Goal: Transaction & Acquisition: Download file/media

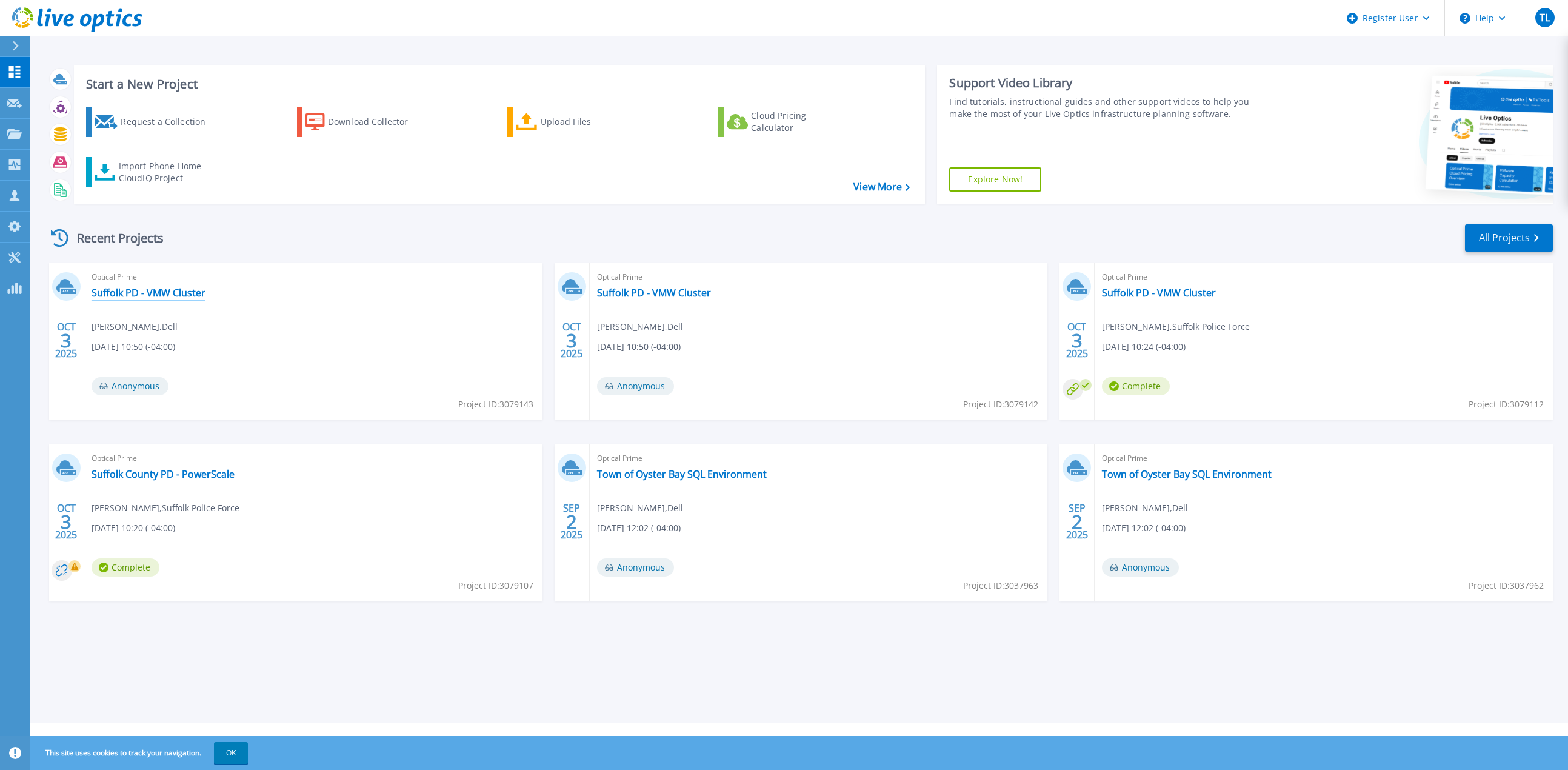
click at [188, 288] on link "Suffolk PD - VMW Cluster" at bounding box center [149, 293] width 114 height 12
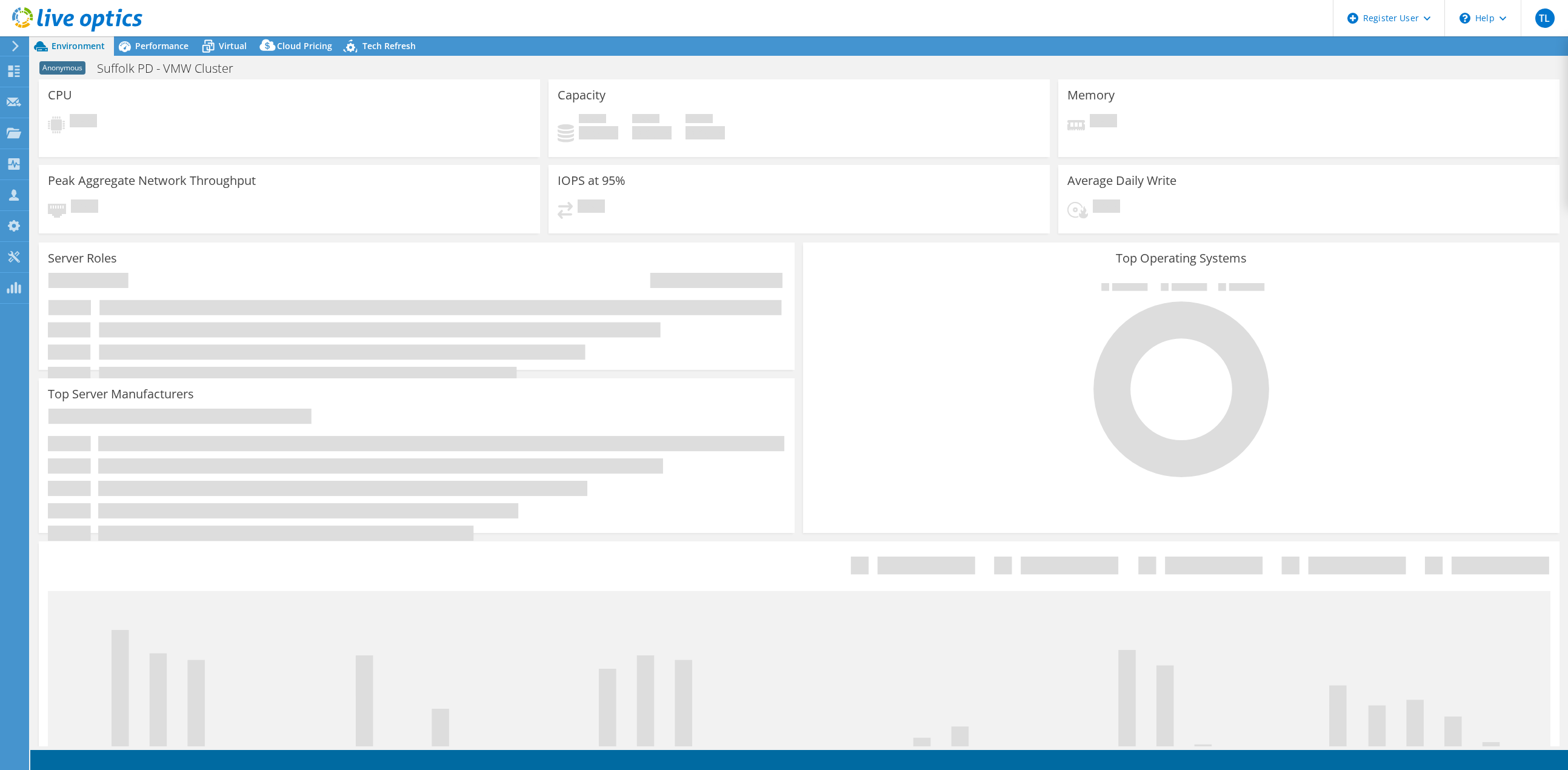
select select "USD"
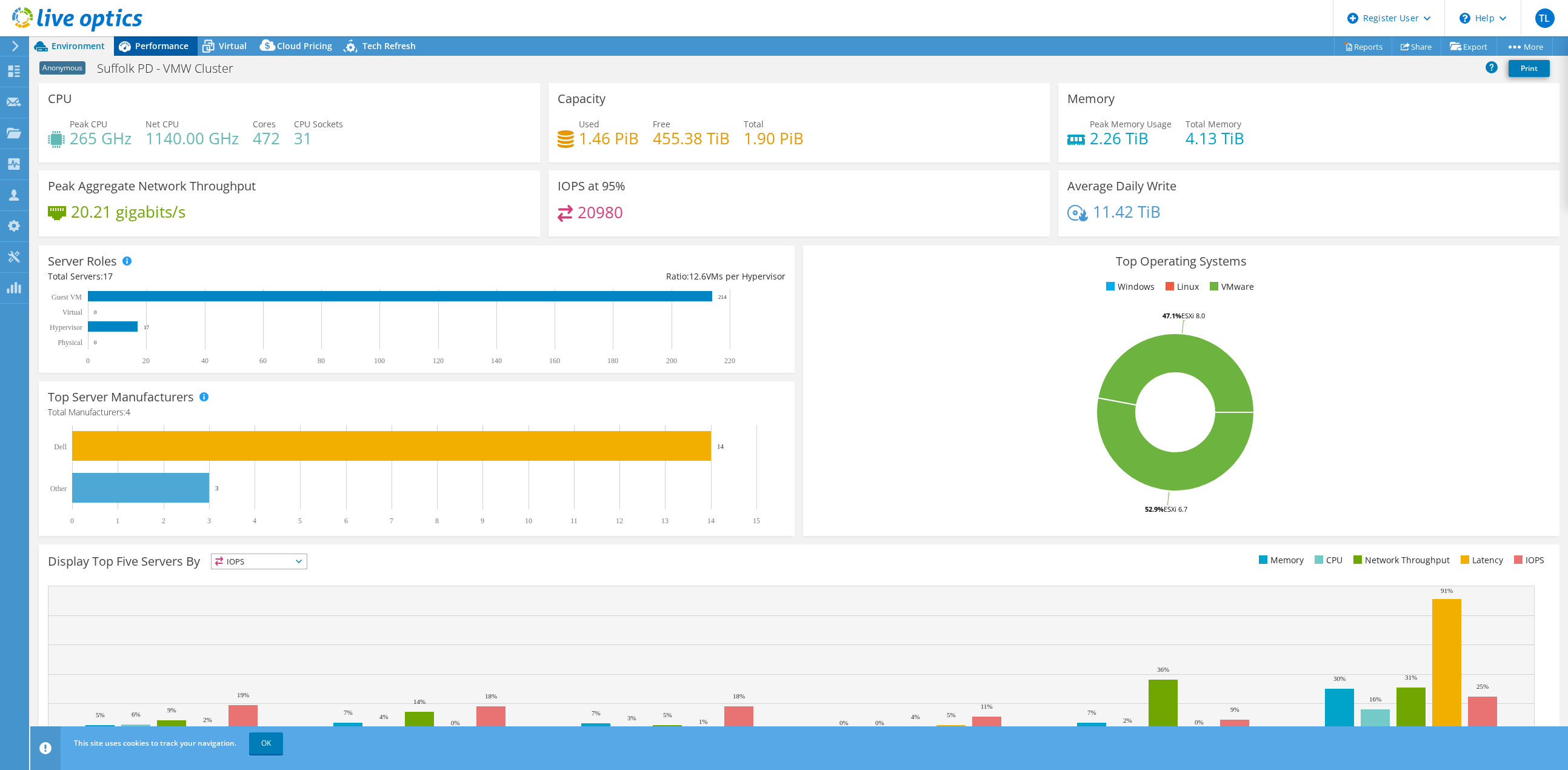
click at [165, 42] on span "Performance" at bounding box center [162, 46] width 54 height 11
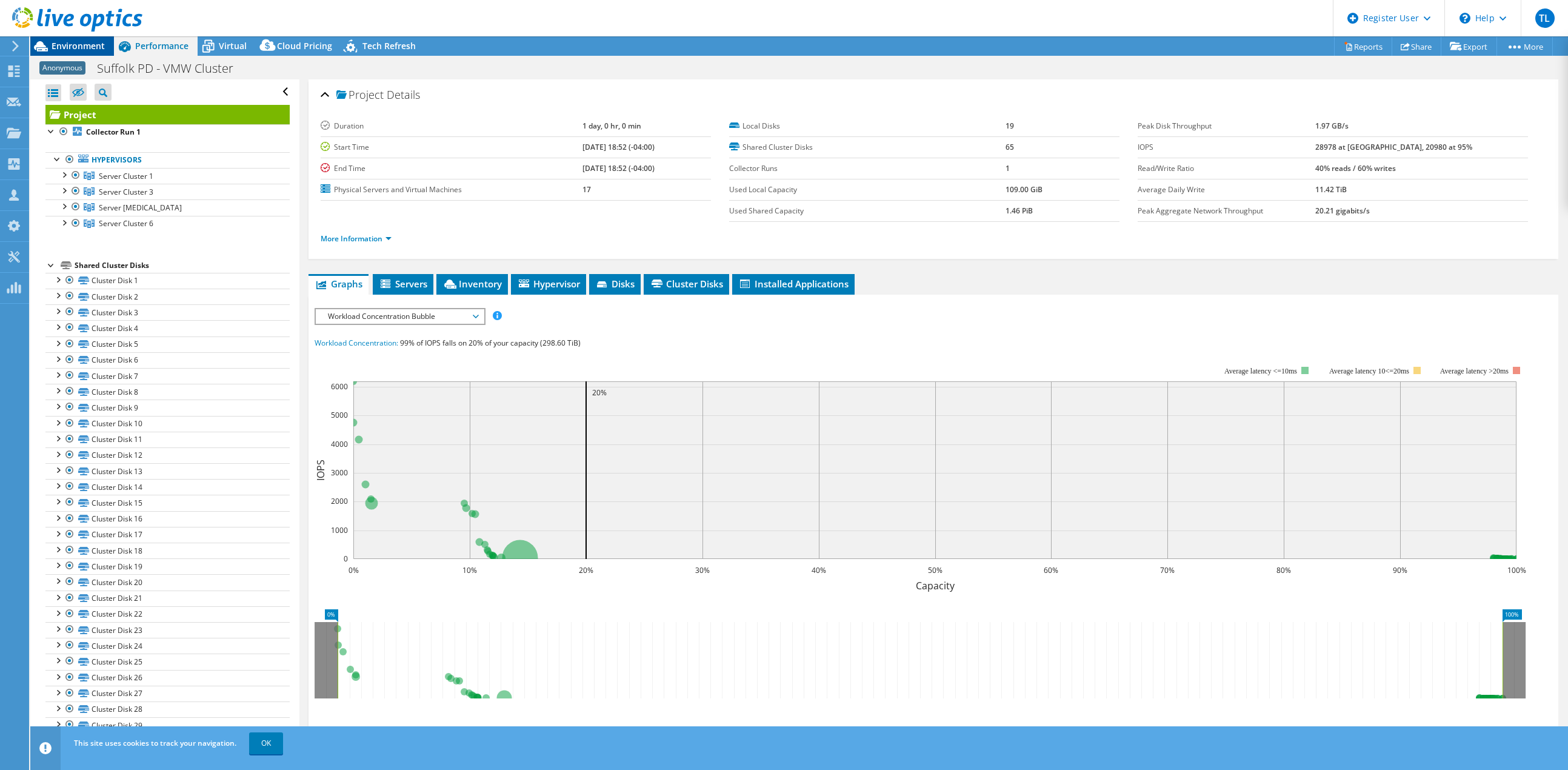
click at [83, 45] on span "Environment" at bounding box center [78, 46] width 54 height 11
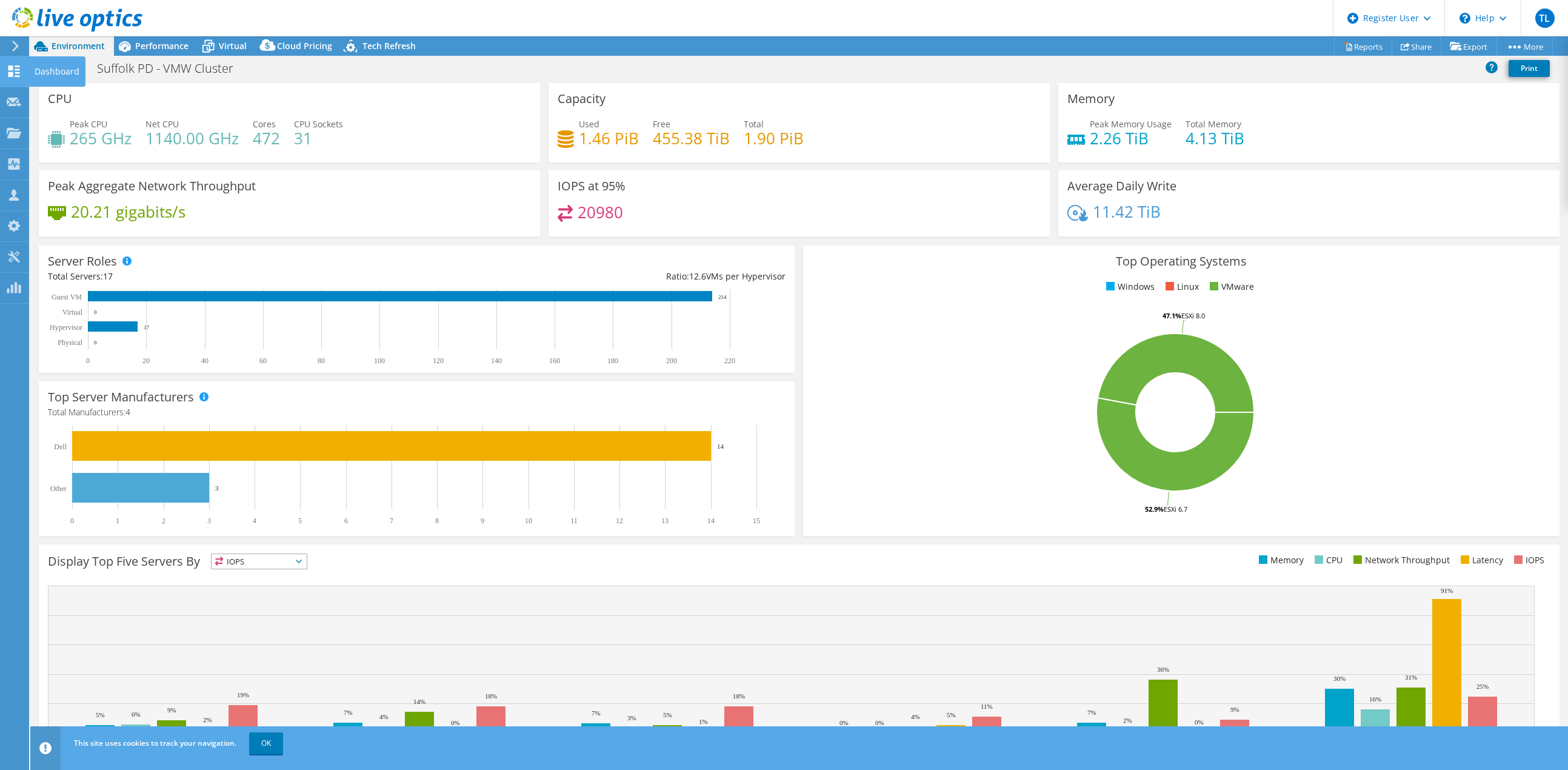
click at [14, 66] on icon at bounding box center [14, 70] width 15 height 11
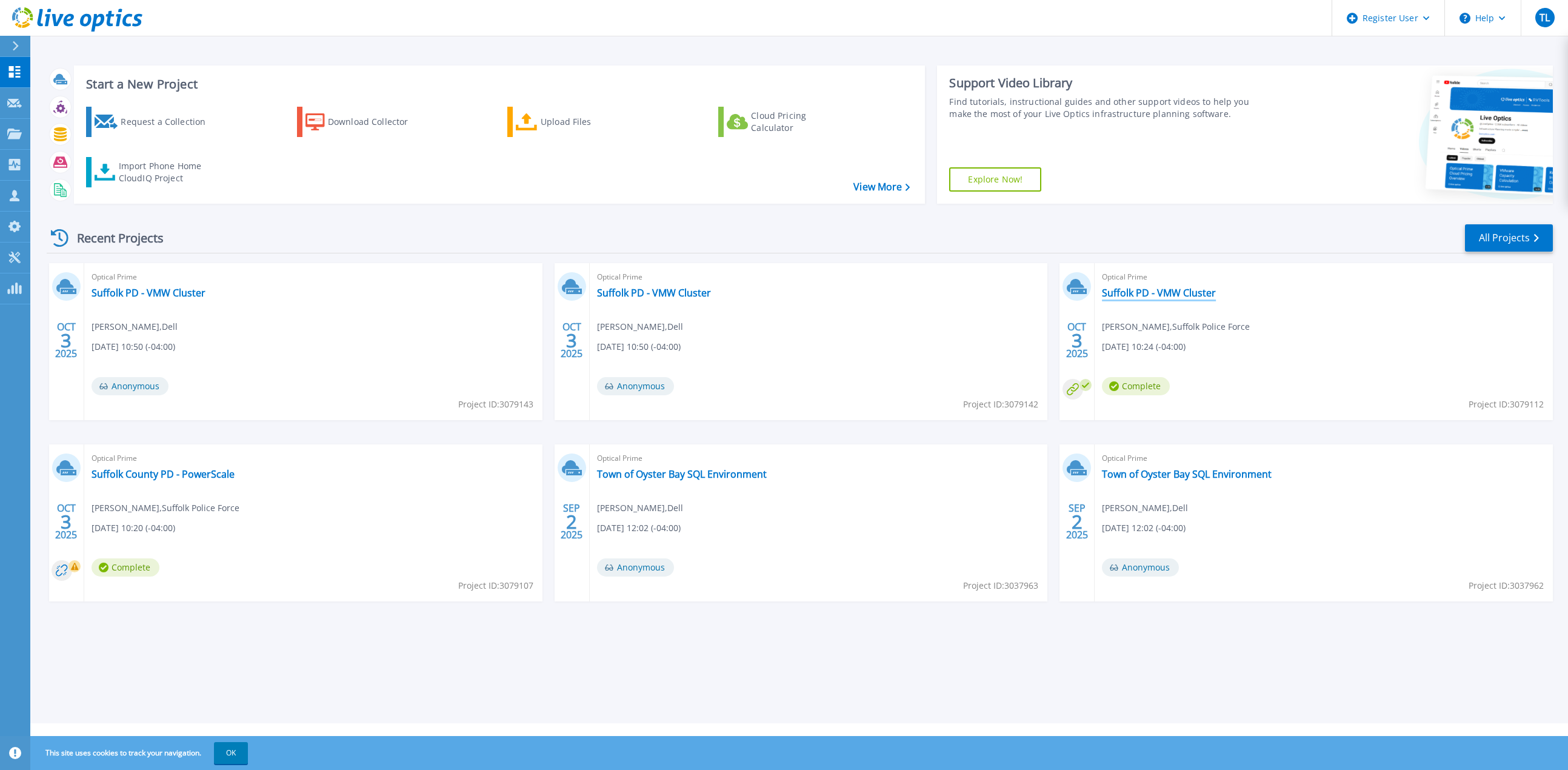
click at [1165, 288] on link "Suffolk PD - VMW Cluster" at bounding box center [1159, 293] width 114 height 12
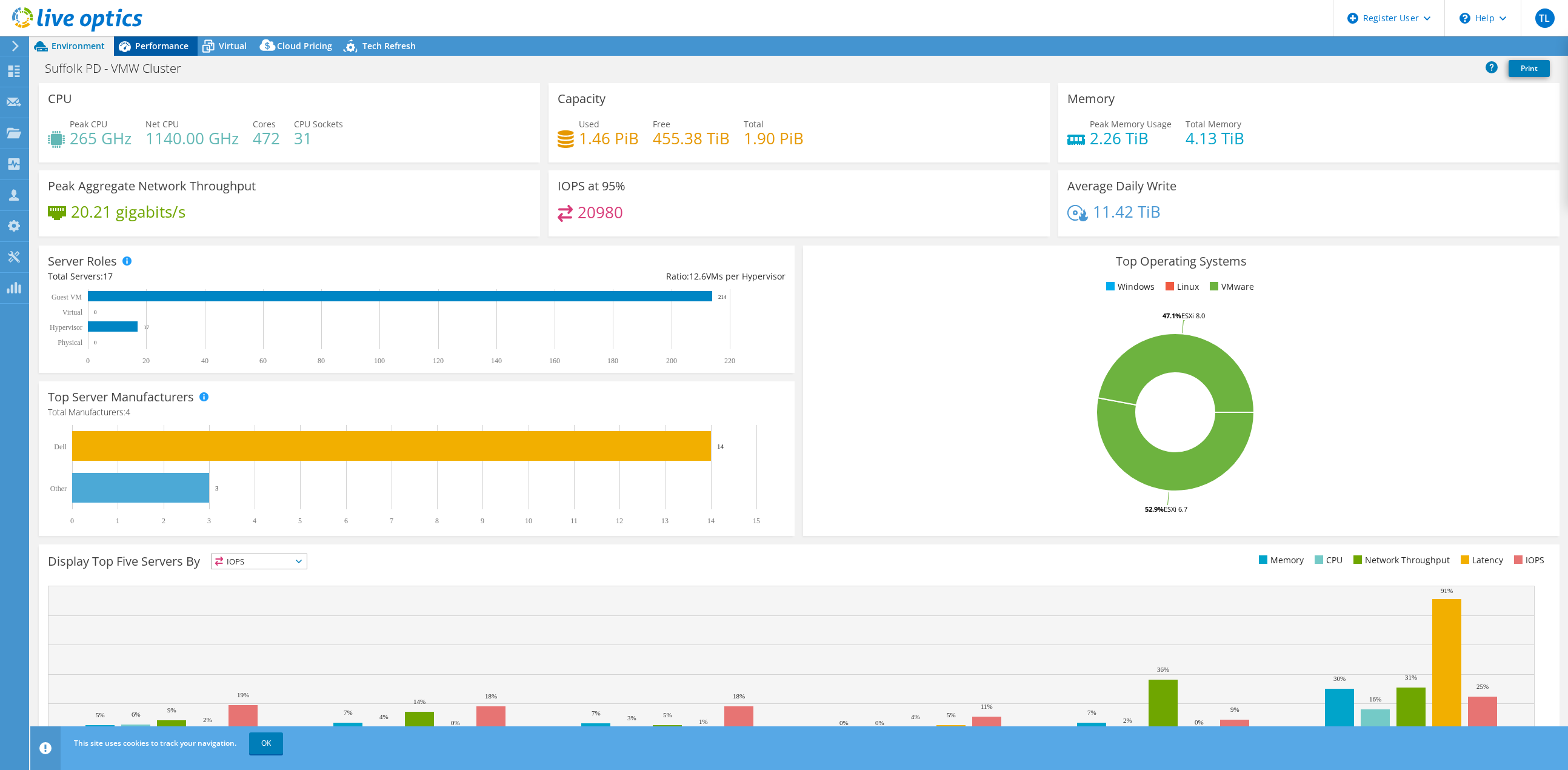
click at [171, 46] on span "Performance" at bounding box center [162, 46] width 54 height 11
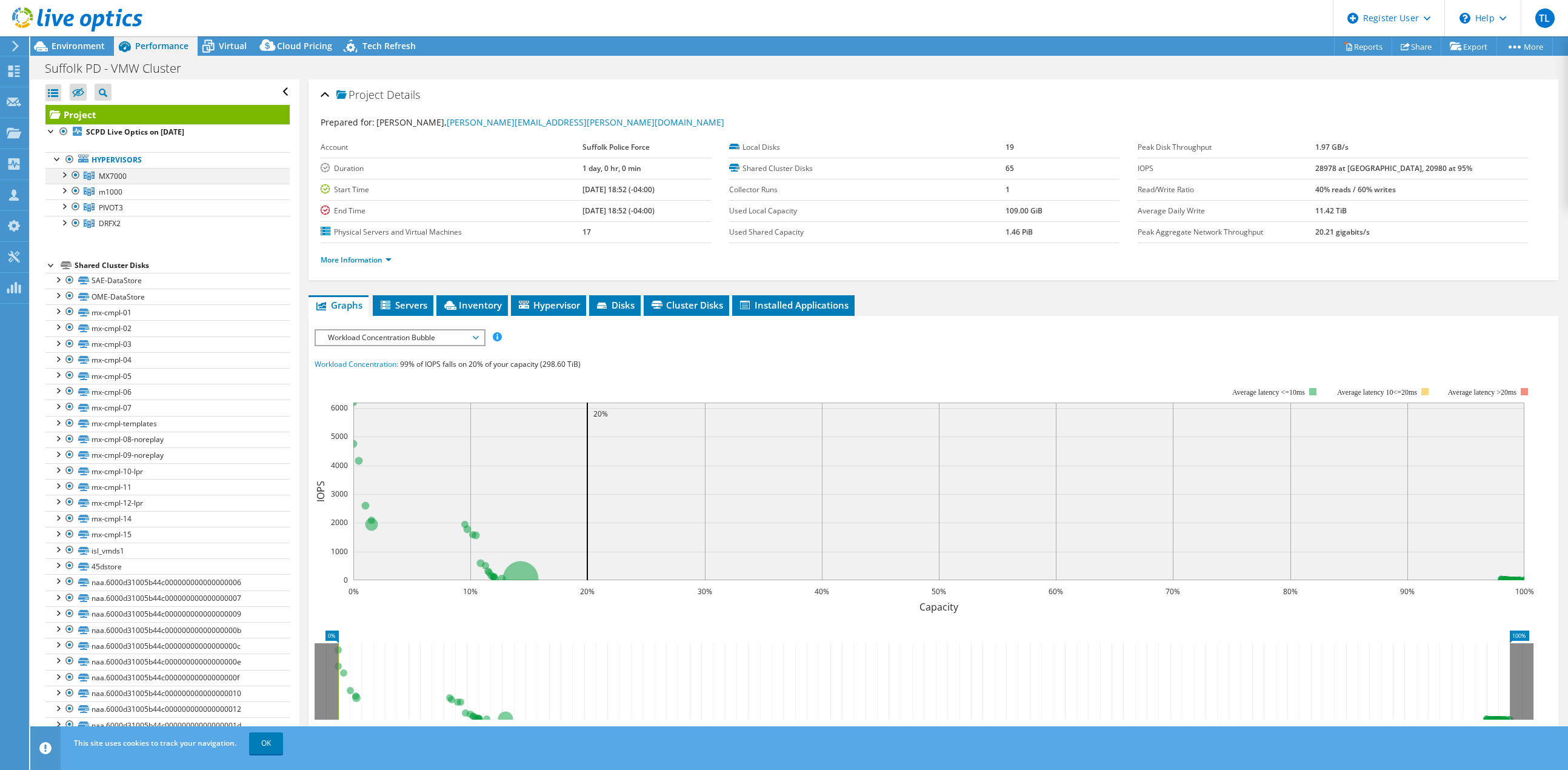
click at [65, 174] on div at bounding box center [64, 174] width 12 height 12
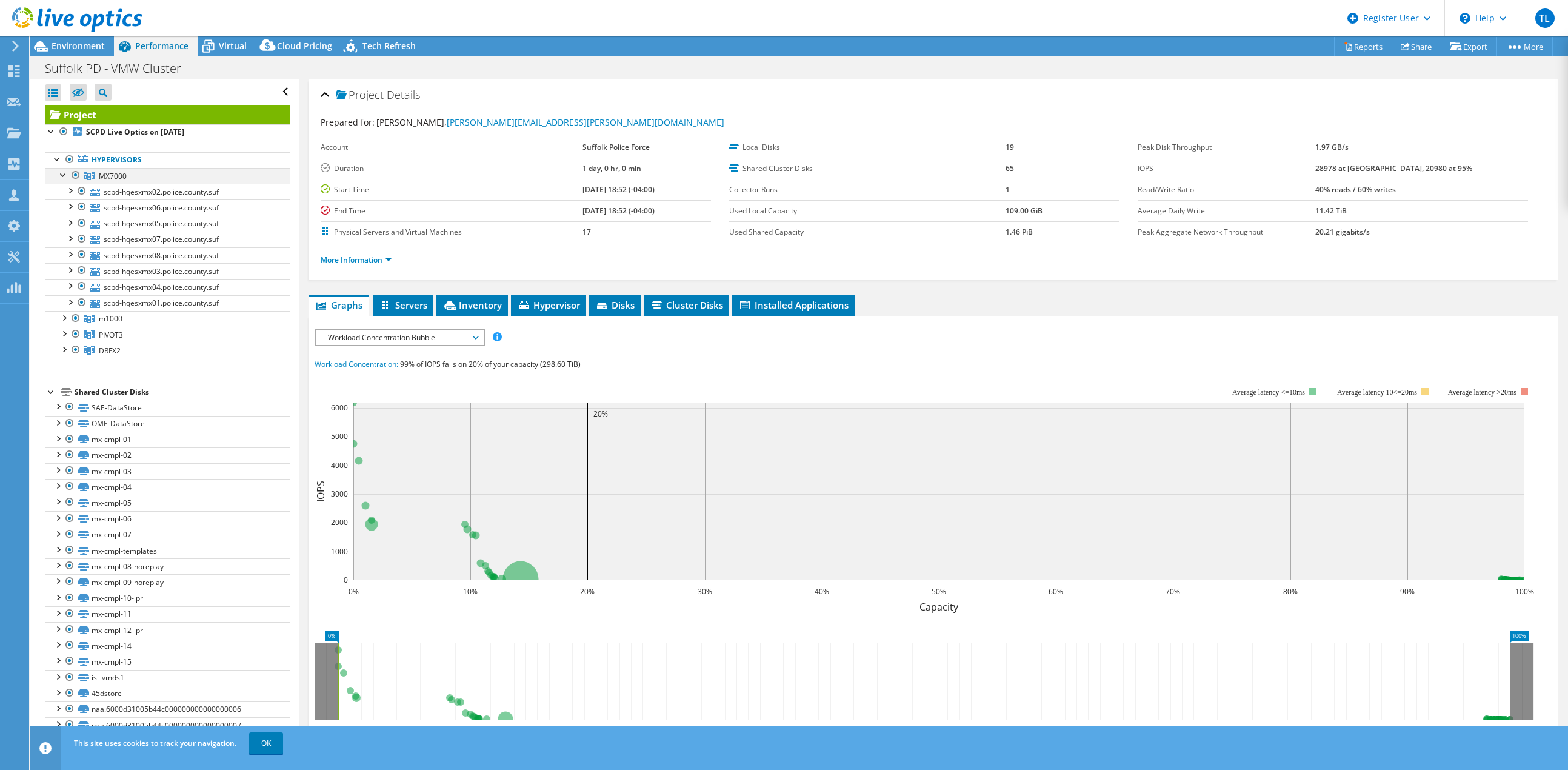
click at [65, 174] on div at bounding box center [64, 174] width 12 height 12
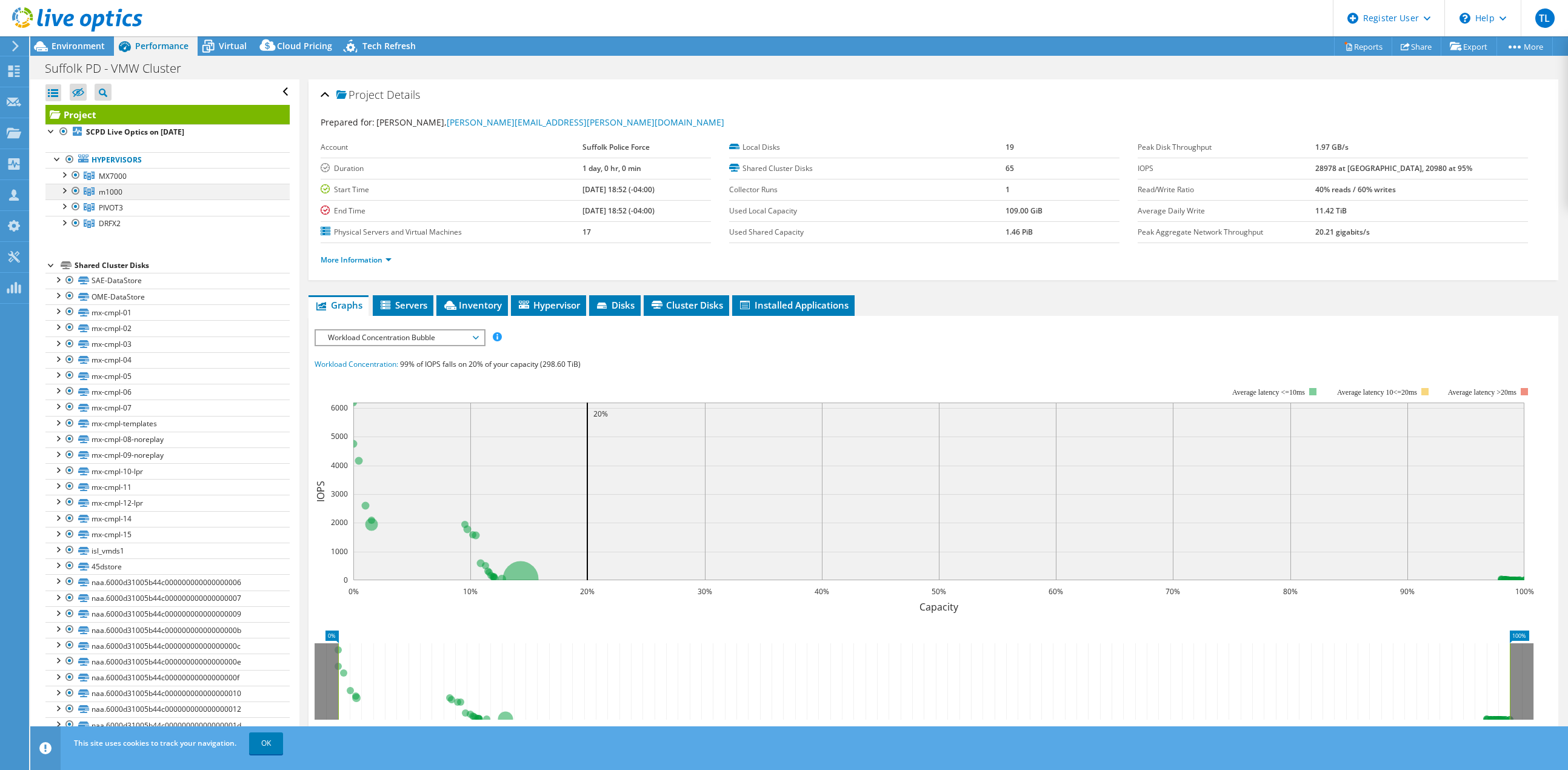
click at [61, 191] on div at bounding box center [64, 190] width 12 height 12
click at [63, 189] on div at bounding box center [64, 190] width 12 height 12
click at [155, 178] on link "MX7000" at bounding box center [168, 176] width 244 height 16
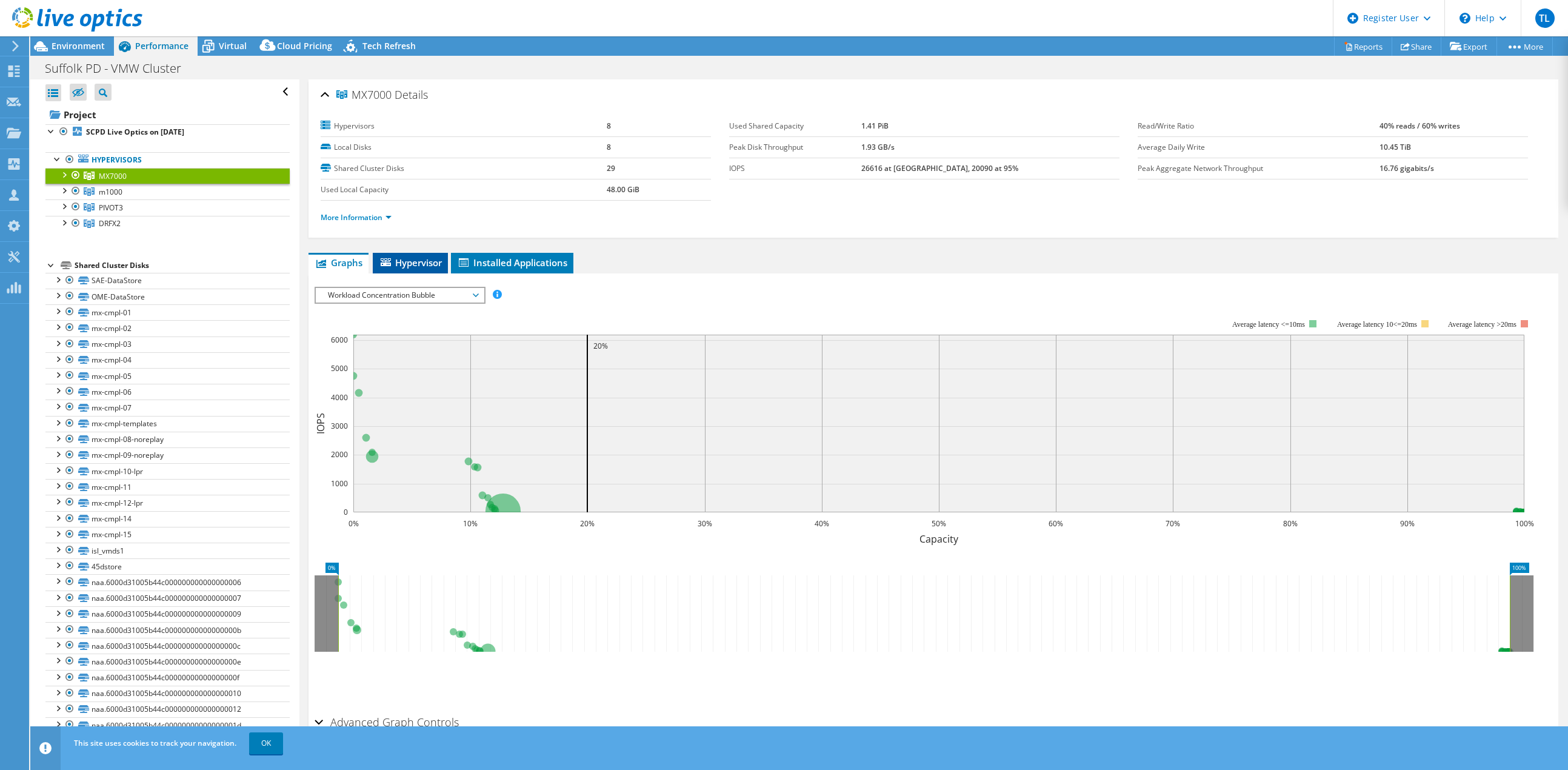
click at [415, 259] on span "Hypervisor" at bounding box center [410, 263] width 63 height 12
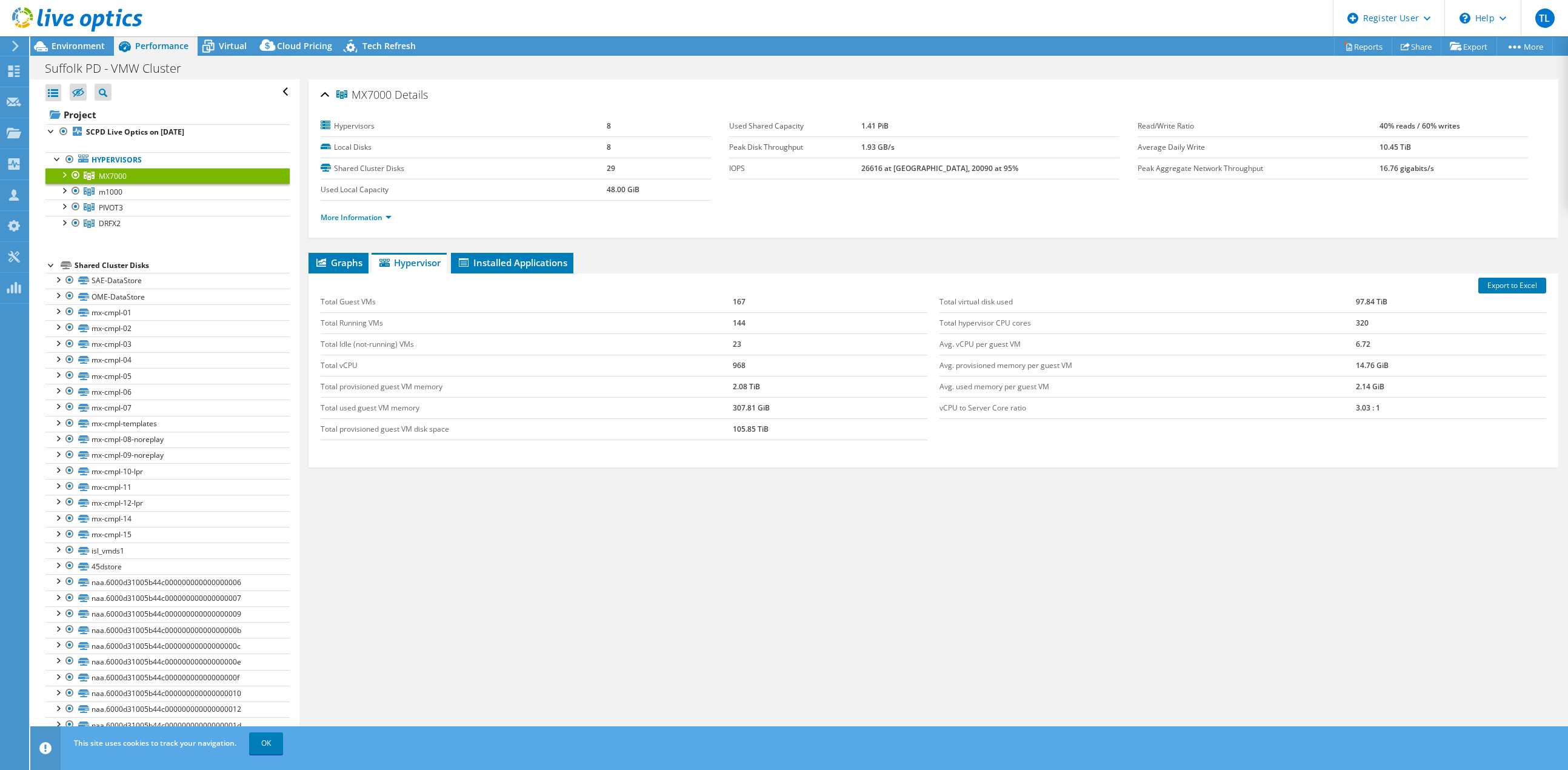
click at [64, 175] on div at bounding box center [64, 174] width 12 height 12
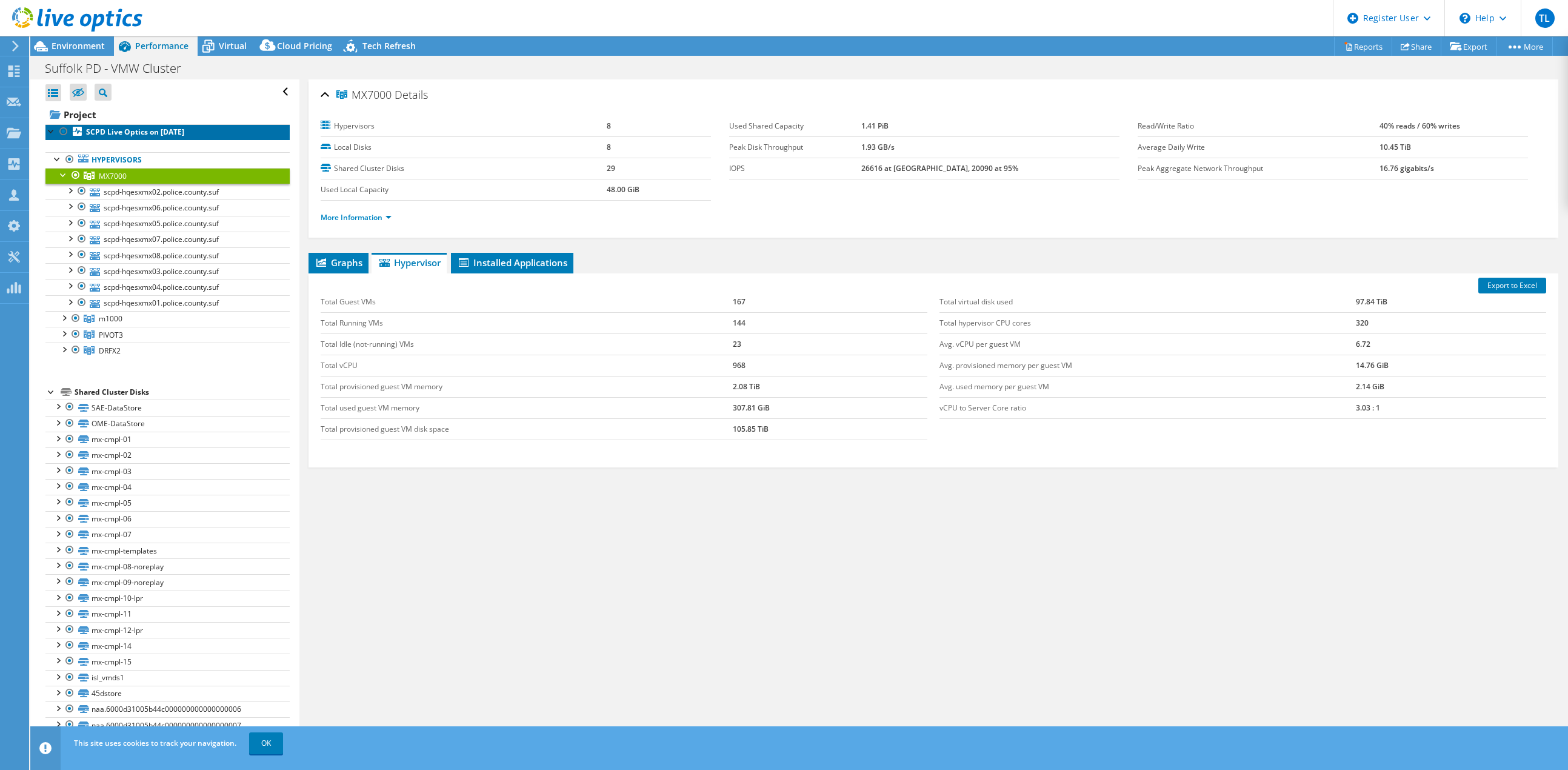
click at [157, 128] on b "SCPD Live Optics on 10/3/2025" at bounding box center [135, 132] width 98 height 11
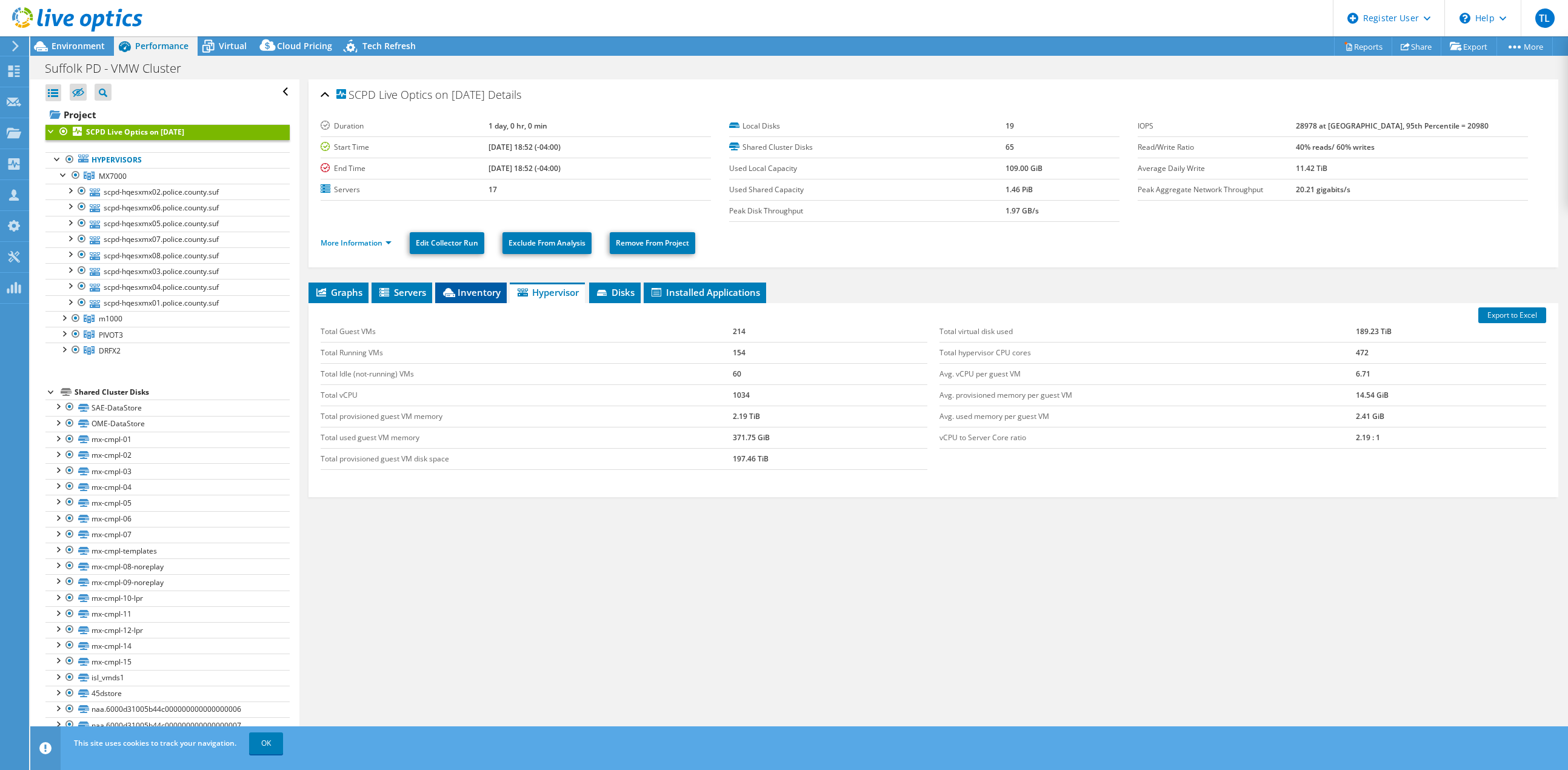
click at [471, 295] on span "Inventory" at bounding box center [471, 293] width 60 height 12
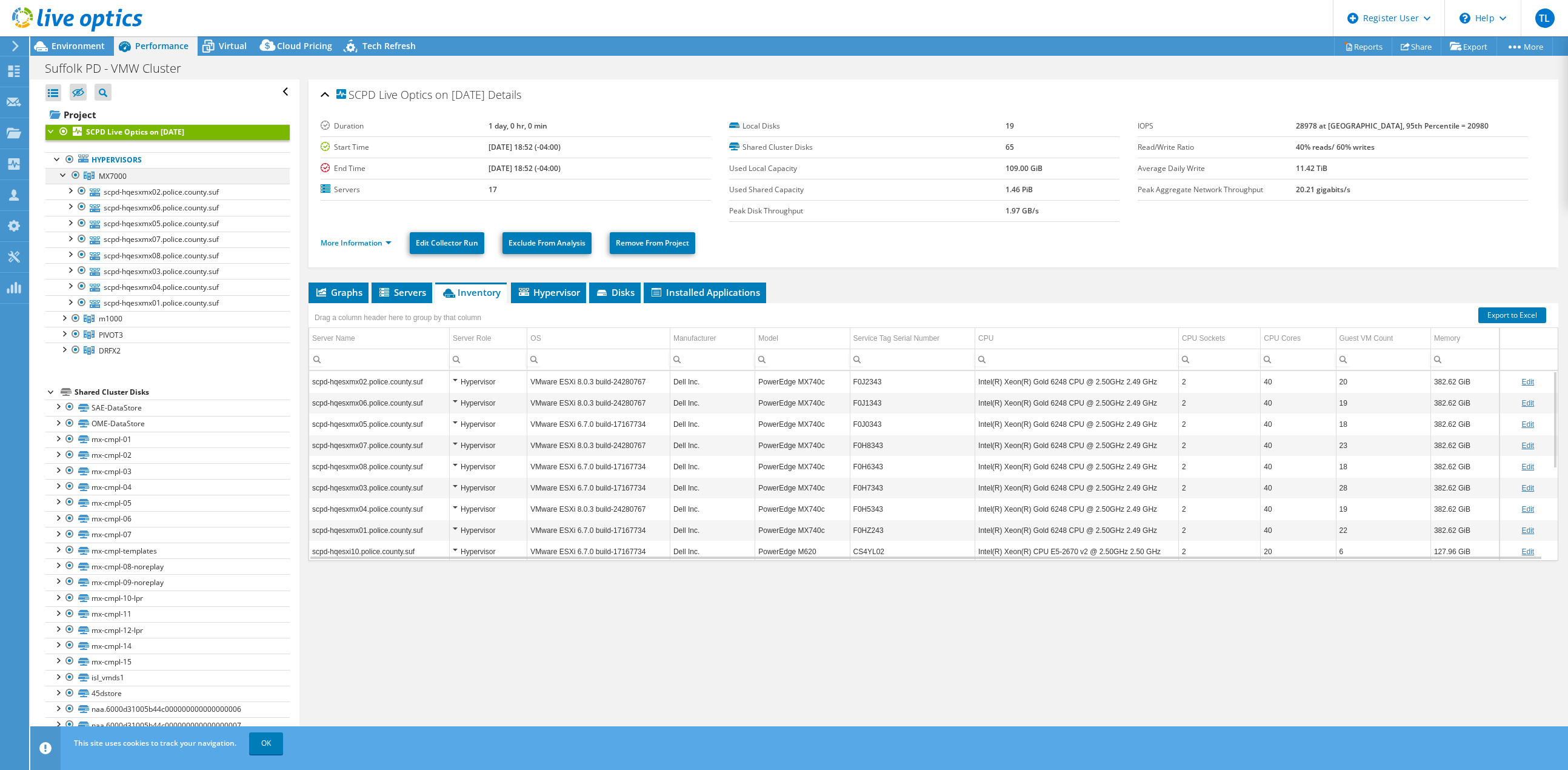
click at [59, 174] on div at bounding box center [64, 174] width 12 height 12
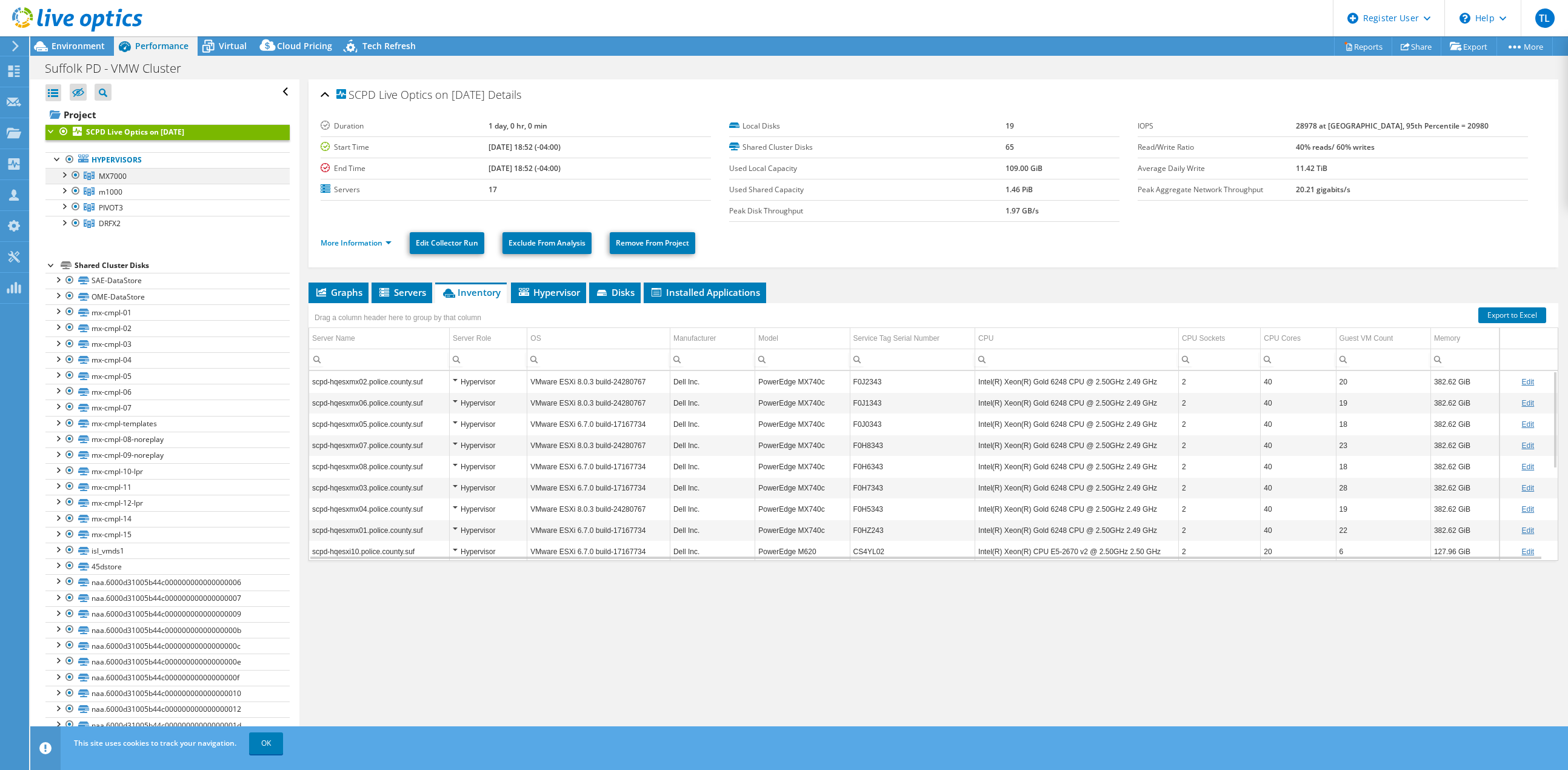
click at [63, 172] on div at bounding box center [64, 174] width 12 height 12
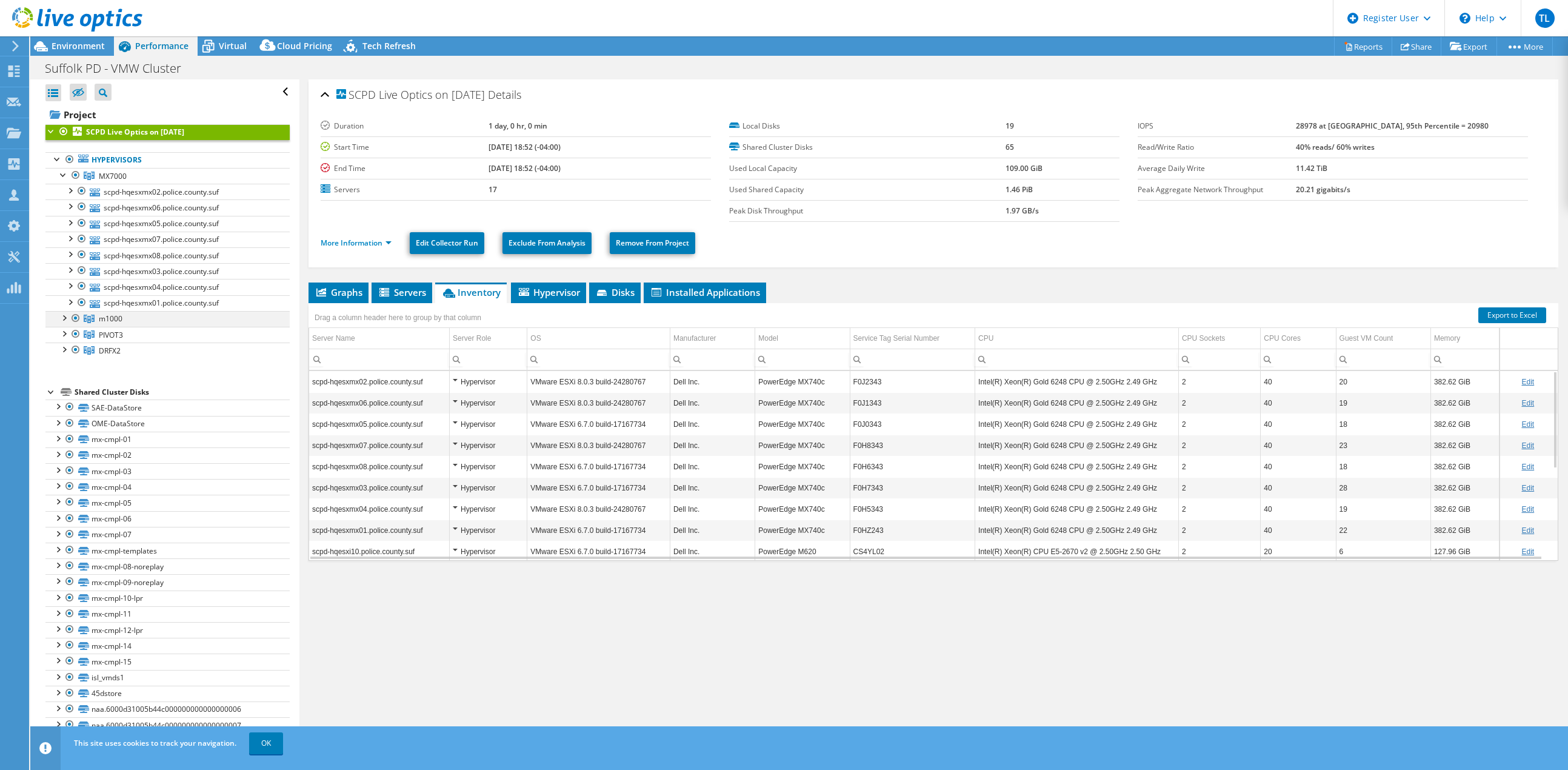
click at [64, 317] on div at bounding box center [64, 317] width 12 height 12
click at [63, 366] on div at bounding box center [64, 365] width 12 height 12
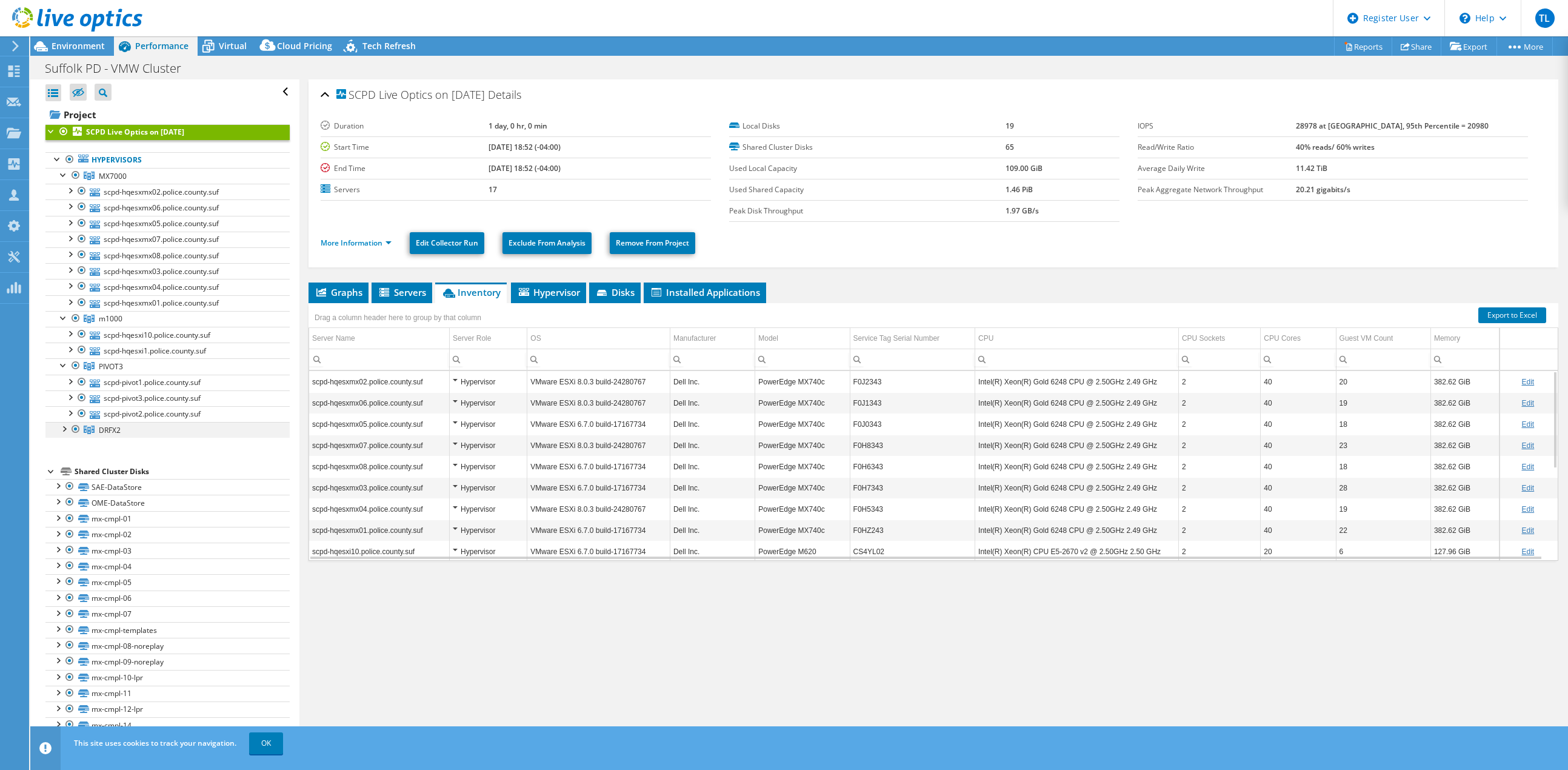
click at [66, 431] on div at bounding box center [64, 428] width 12 height 12
drag, startPoint x: 876, startPoint y: 379, endPoint x: 852, endPoint y: 381, distance: 24.1
click at [852, 381] on td "F0J2343" at bounding box center [912, 381] width 126 height 21
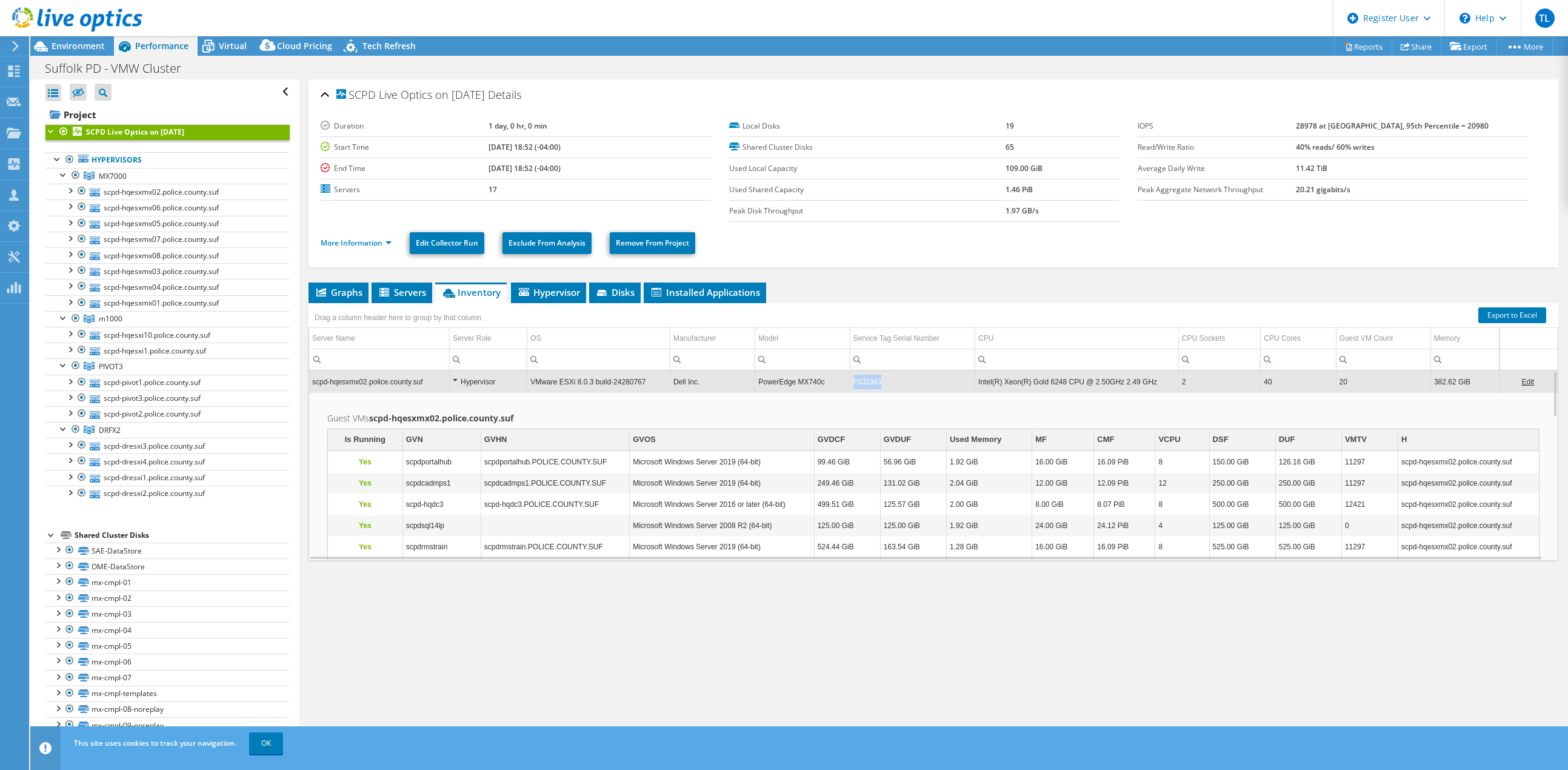
drag, startPoint x: 882, startPoint y: 381, endPoint x: 853, endPoint y: 384, distance: 29.2
click at [853, 384] on td "F0J2343" at bounding box center [912, 381] width 126 height 21
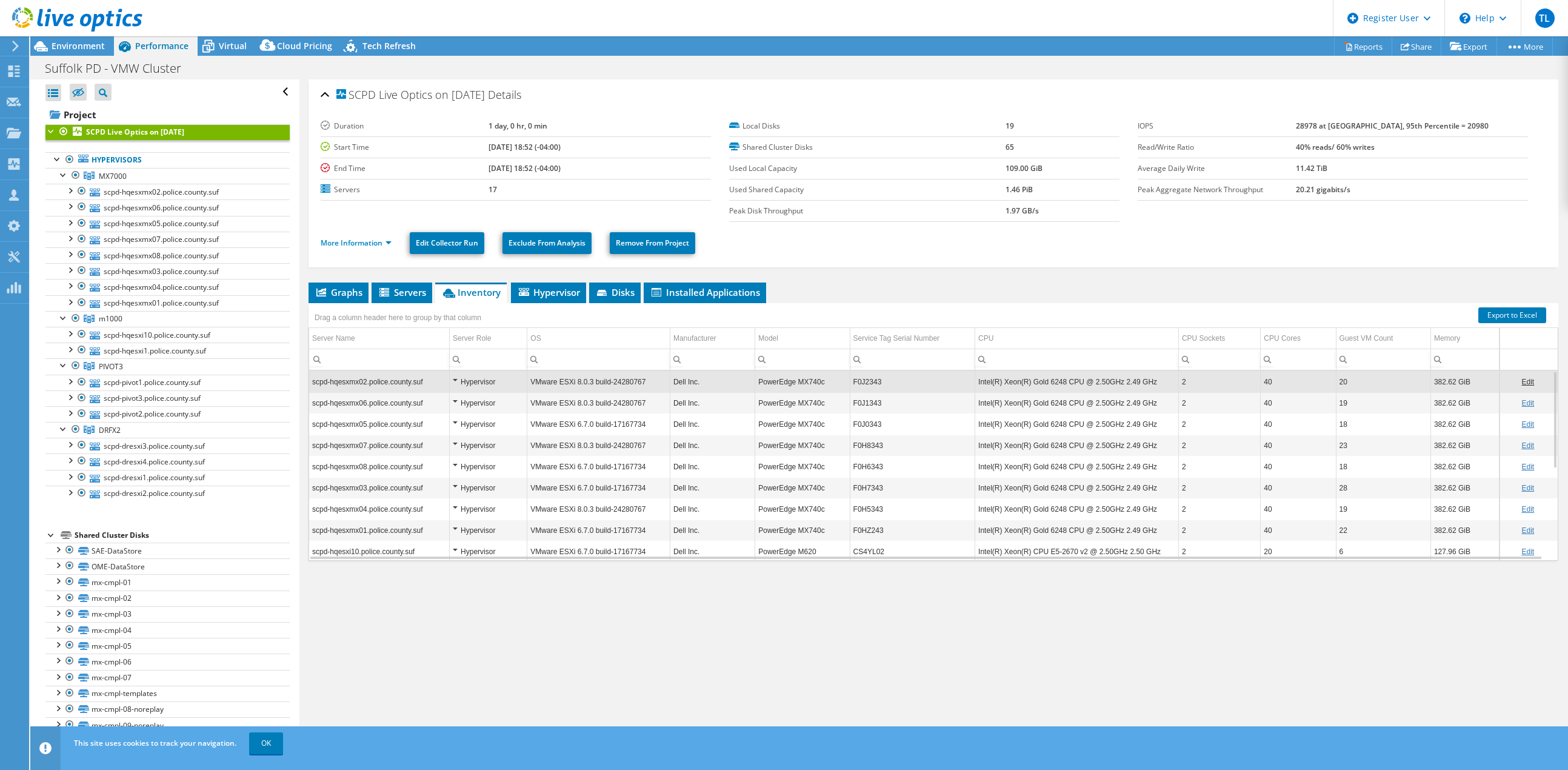
drag, startPoint x: 865, startPoint y: 383, endPoint x: 1142, endPoint y: 656, distance: 388.9
click at [1142, 656] on div "SCPD Live Optics on 10/3/2025 Details Duration 1 day, 0 hr, 0 min Start Time 10…" at bounding box center [933, 412] width 1268 height 667
click at [621, 287] on span "Disks" at bounding box center [614, 293] width 40 height 12
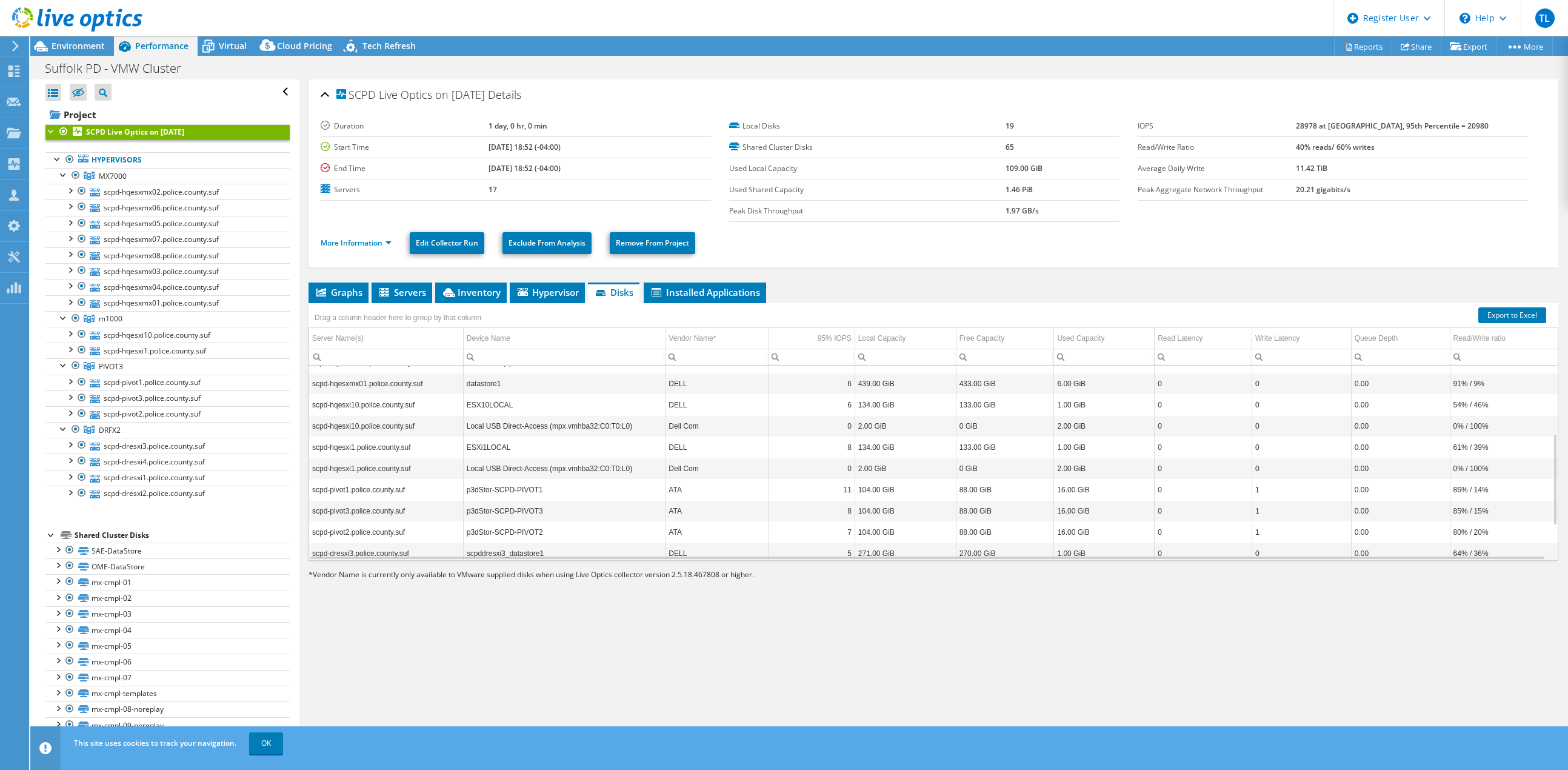
scroll to position [214, 0]
click at [80, 41] on span "Environment" at bounding box center [78, 46] width 54 height 11
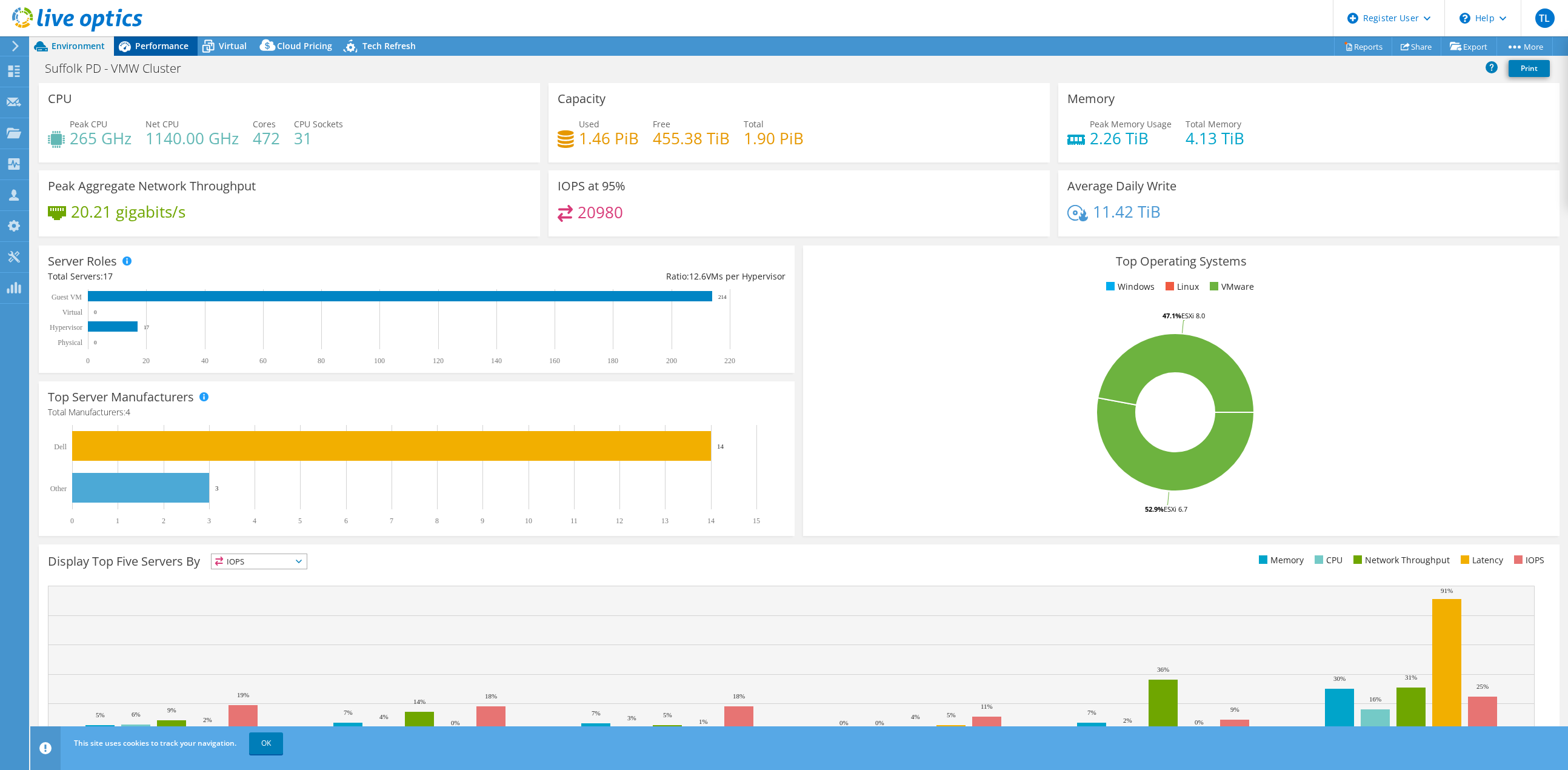
click at [164, 43] on span "Performance" at bounding box center [162, 46] width 54 height 11
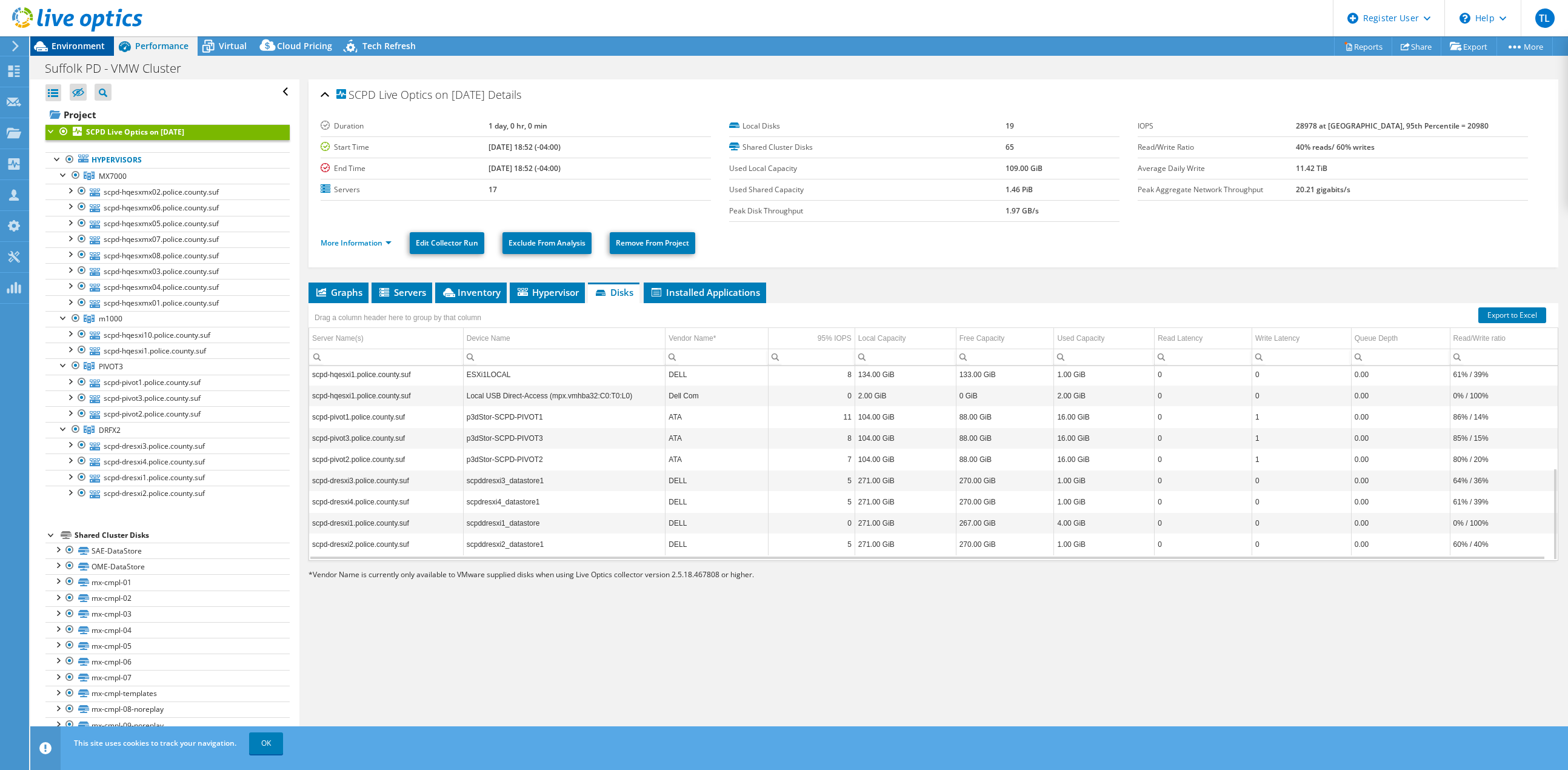
click at [68, 42] on span "Environment" at bounding box center [78, 46] width 54 height 11
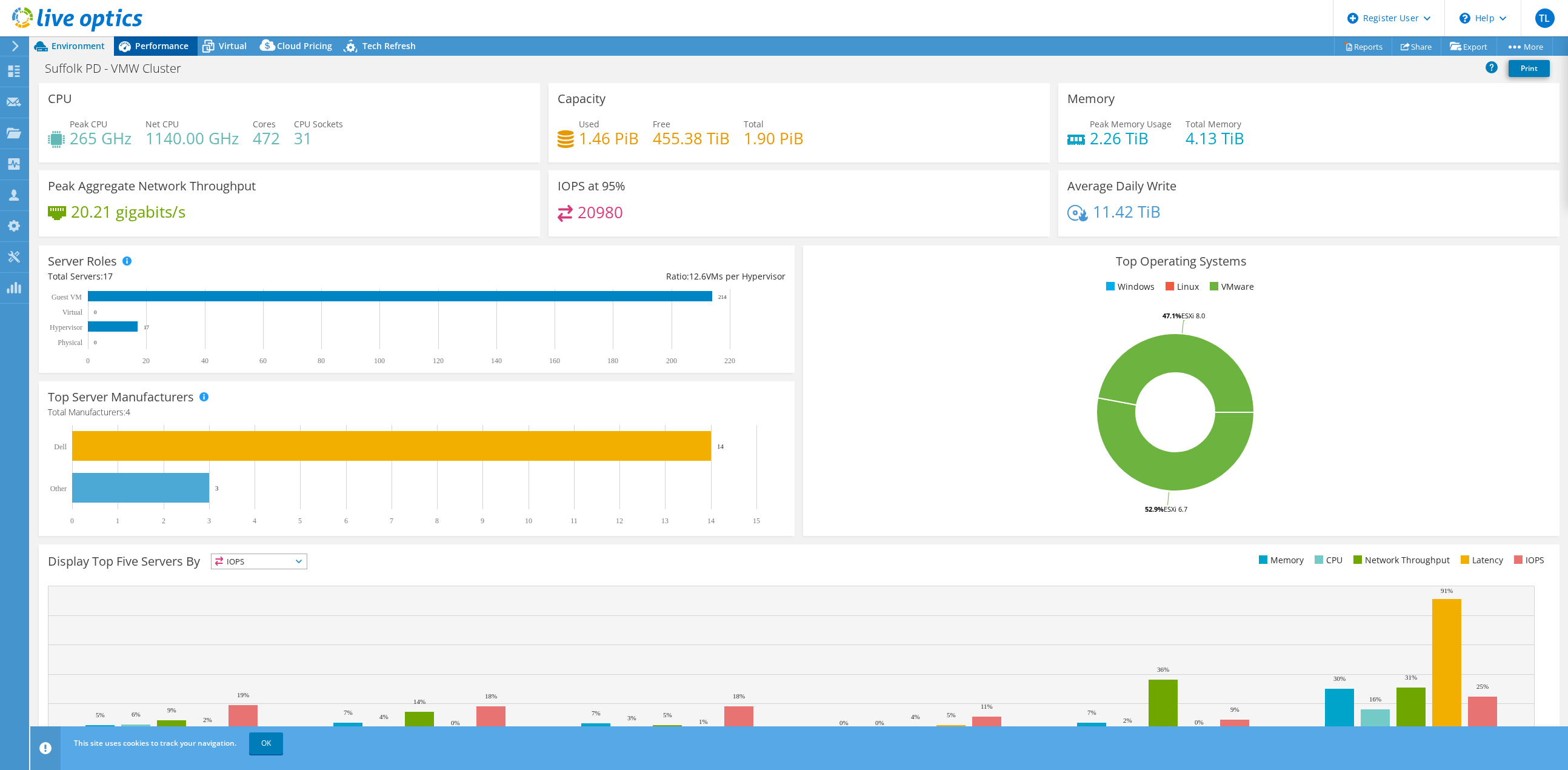
click at [163, 42] on span "Performance" at bounding box center [162, 46] width 54 height 11
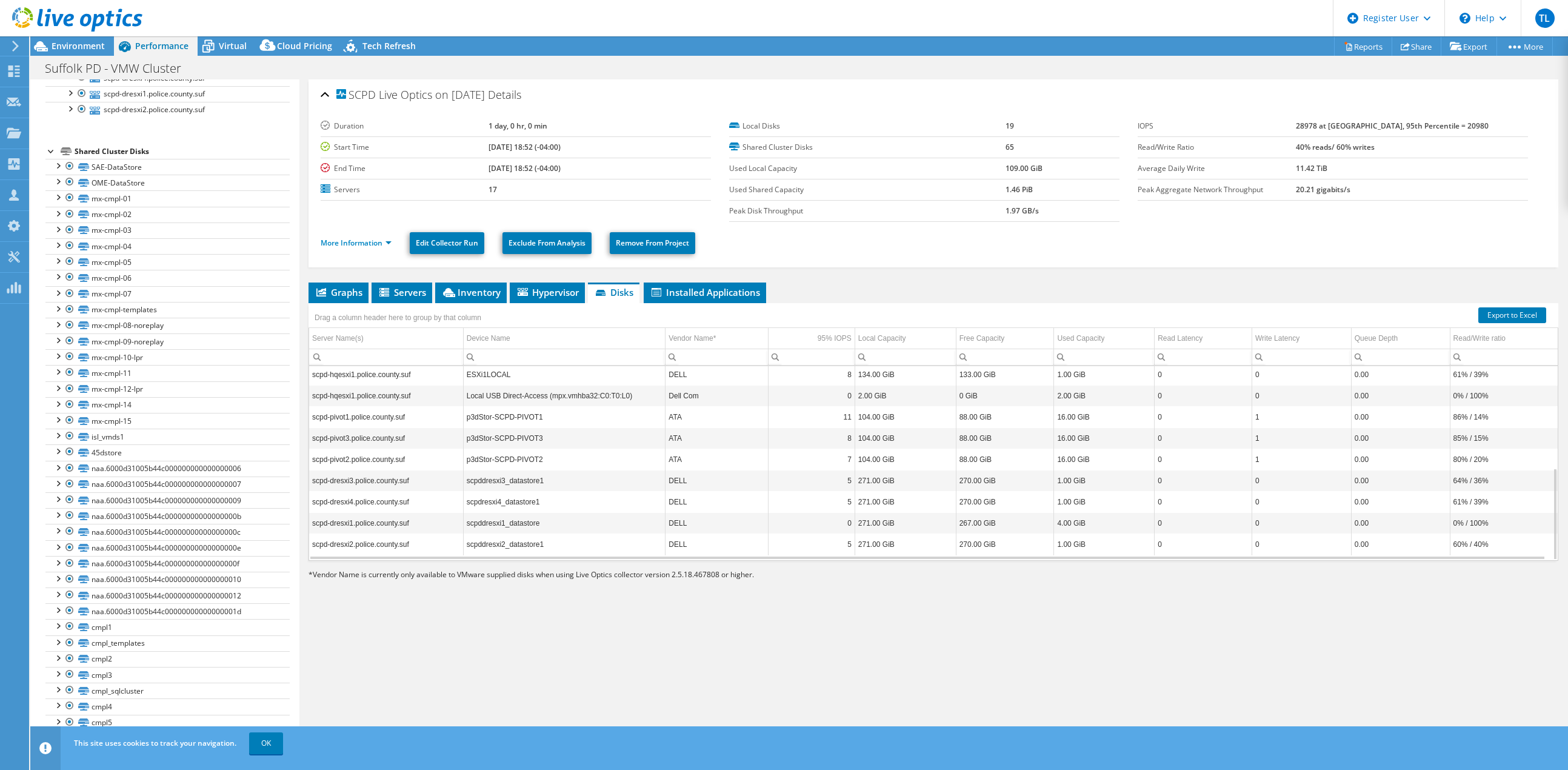
scroll to position [404, 0]
click at [387, 243] on link "More Information" at bounding box center [356, 243] width 71 height 11
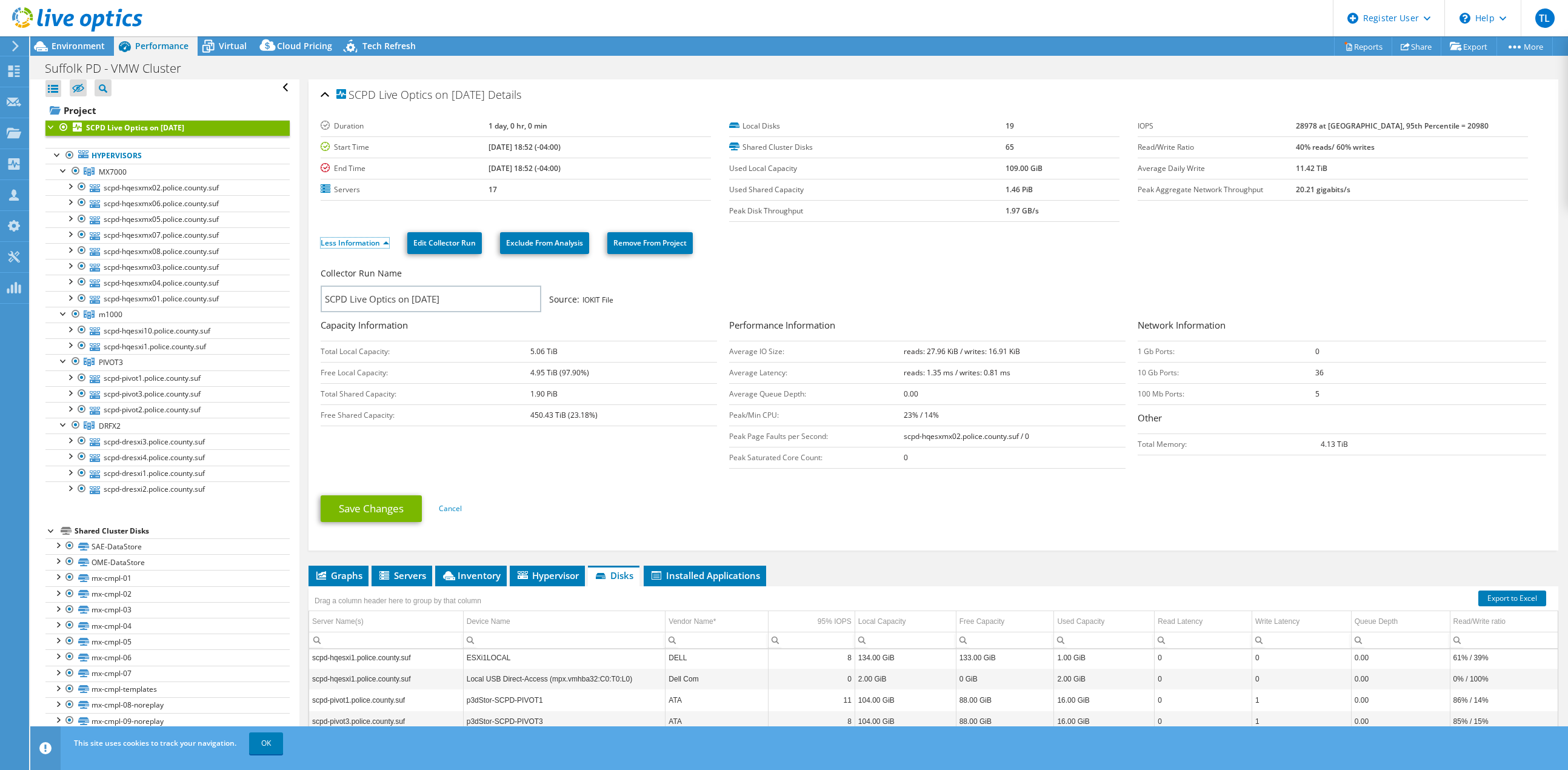
scroll to position [0, 0]
click at [458, 505] on link "Cancel" at bounding box center [450, 508] width 23 height 11
click at [460, 505] on link "Cancel" at bounding box center [450, 508] width 23 height 11
click at [352, 570] on span "Graphs" at bounding box center [338, 576] width 47 height 12
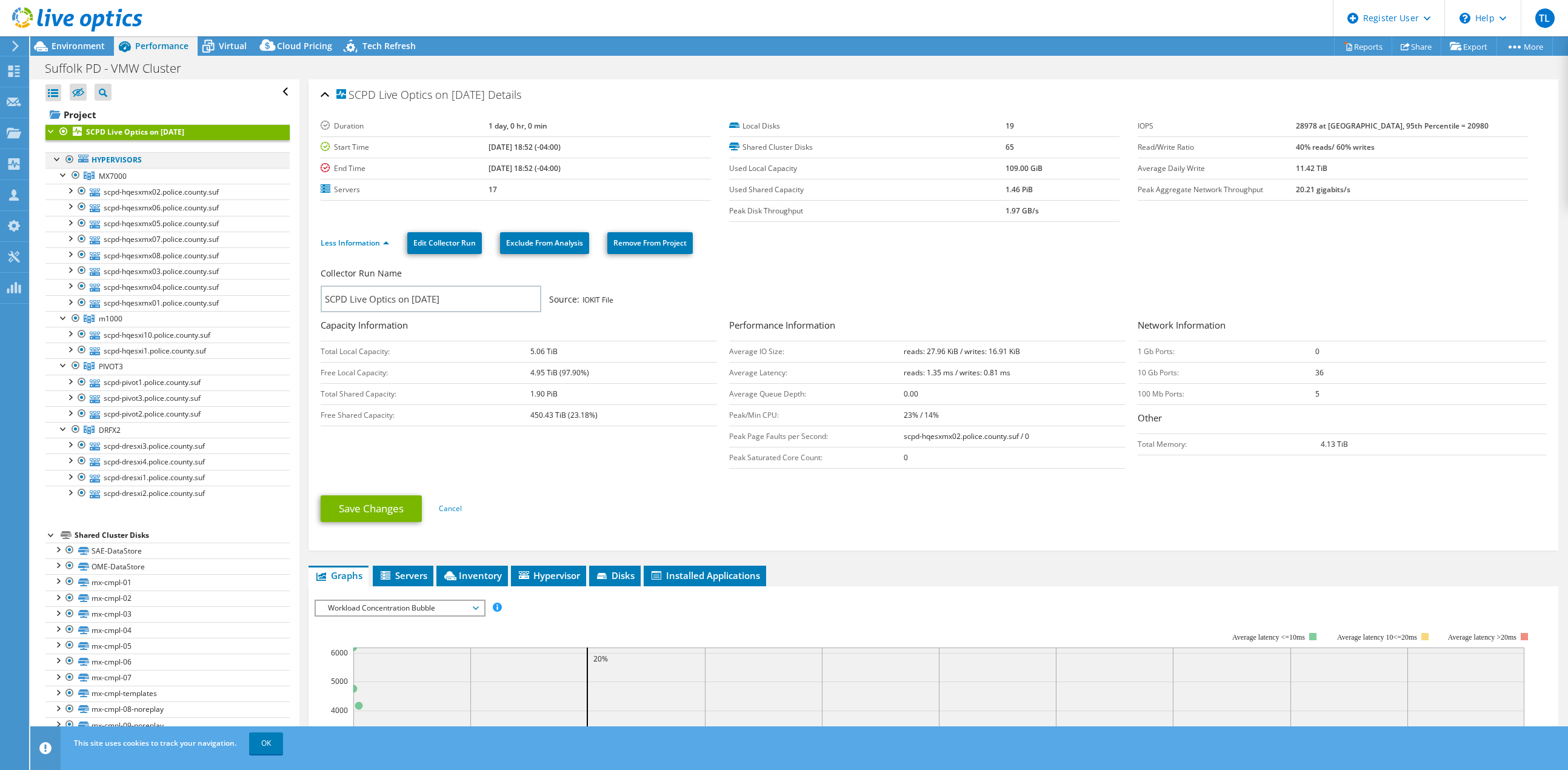
click at [69, 156] on div at bounding box center [69, 159] width 12 height 15
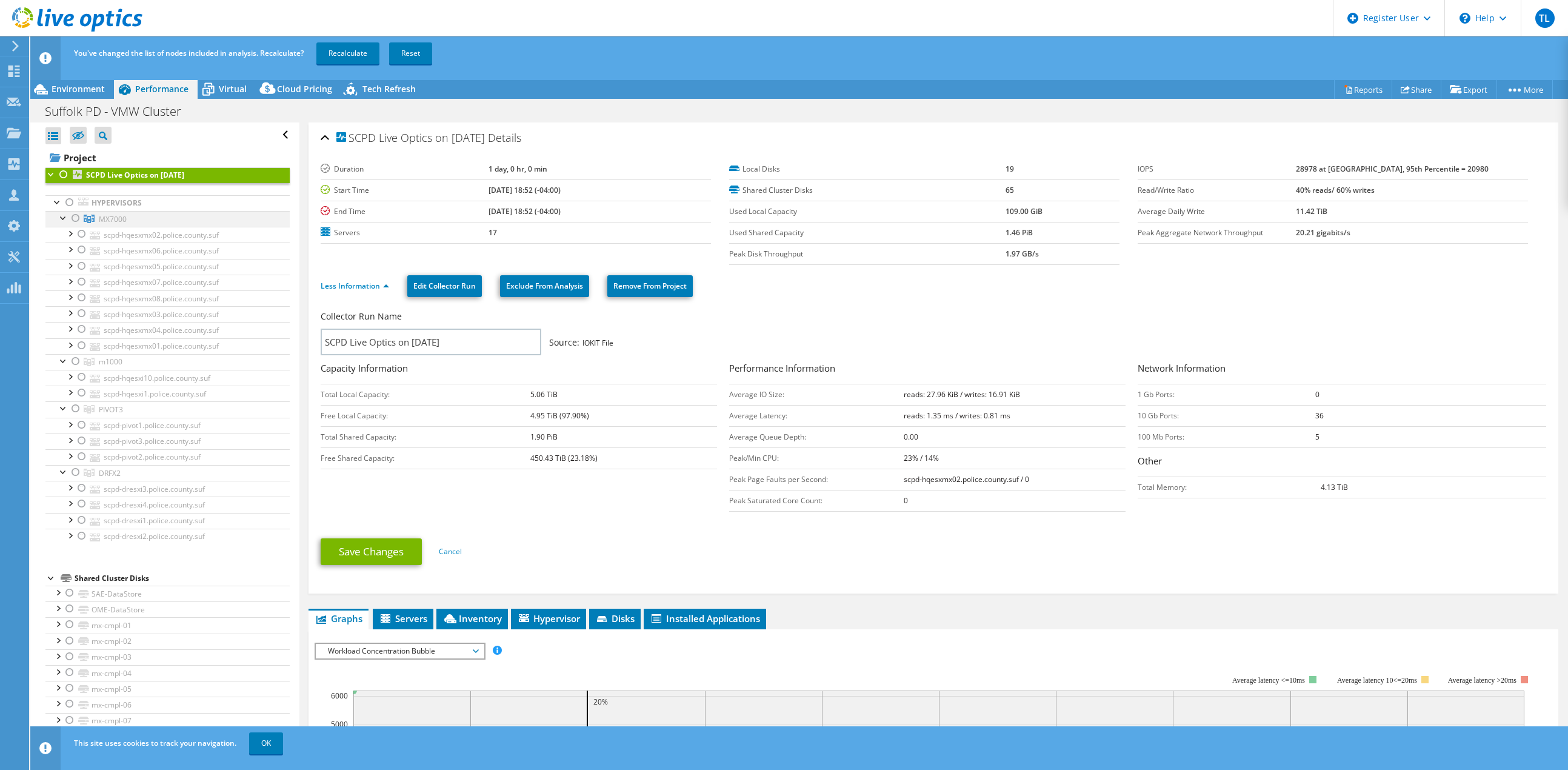
click at [74, 218] on div at bounding box center [76, 218] width 12 height 15
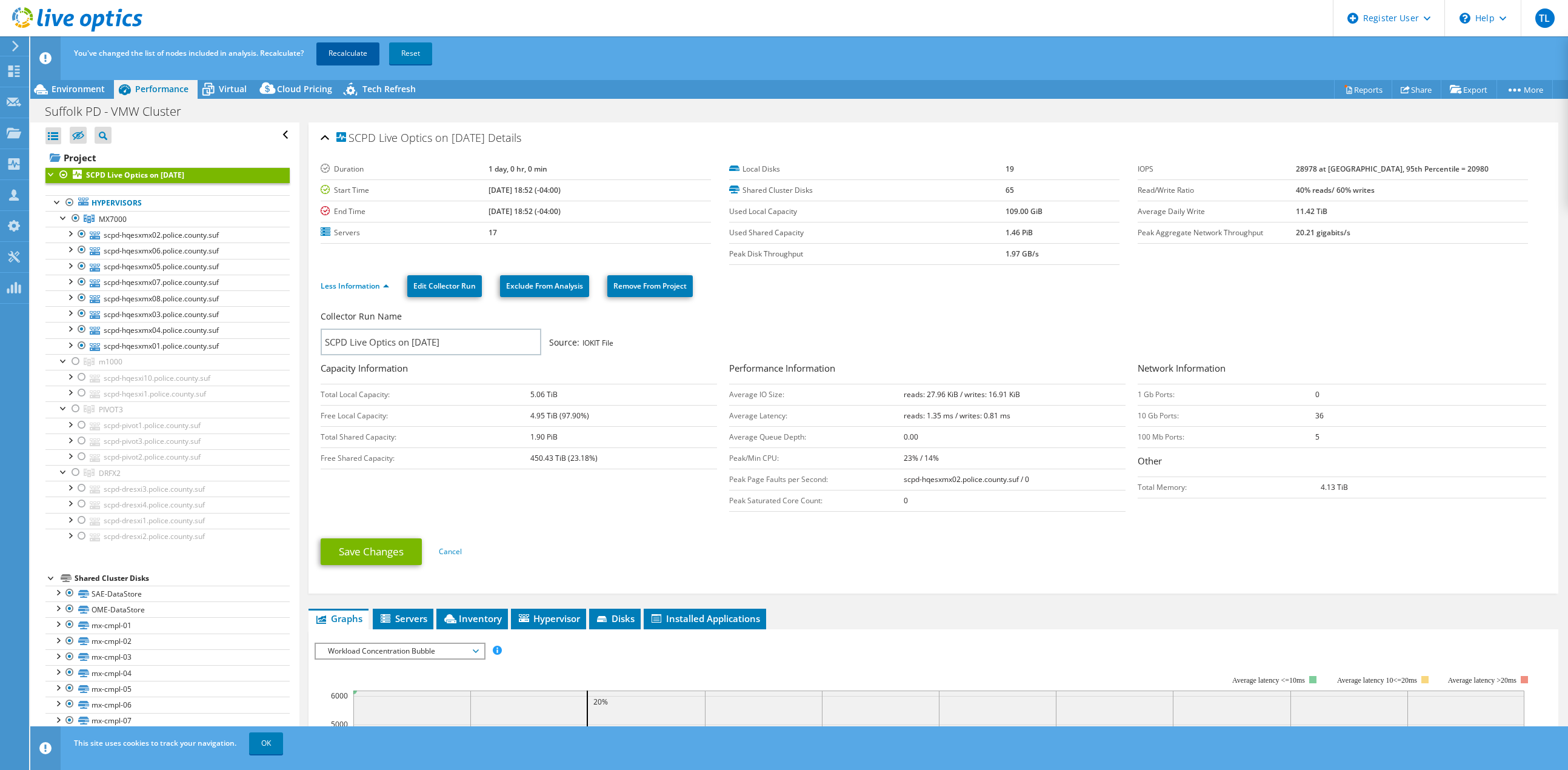
click at [359, 47] on link "Recalculate" at bounding box center [348, 53] width 63 height 22
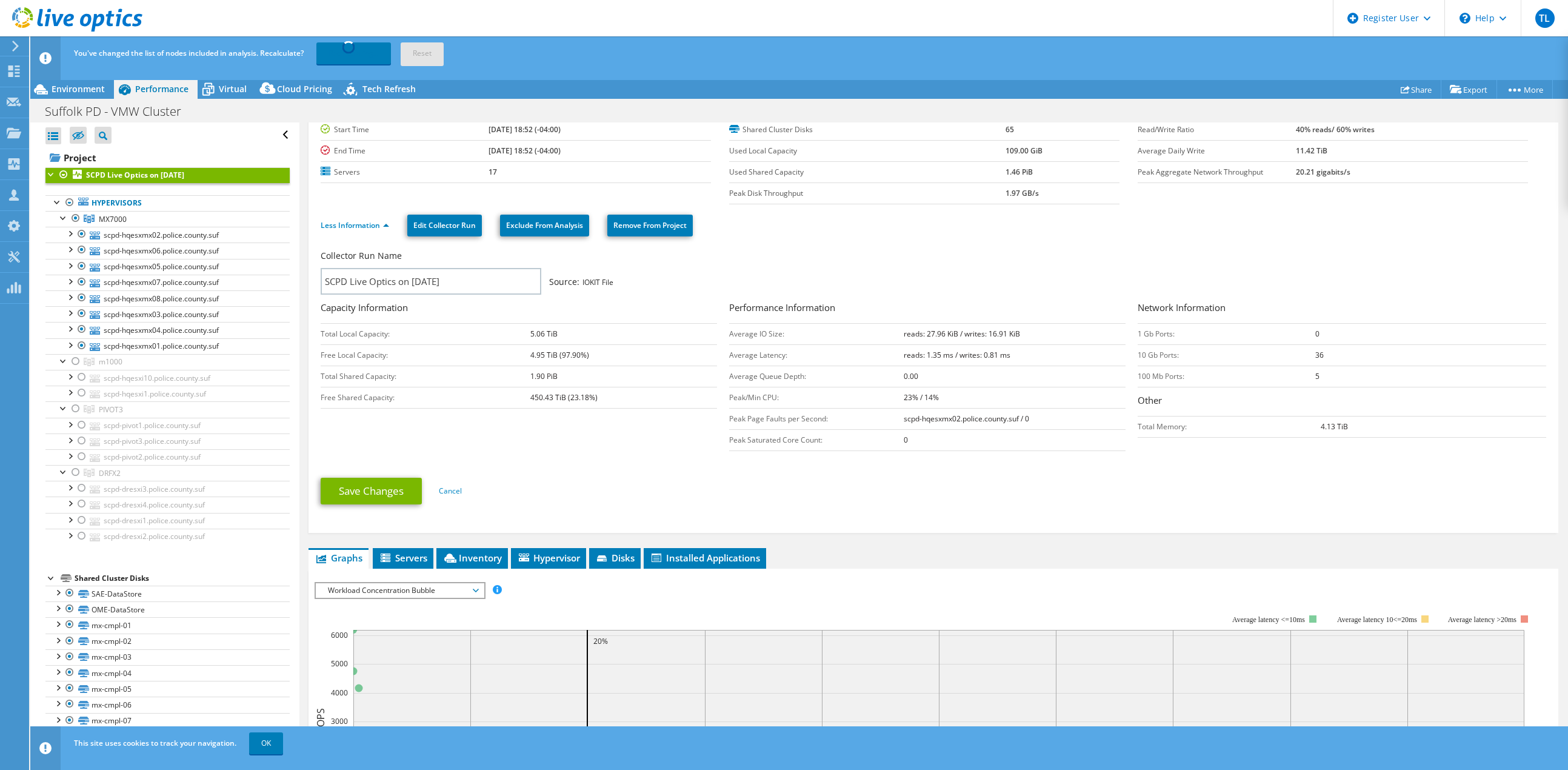
scroll to position [81, 0]
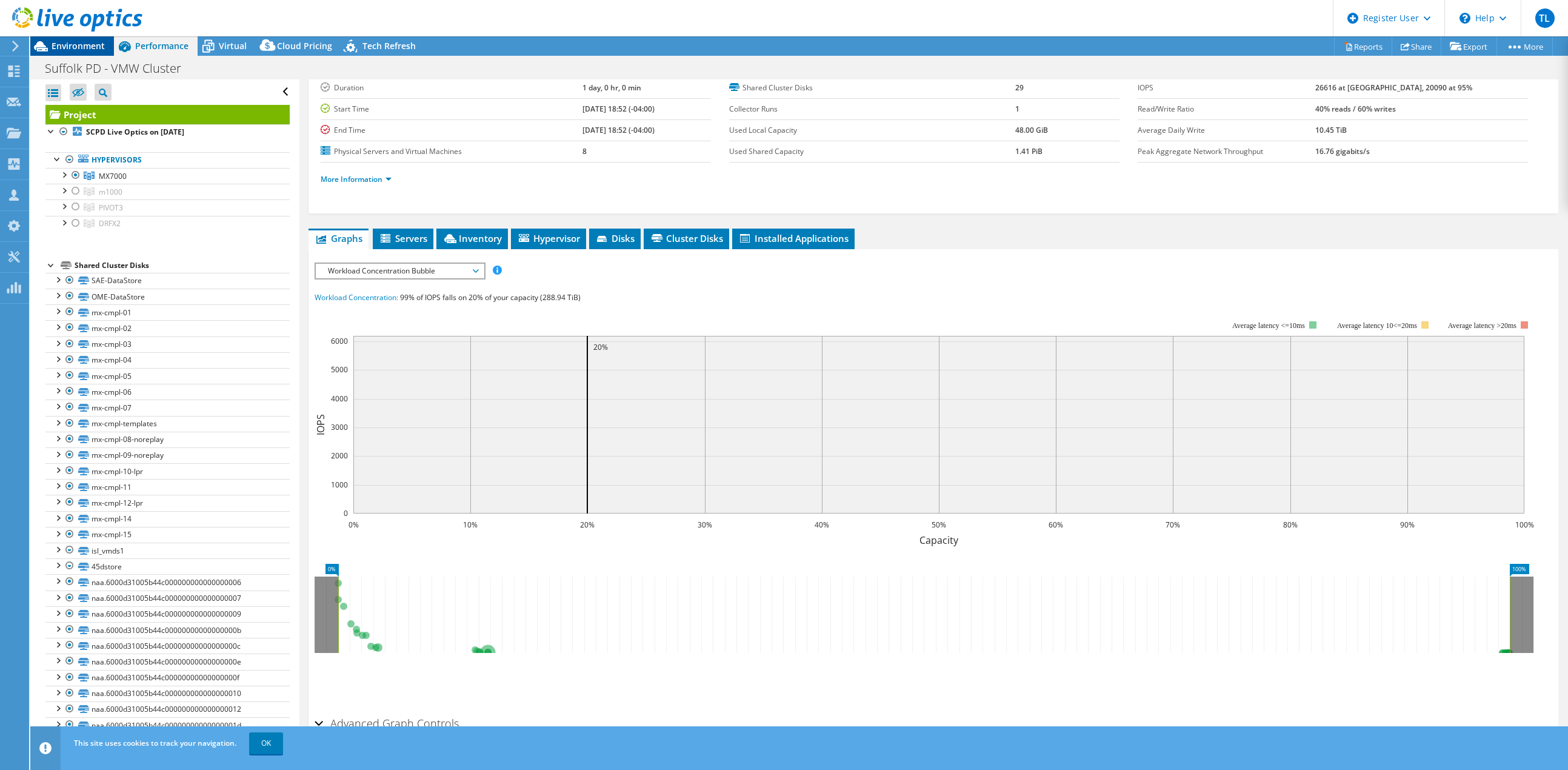
click at [71, 44] on span "Environment" at bounding box center [78, 46] width 54 height 11
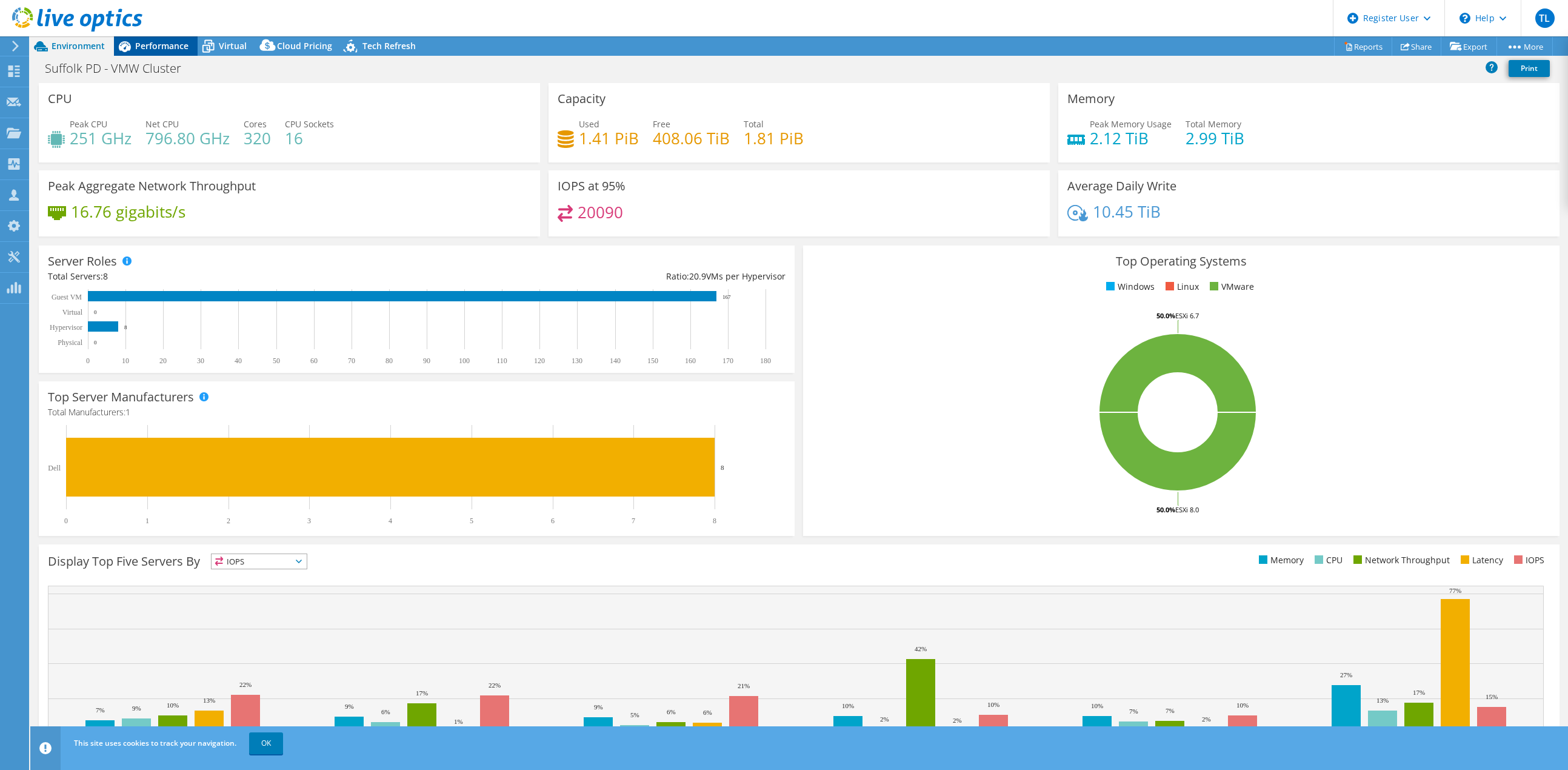
click at [157, 47] on span "Performance" at bounding box center [162, 46] width 54 height 11
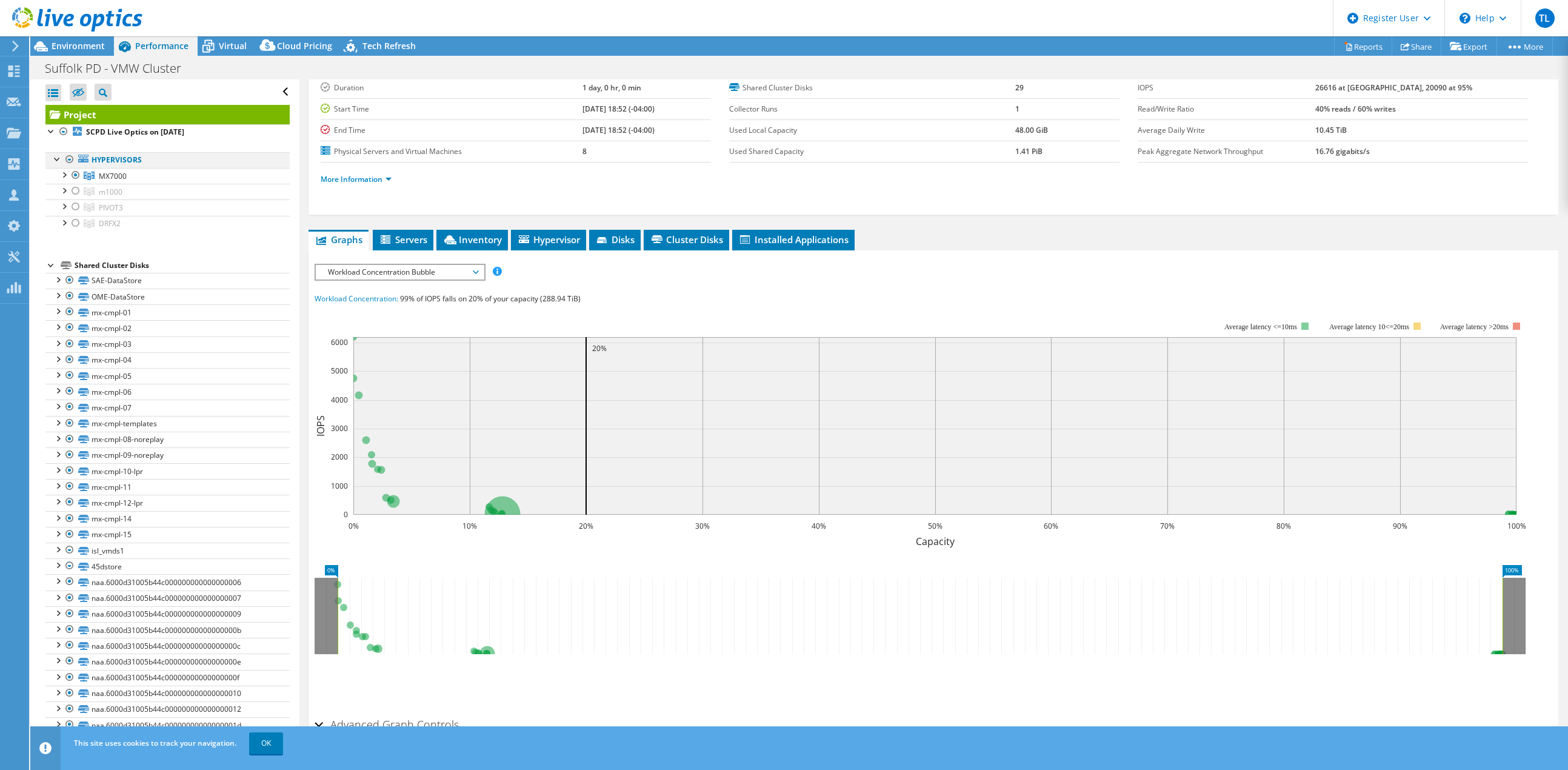
click at [68, 157] on div at bounding box center [69, 159] width 12 height 15
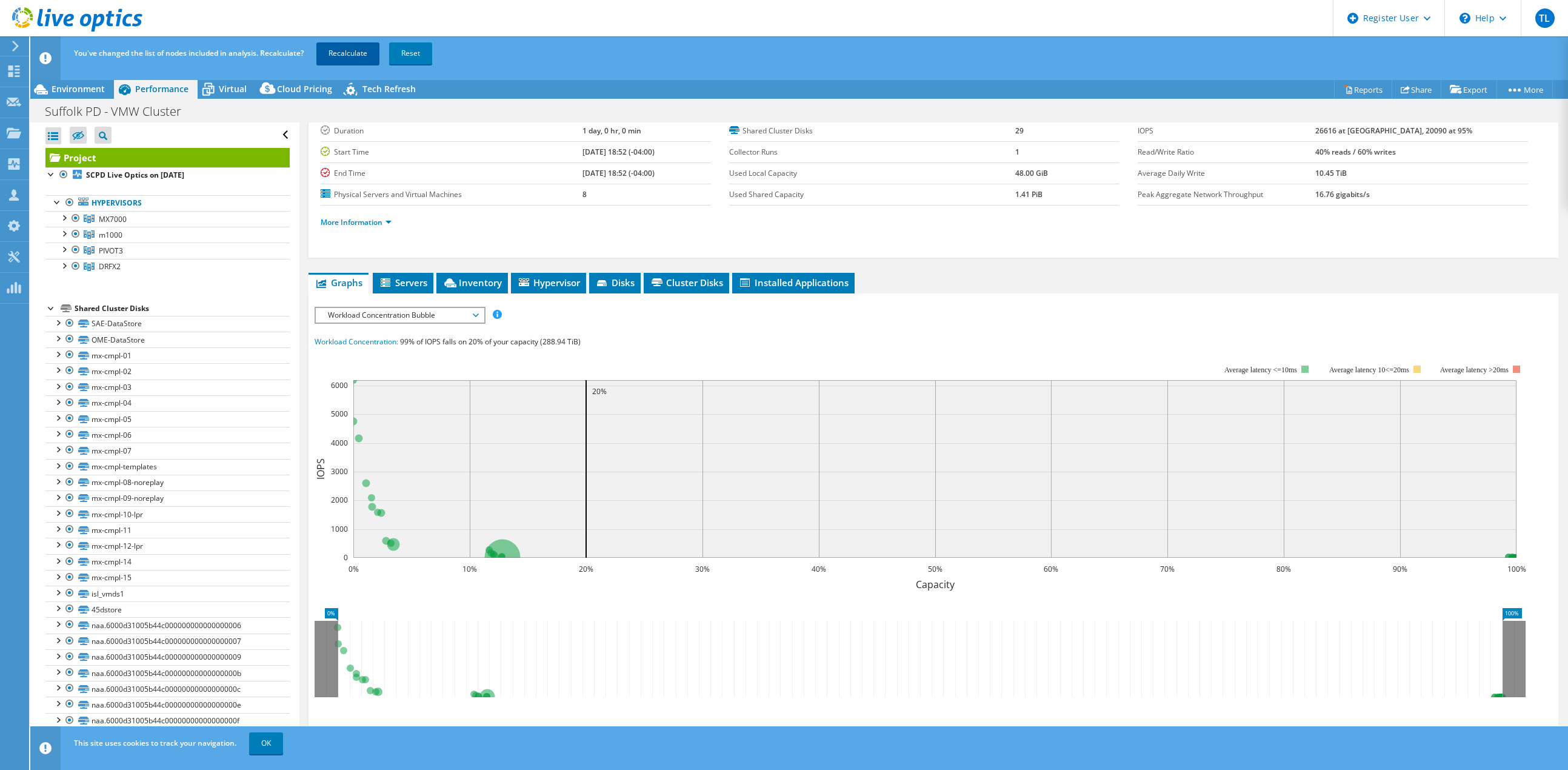
click at [351, 50] on link "Recalculate" at bounding box center [348, 53] width 63 height 22
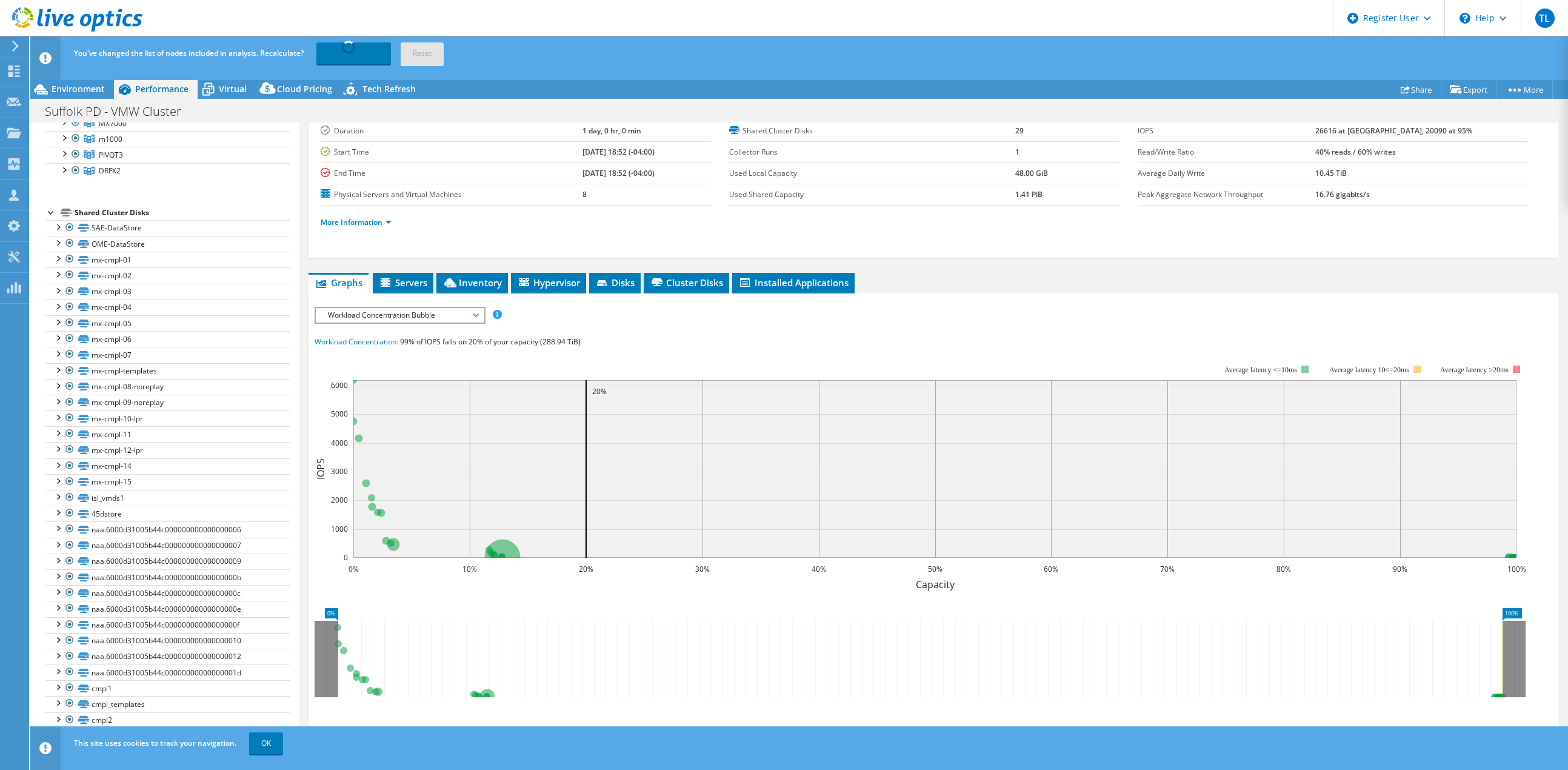
scroll to position [110, 0]
click at [62, 214] on div at bounding box center [58, 212] width 12 height 12
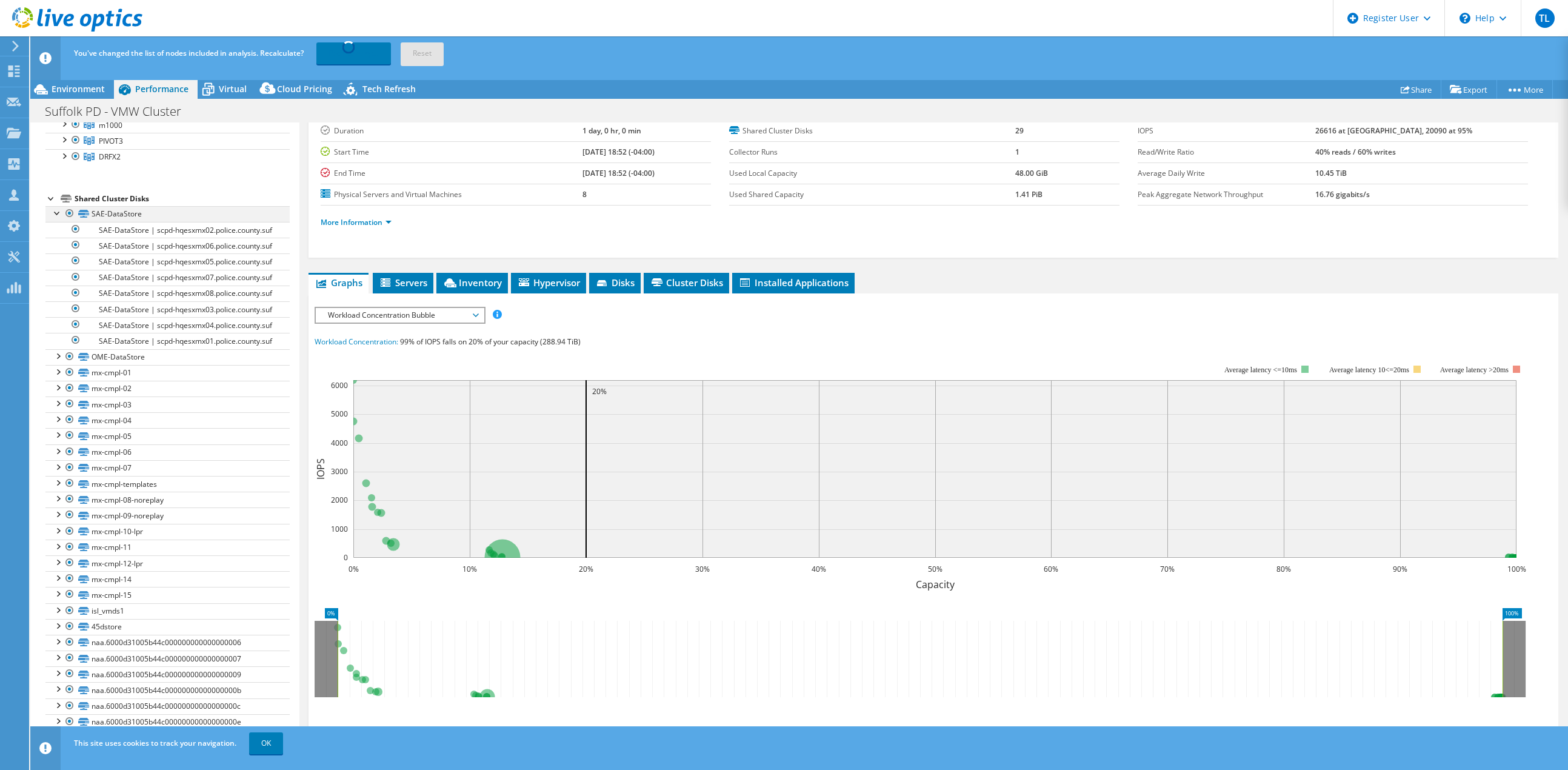
click at [62, 214] on div at bounding box center [58, 212] width 12 height 12
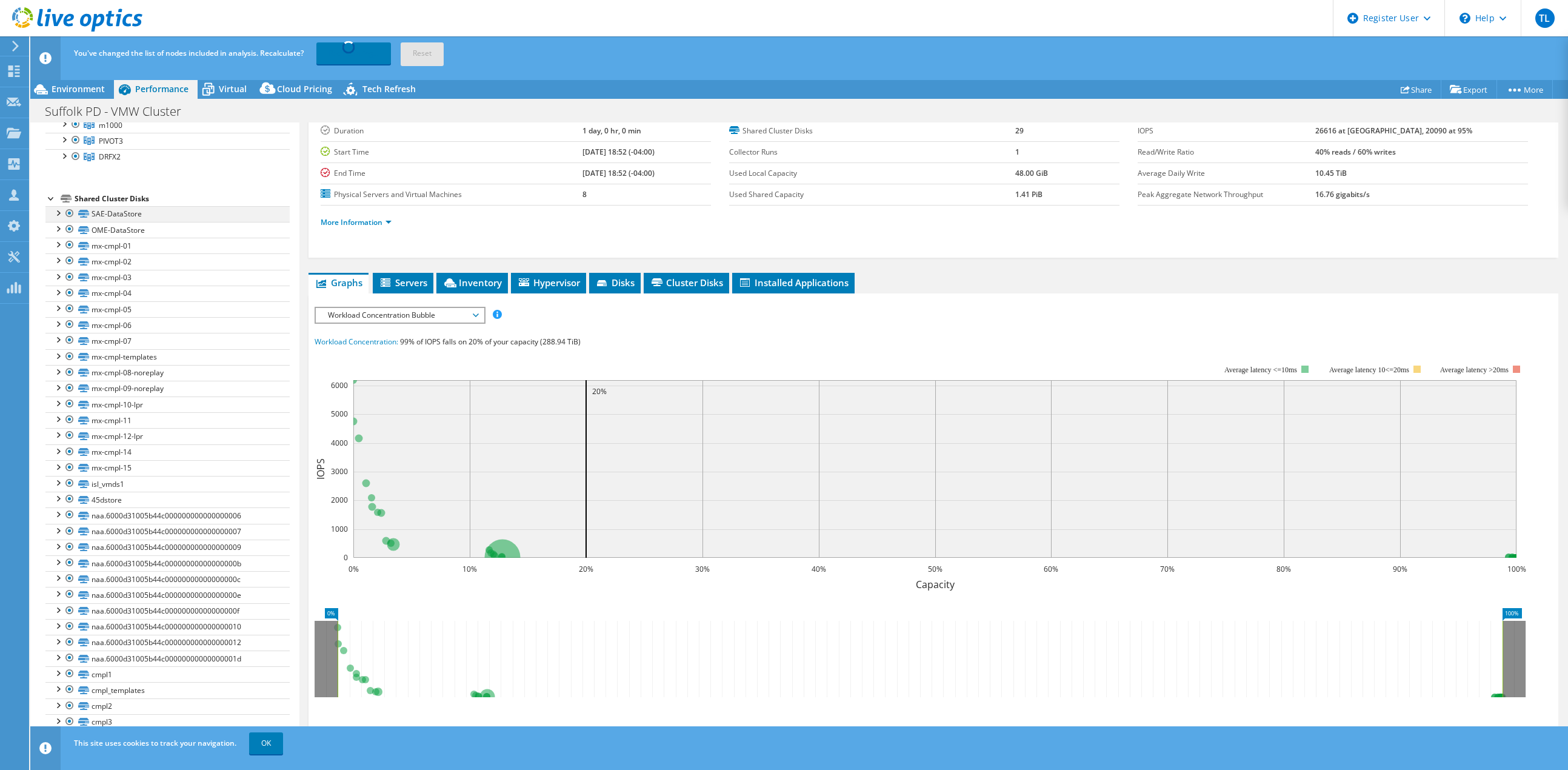
scroll to position [149, 0]
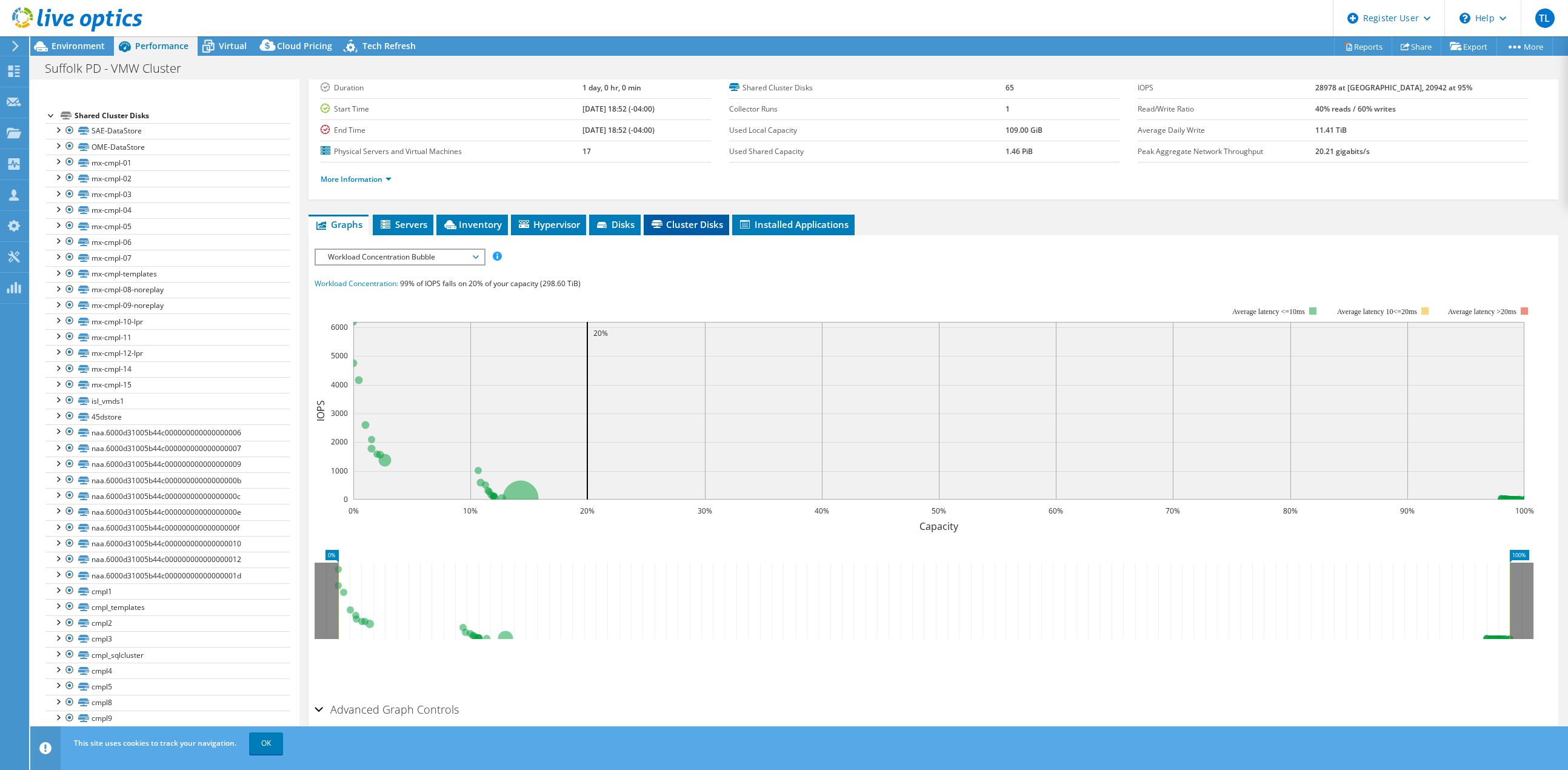
click at [682, 222] on span "Cluster Disks" at bounding box center [686, 224] width 73 height 12
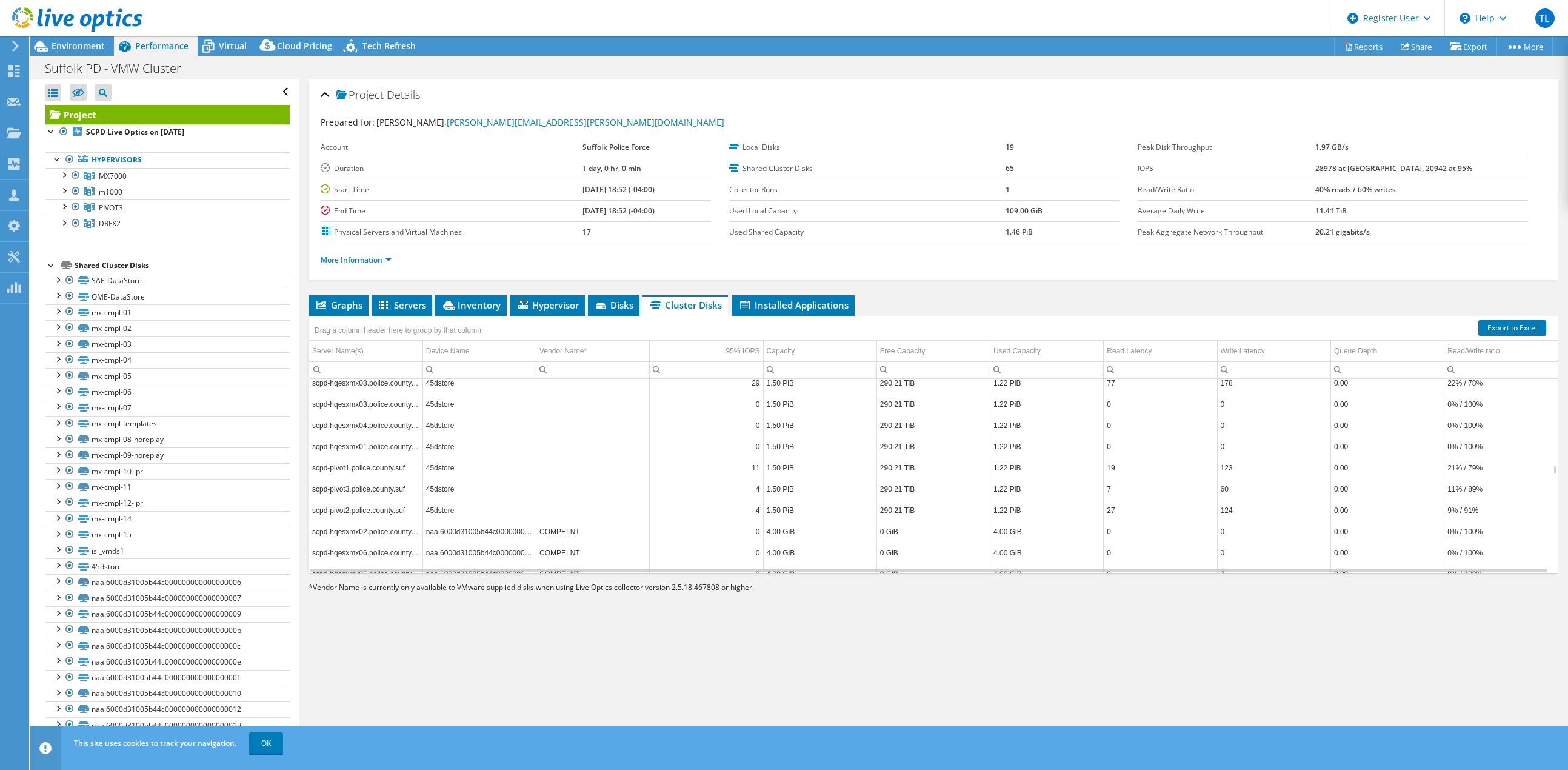
scroll to position [3117, 0]
click at [746, 456] on td "29" at bounding box center [706, 455] width 113 height 21
click at [9, 69] on use at bounding box center [14, 70] width 11 height 11
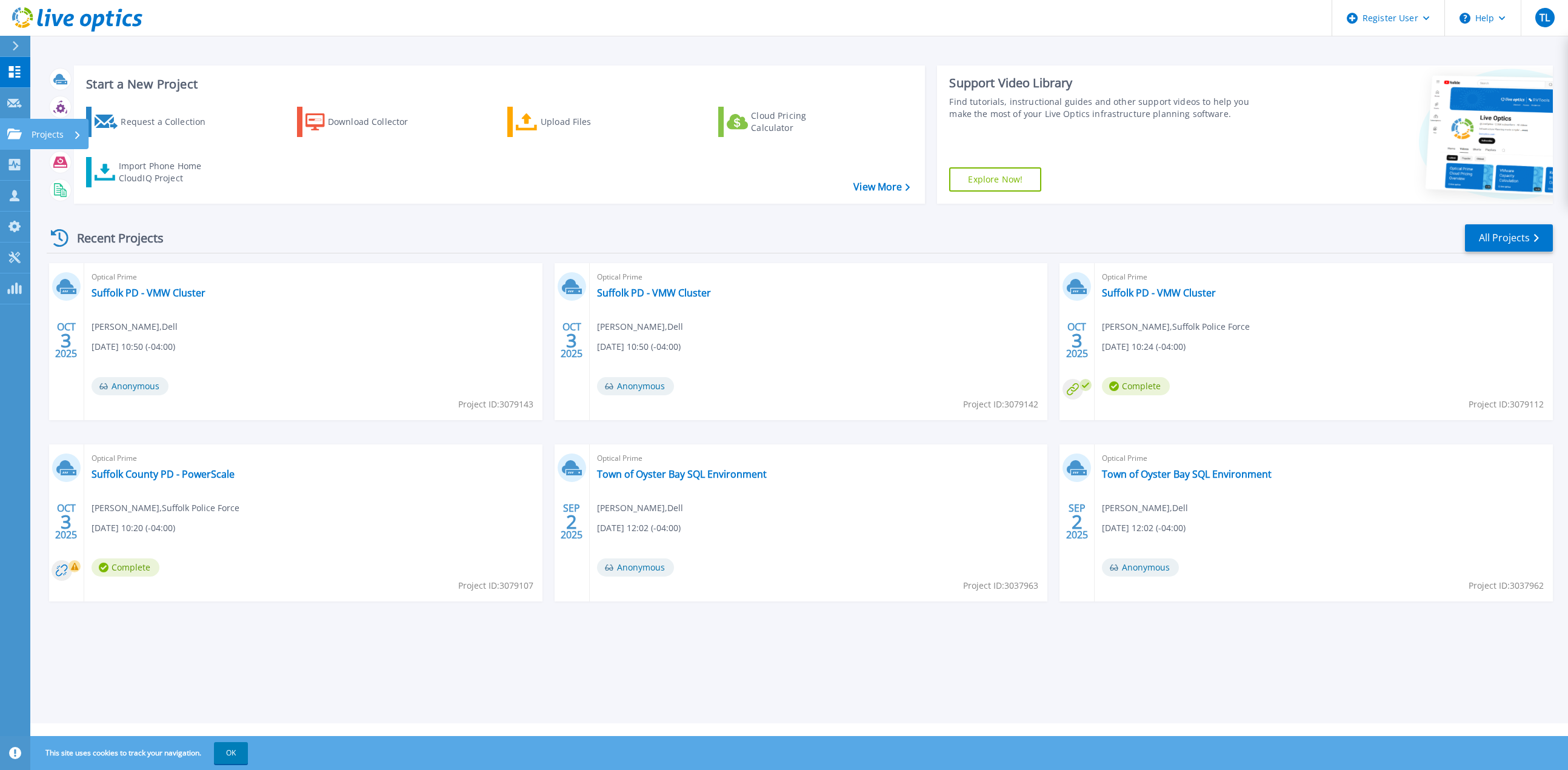
click at [18, 128] on icon at bounding box center [14, 134] width 15 height 11
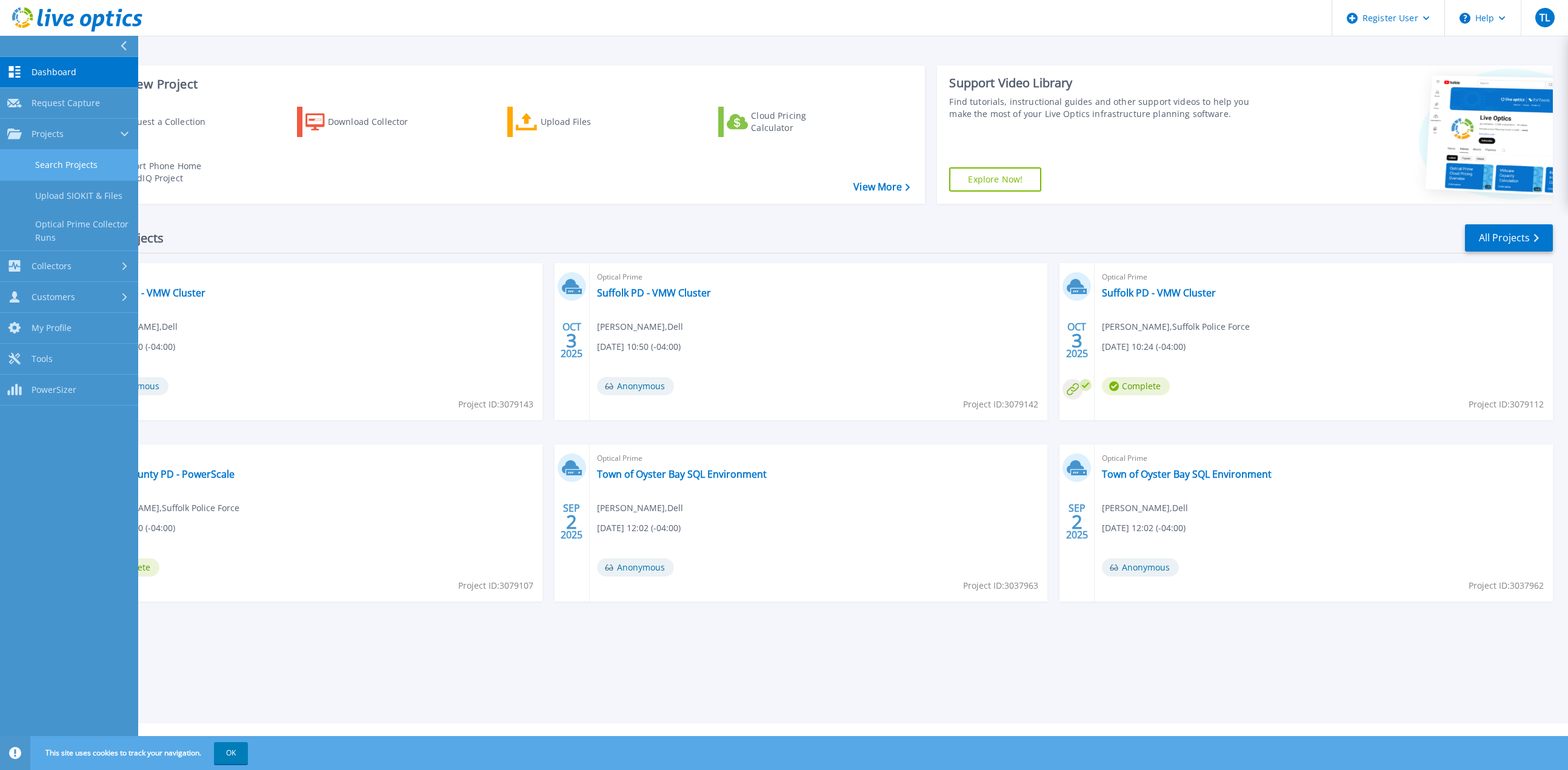
click at [71, 162] on link "Search Projects" at bounding box center [69, 164] width 138 height 31
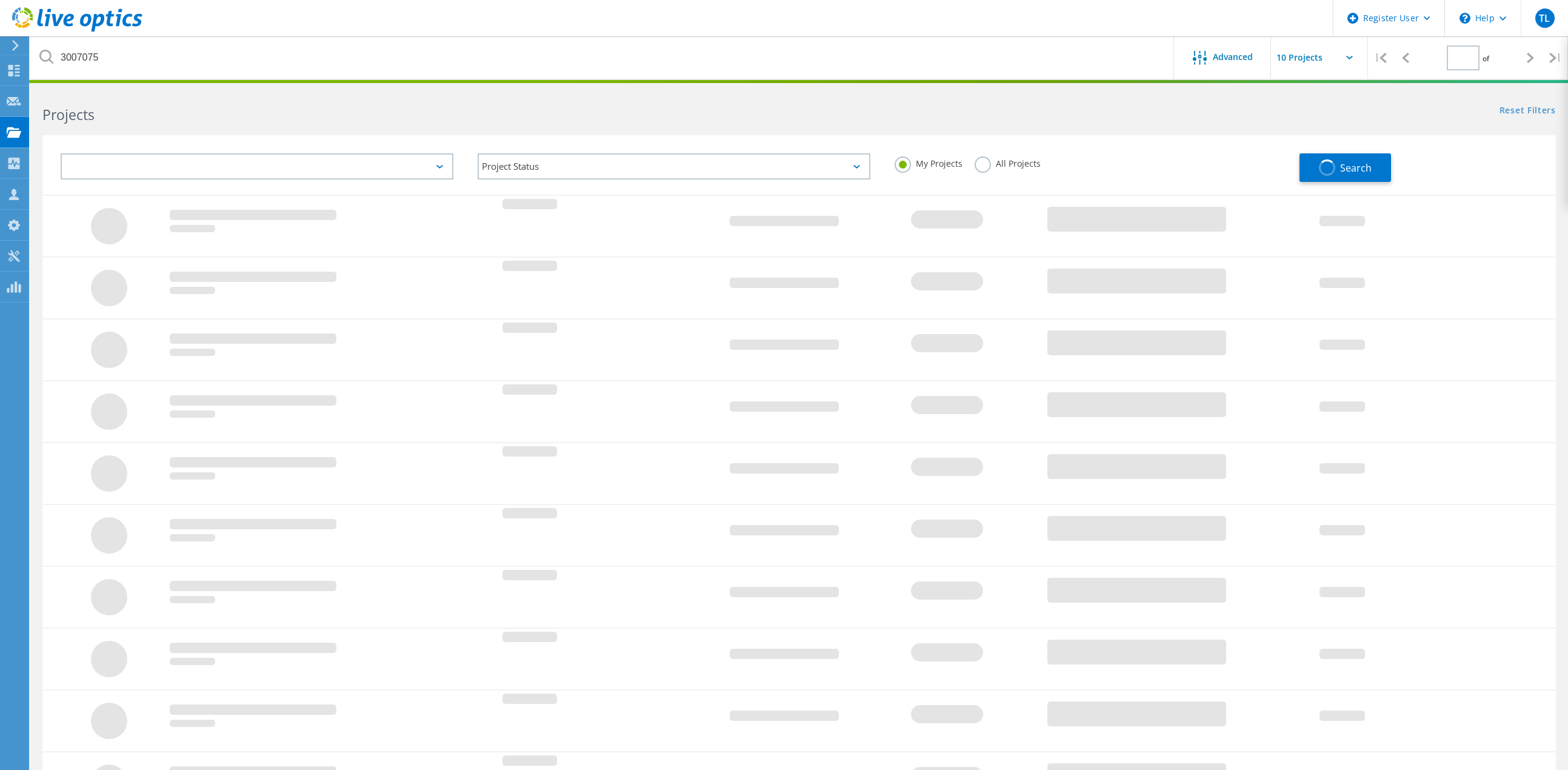
type input "1"
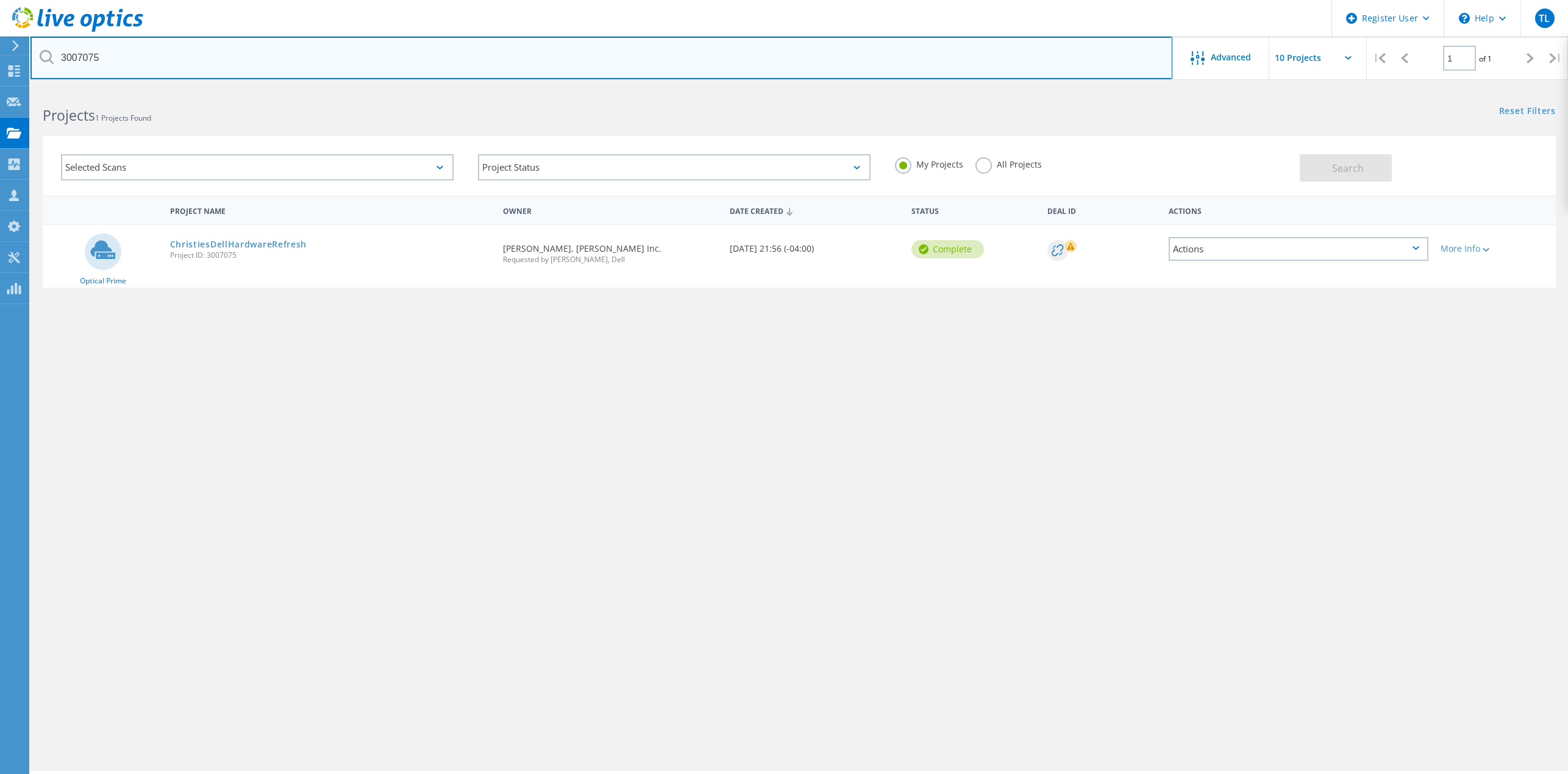
drag, startPoint x: 125, startPoint y: 58, endPoint x: -103, endPoint y: 78, distance: 228.9
click at [0, 78] on html "Register User \n Help Explore Helpful Articles Contact Support TL Dell User [PE…" at bounding box center [784, 404] width 1568 height 808
click at [162, 58] on input "3007075" at bounding box center [601, 57] width 1142 height 42
drag, startPoint x: 144, startPoint y: 50, endPoint x: -28, endPoint y: 58, distance: 172.2
click at [0, 58] on html "Register User \n Help Explore Helpful Articles Contact Support TL Dell User [PE…" at bounding box center [784, 404] width 1568 height 808
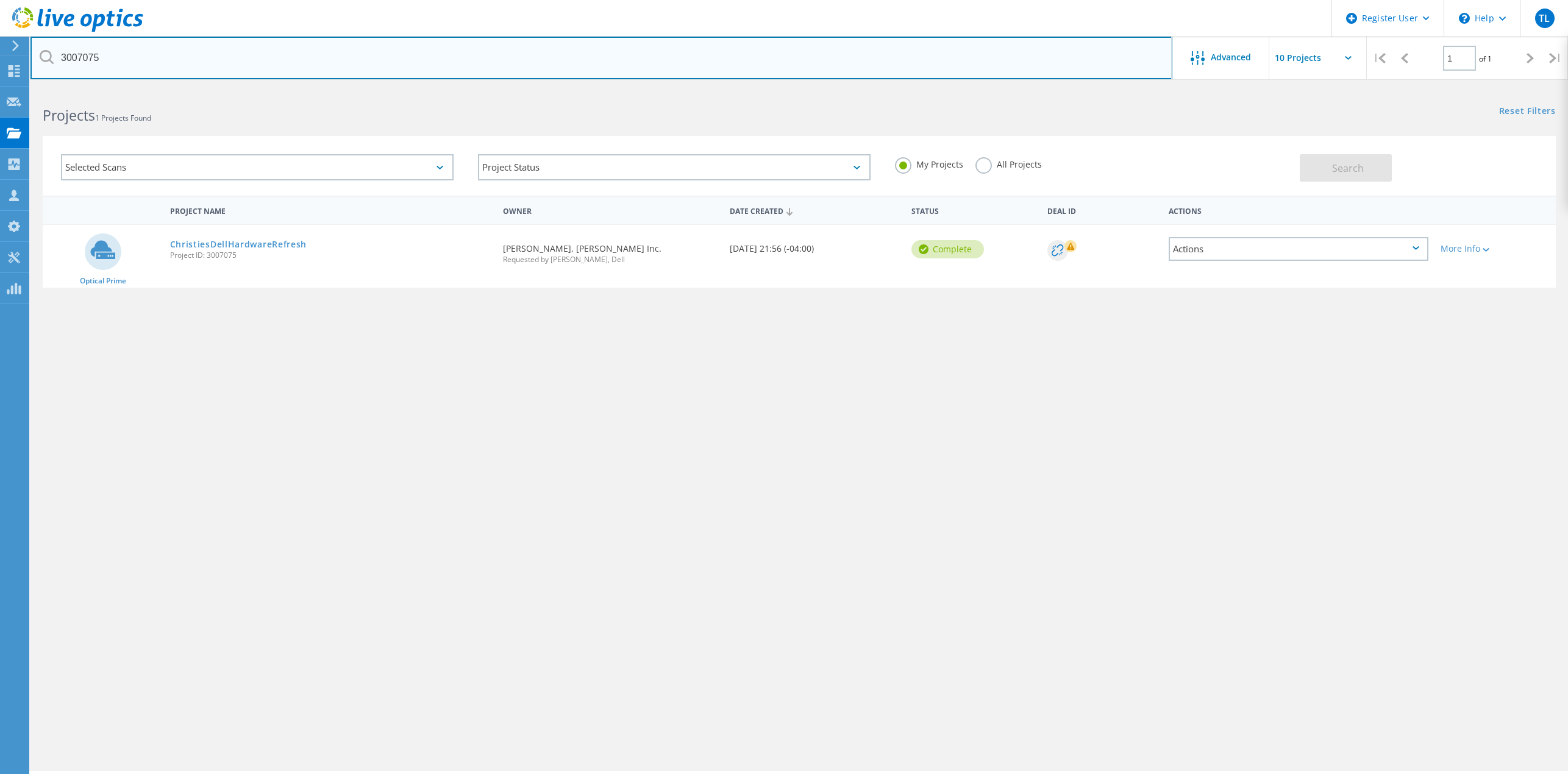
paste input "[EMAIL_ADDRESS][DOMAIN_NAME]"
type input "[EMAIL_ADDRESS][DOMAIN_NAME]"
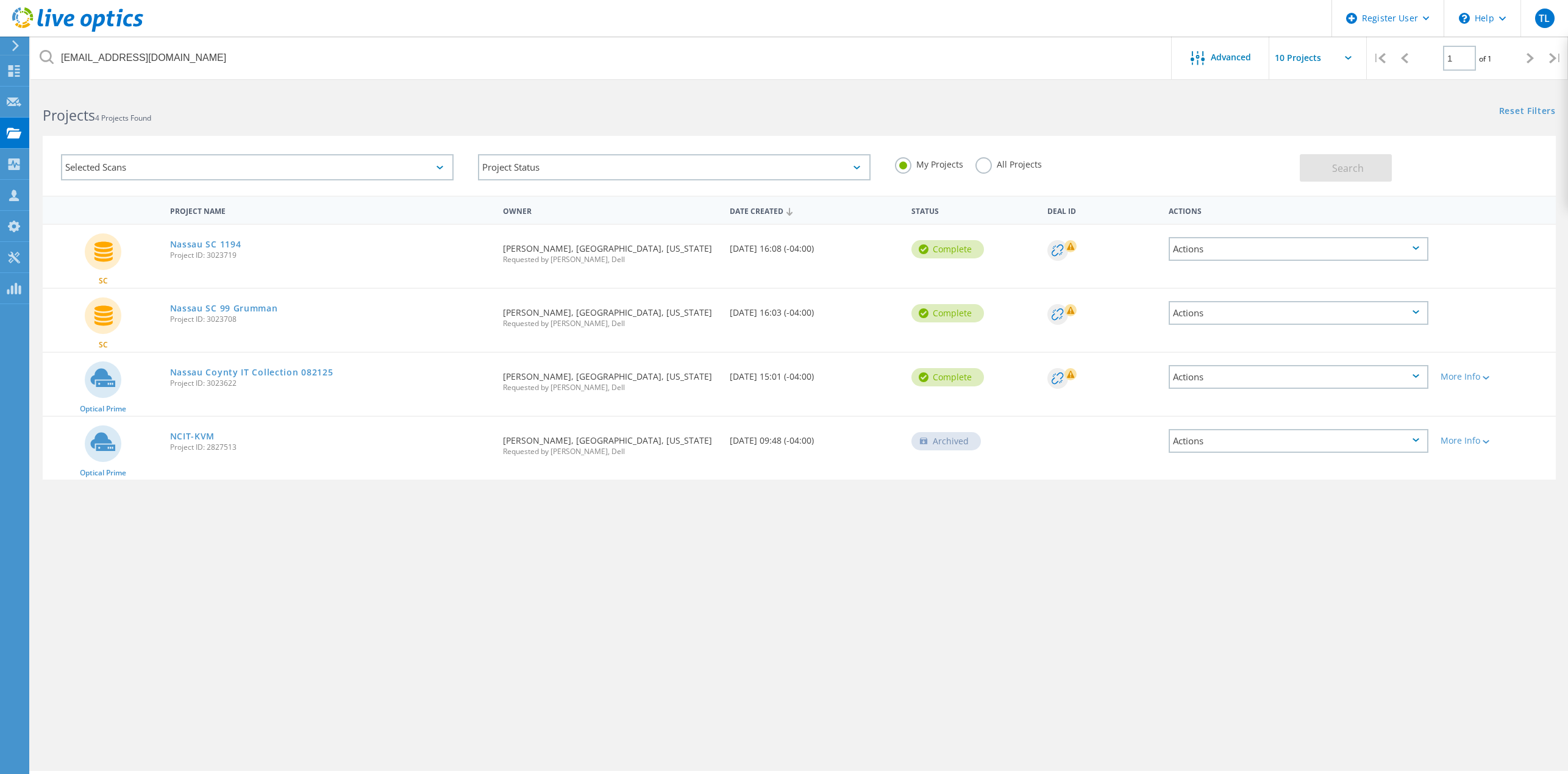
drag, startPoint x: 840, startPoint y: 376, endPoint x: 726, endPoint y: 378, distance: 114.0
click at [726, 378] on div "Date Created 08/21/2025, 15:01 (-04:00)" at bounding box center [815, 373] width 182 height 41
click at [399, 386] on span "Project ID: 3023622" at bounding box center [330, 383] width 321 height 7
click at [250, 368] on link "Nassau Coynty IT Collection 082125" at bounding box center [251, 373] width 164 height 9
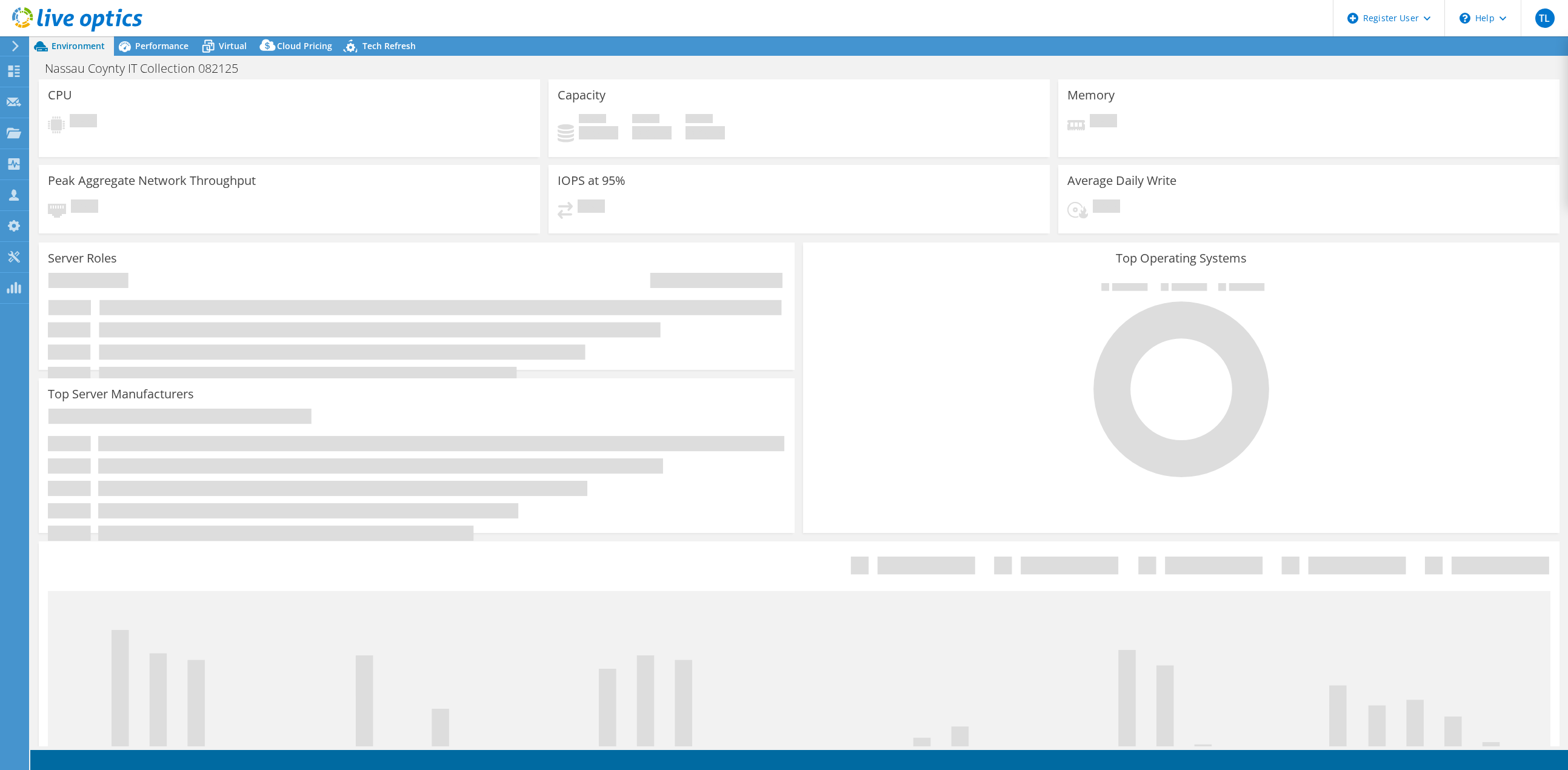
select select "USEast"
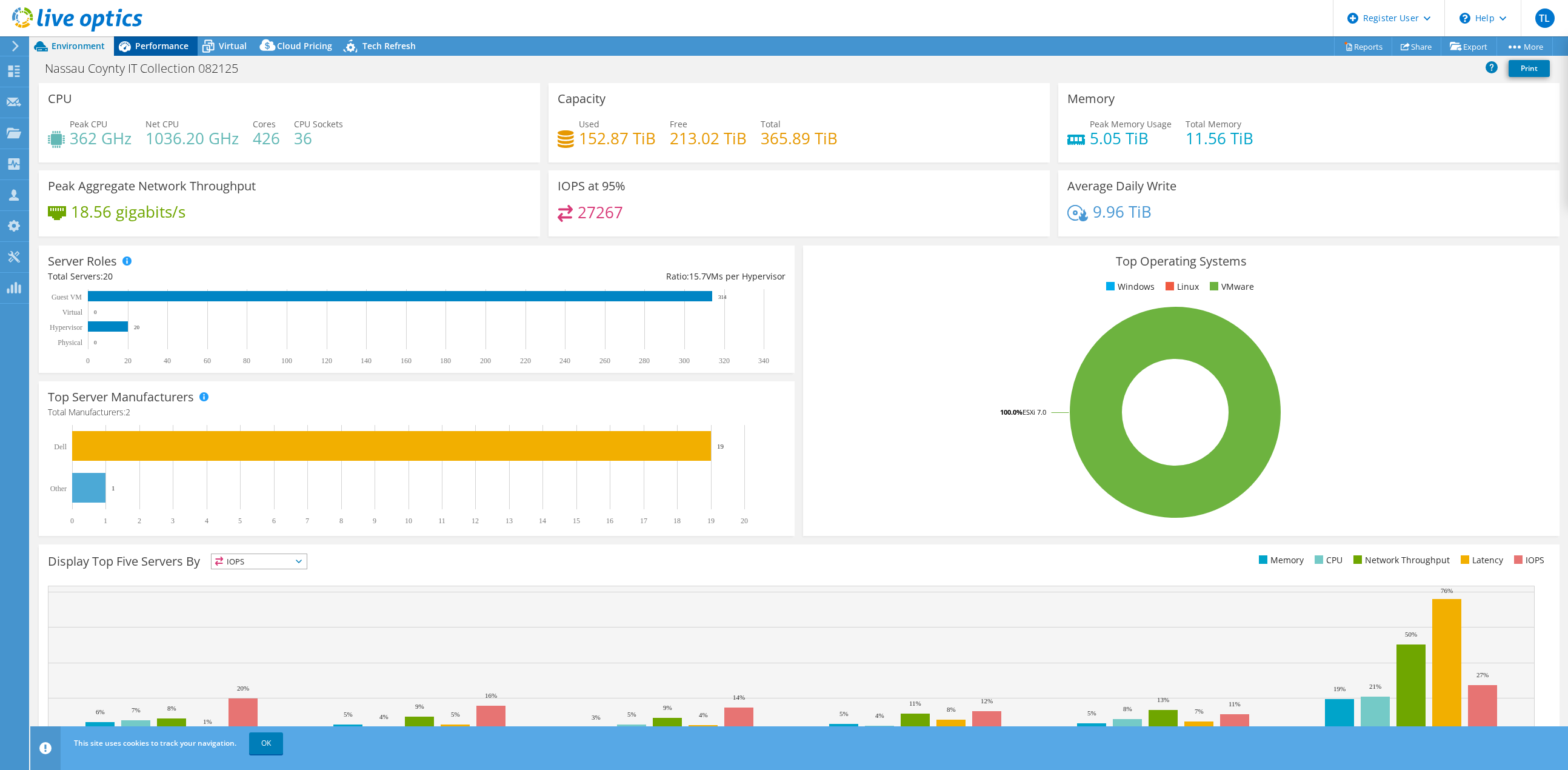
click at [156, 42] on span "Performance" at bounding box center [162, 46] width 54 height 11
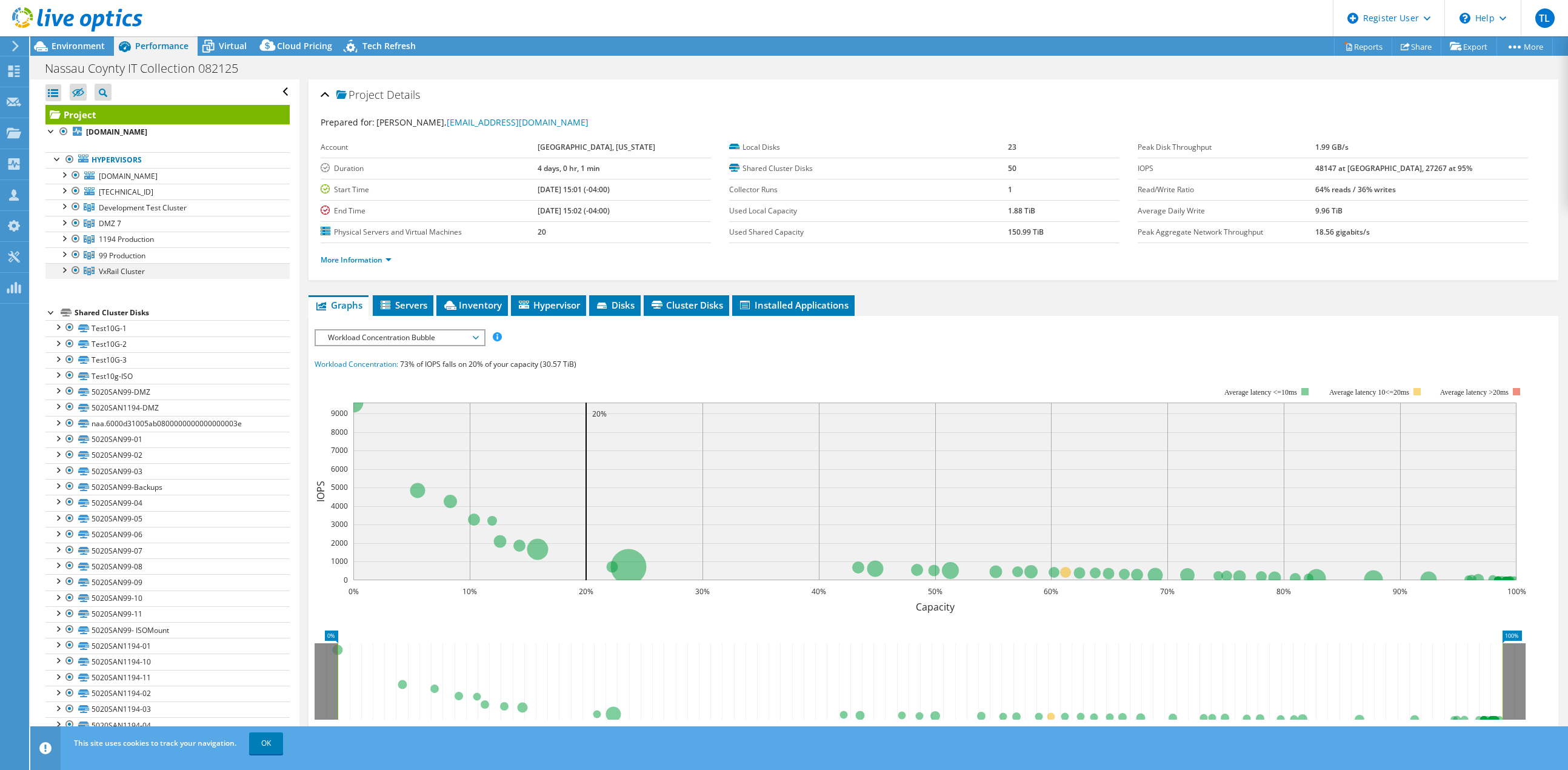
click at [62, 271] on div at bounding box center [64, 269] width 12 height 12
click at [132, 271] on span "VxRail Cluster" at bounding box center [121, 272] width 46 height 11
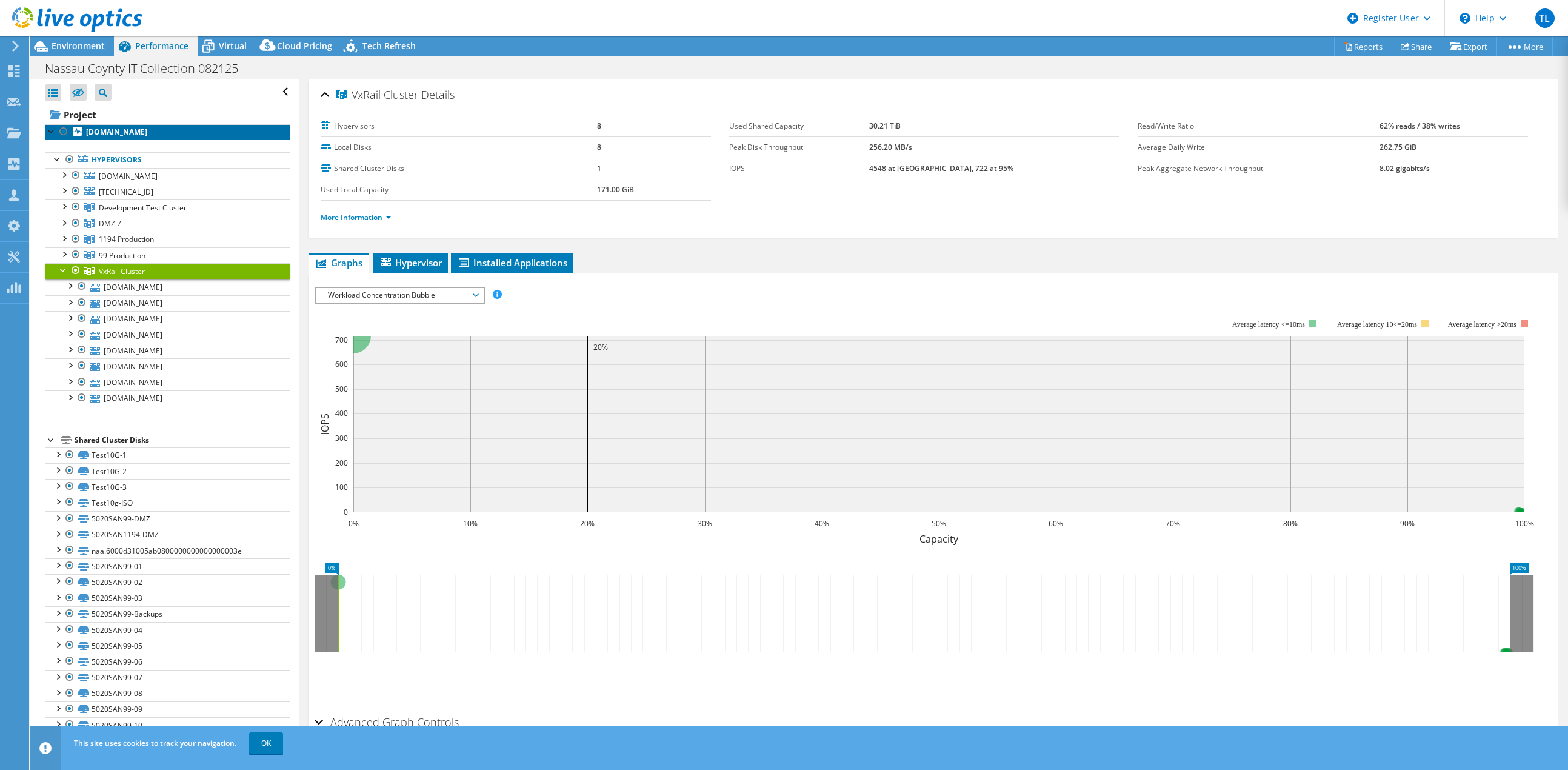
click at [116, 128] on b "[DOMAIN_NAME]" at bounding box center [117, 132] width 62 height 11
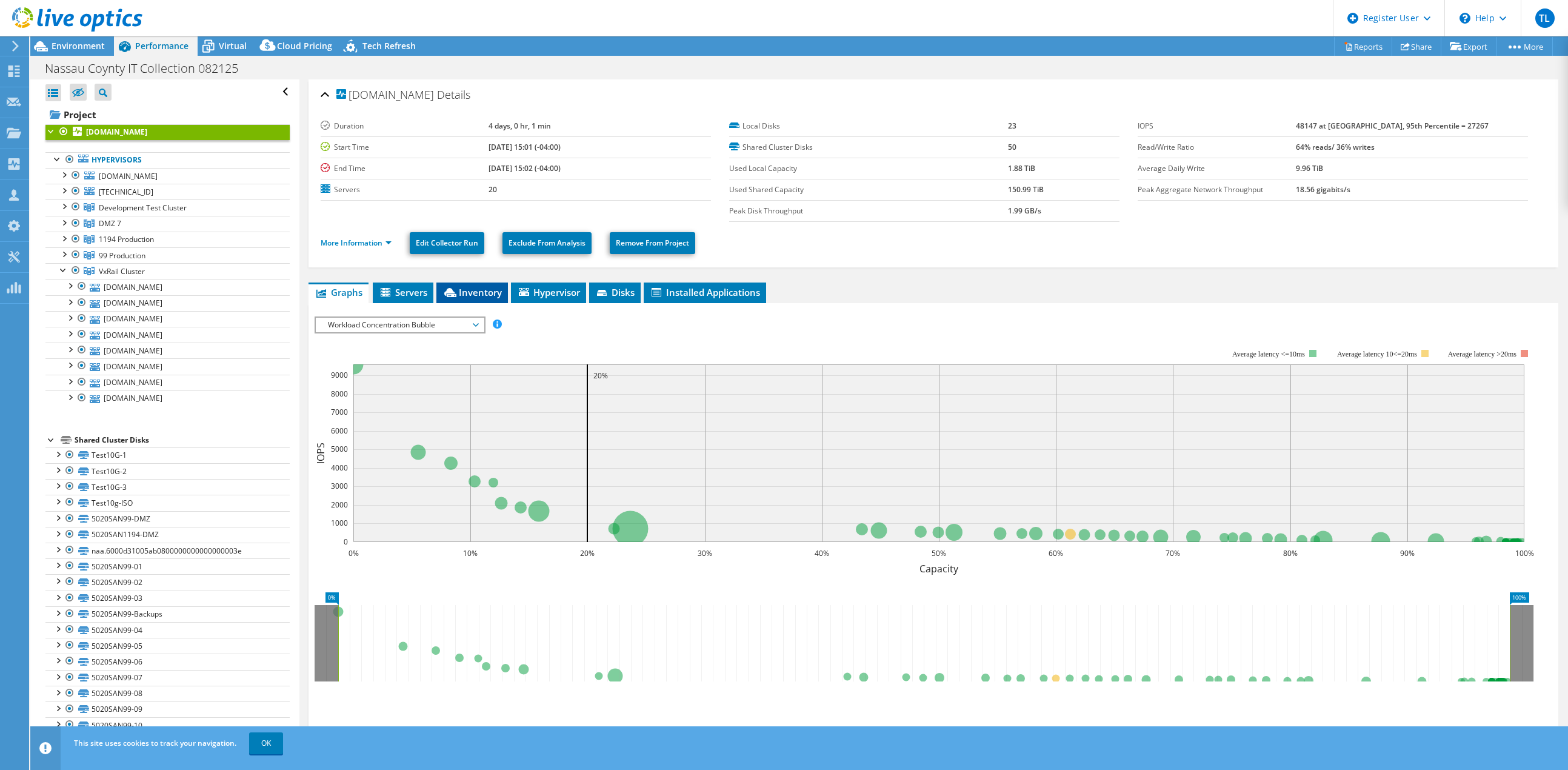
click at [489, 287] on span "Inventory" at bounding box center [472, 293] width 60 height 12
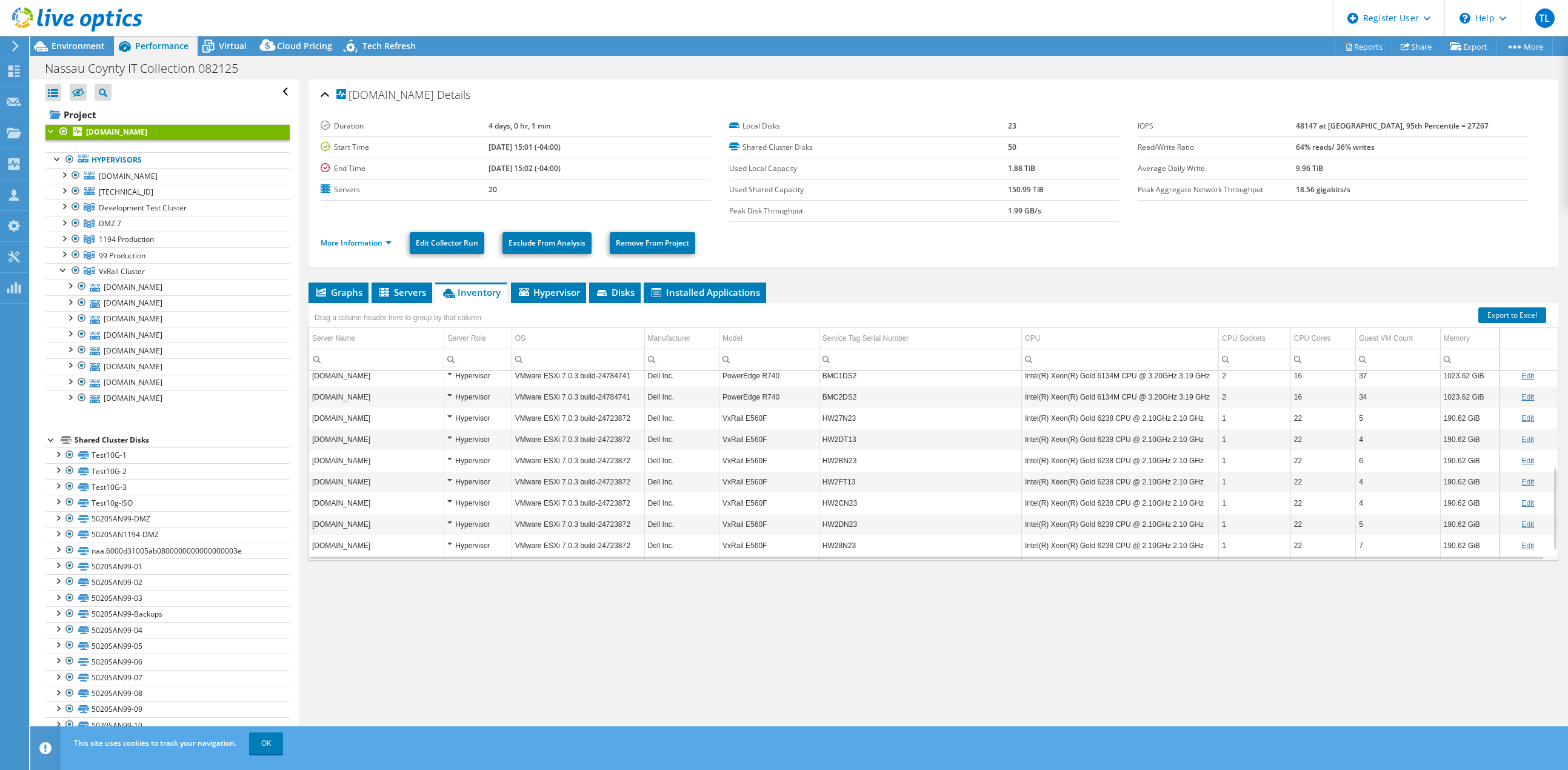
scroll to position [241, 0]
drag, startPoint x: 857, startPoint y: 439, endPoint x: 814, endPoint y: 437, distance: 43.0
click at [814, 437] on tr "[DOMAIN_NAME] Hypervisor VMware ESXi 7.0.3 build-24723872 Dell Inc. VxRail E560…" at bounding box center [933, 438] width 1249 height 21
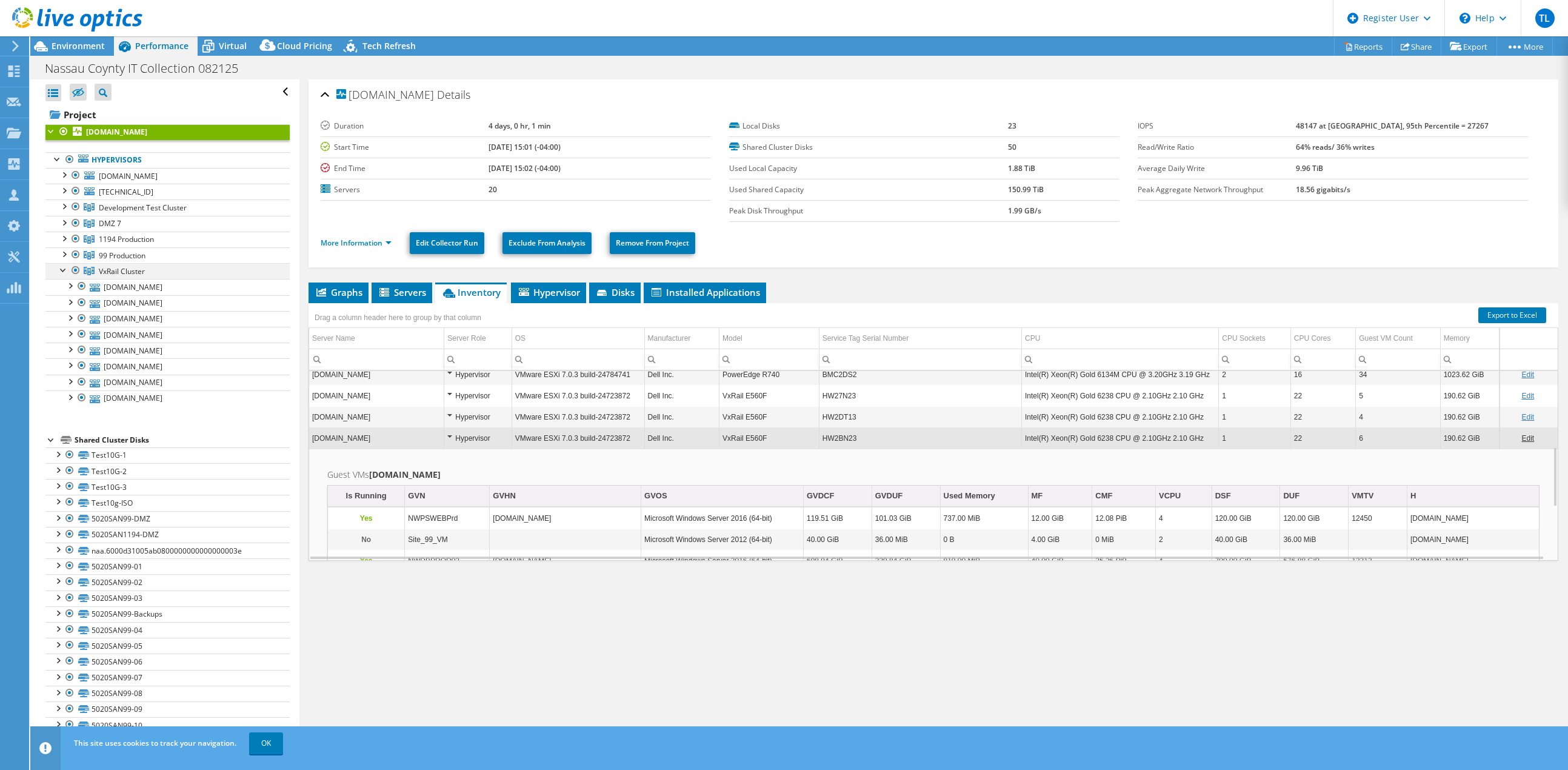
click at [58, 271] on div at bounding box center [64, 269] width 12 height 12
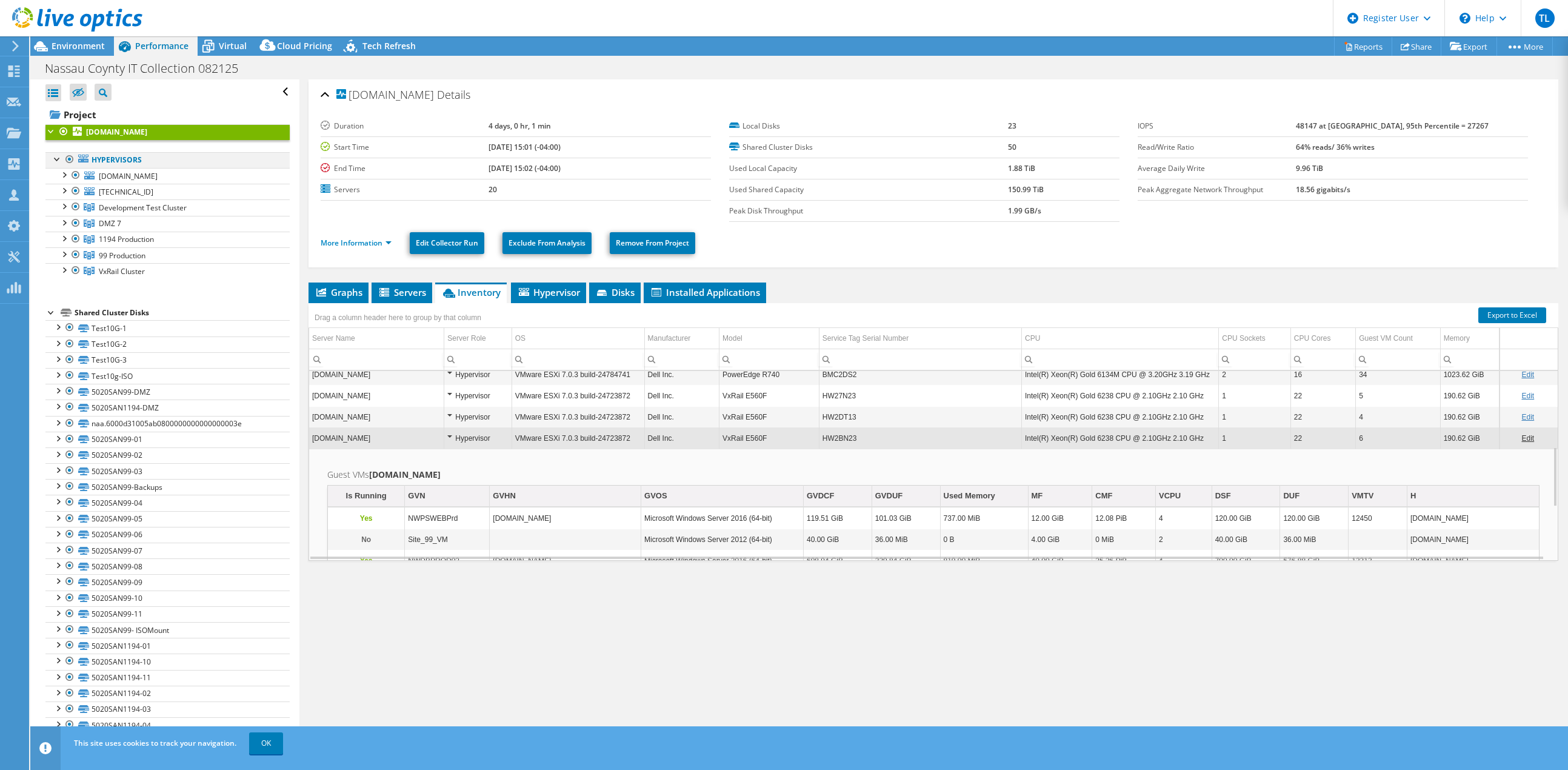
click at [69, 158] on div at bounding box center [69, 159] width 12 height 15
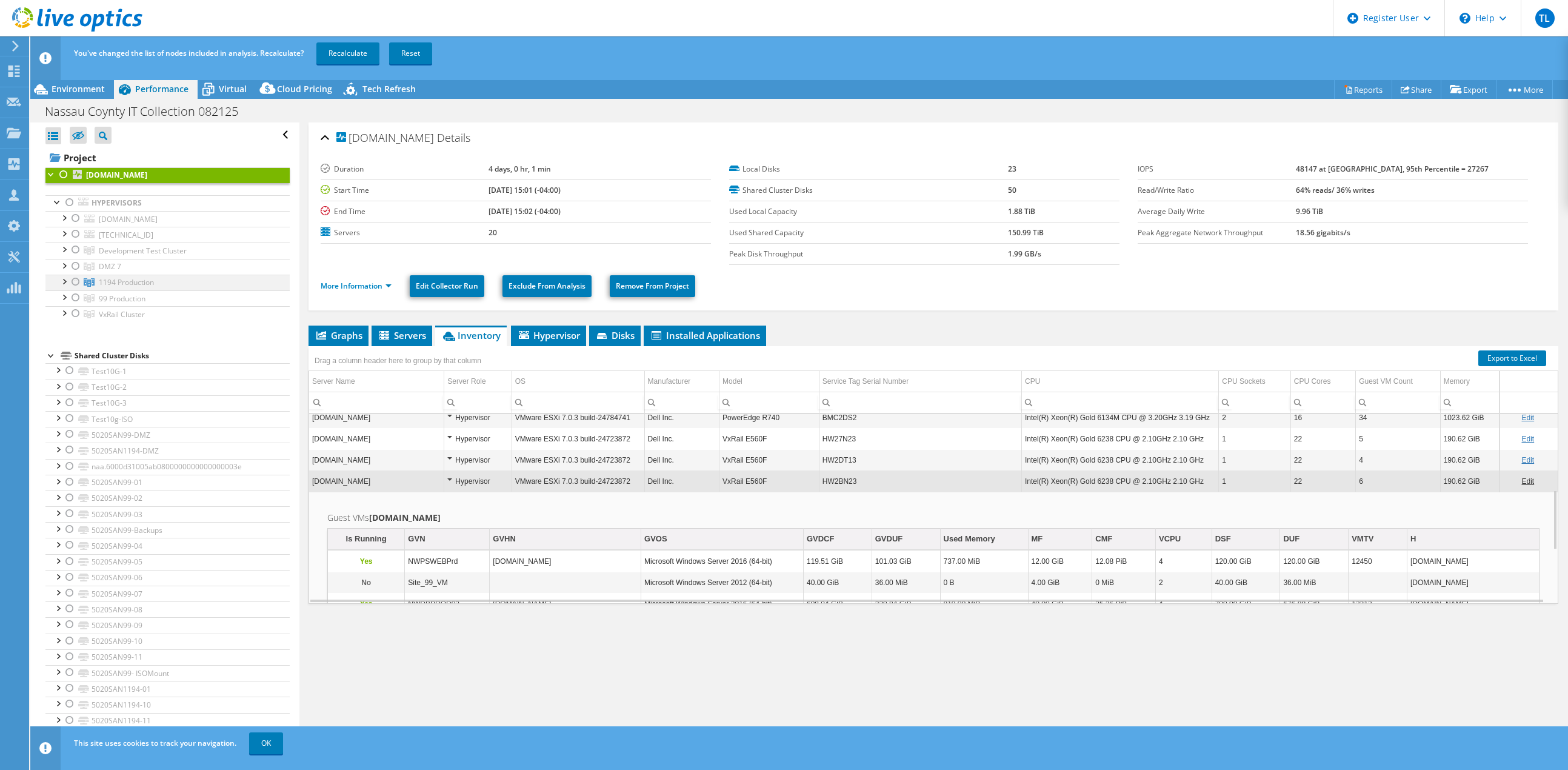
click at [74, 280] on div at bounding box center [76, 281] width 12 height 15
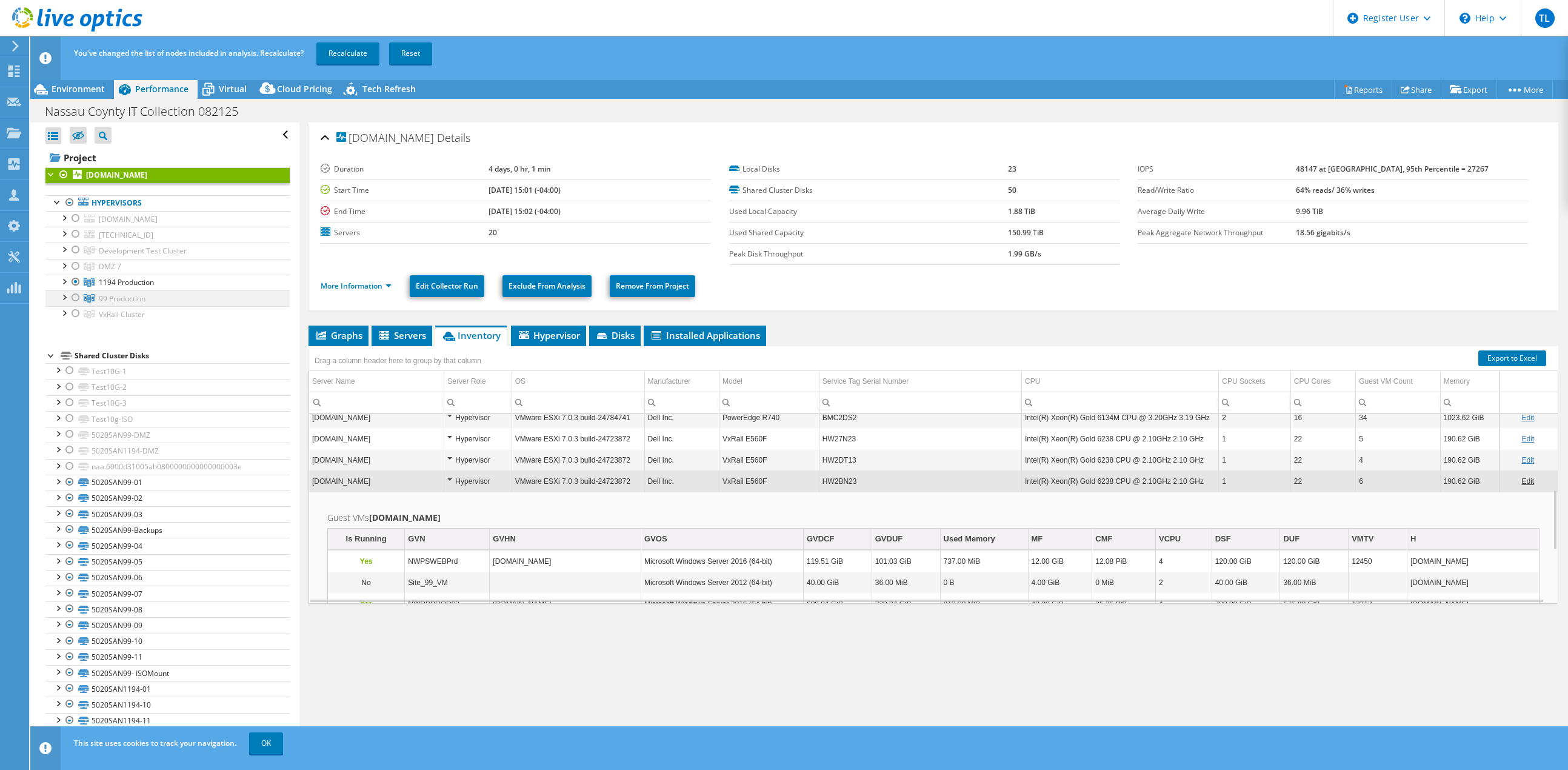
click at [76, 296] on div at bounding box center [76, 297] width 12 height 15
click at [68, 265] on div at bounding box center [64, 265] width 12 height 12
click at [74, 263] on div at bounding box center [76, 265] width 12 height 15
click at [62, 265] on div at bounding box center [64, 265] width 12 height 12
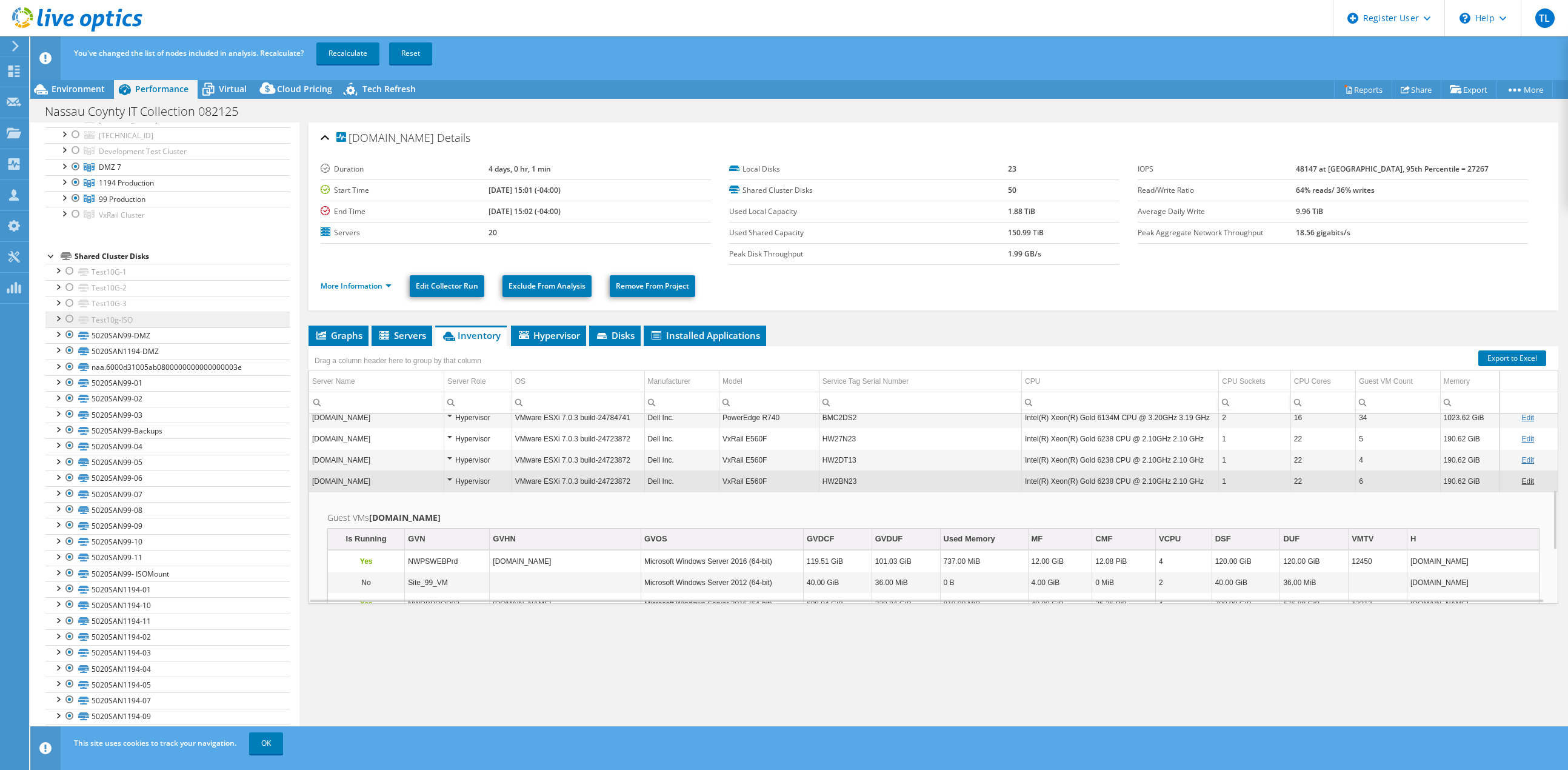
scroll to position [60, 0]
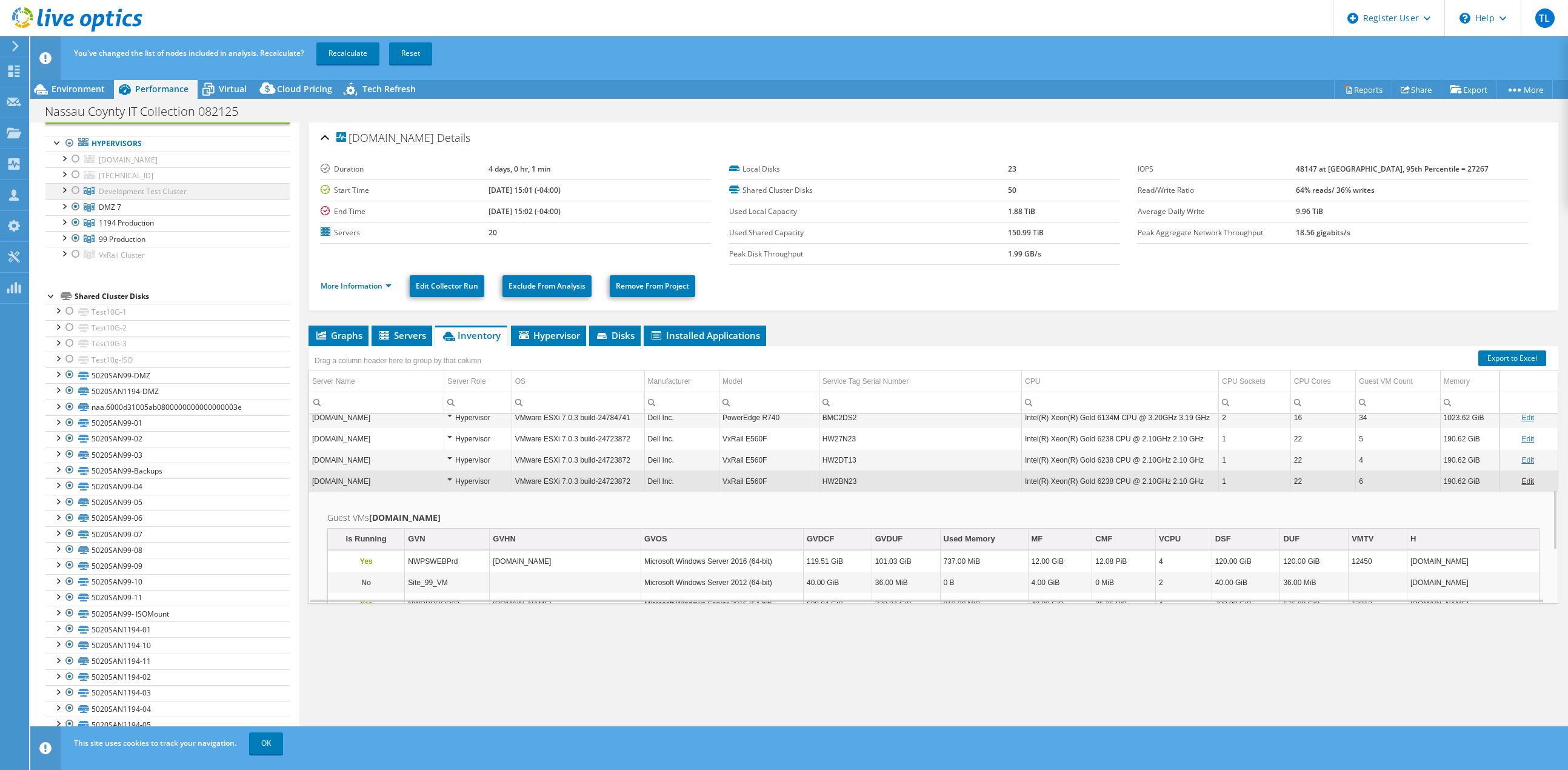
click at [62, 186] on div at bounding box center [64, 189] width 12 height 12
click at [360, 49] on link "Recalculate" at bounding box center [348, 53] width 63 height 22
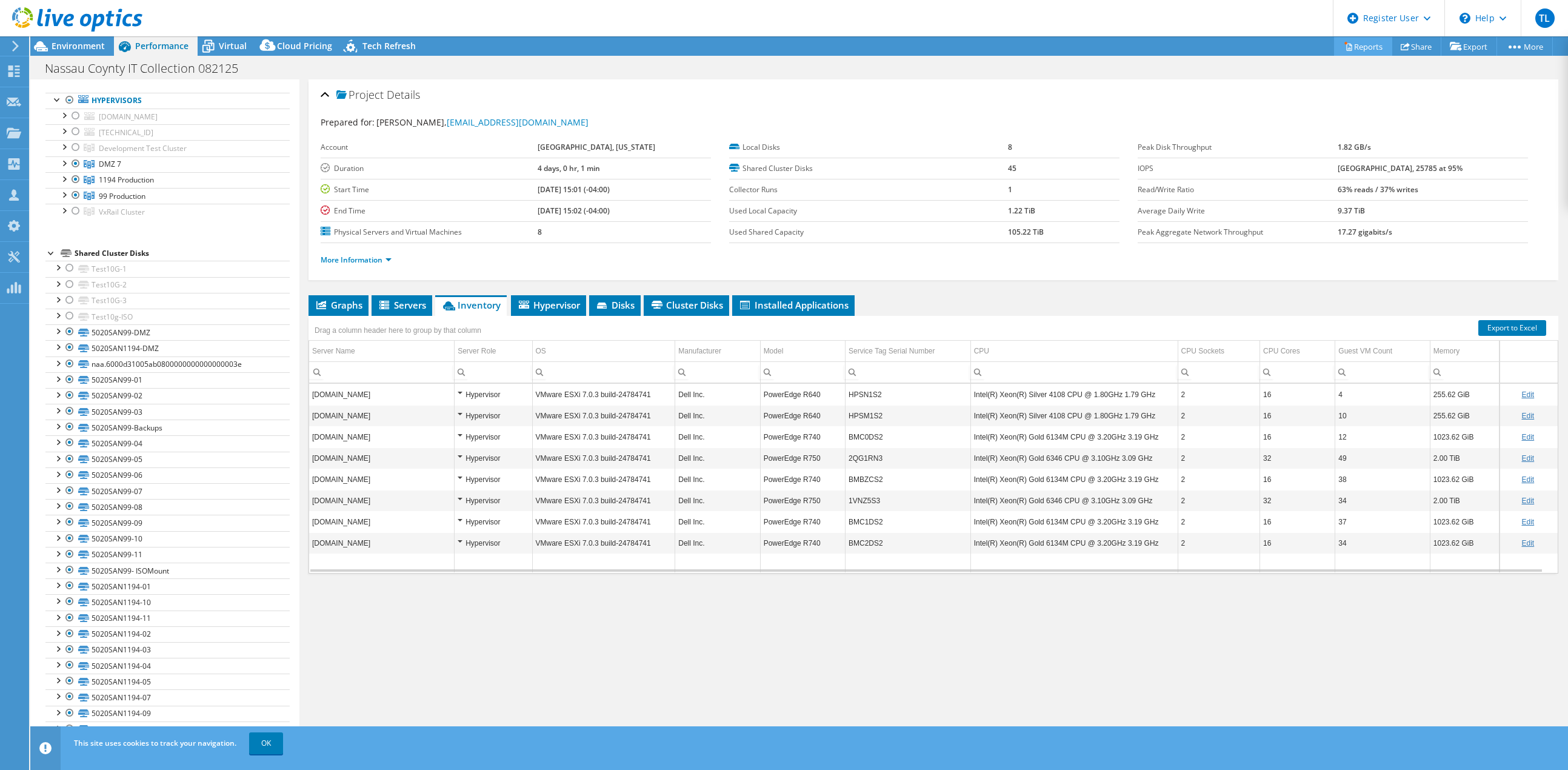
click at [1362, 46] on link "Reports" at bounding box center [1363, 46] width 58 height 18
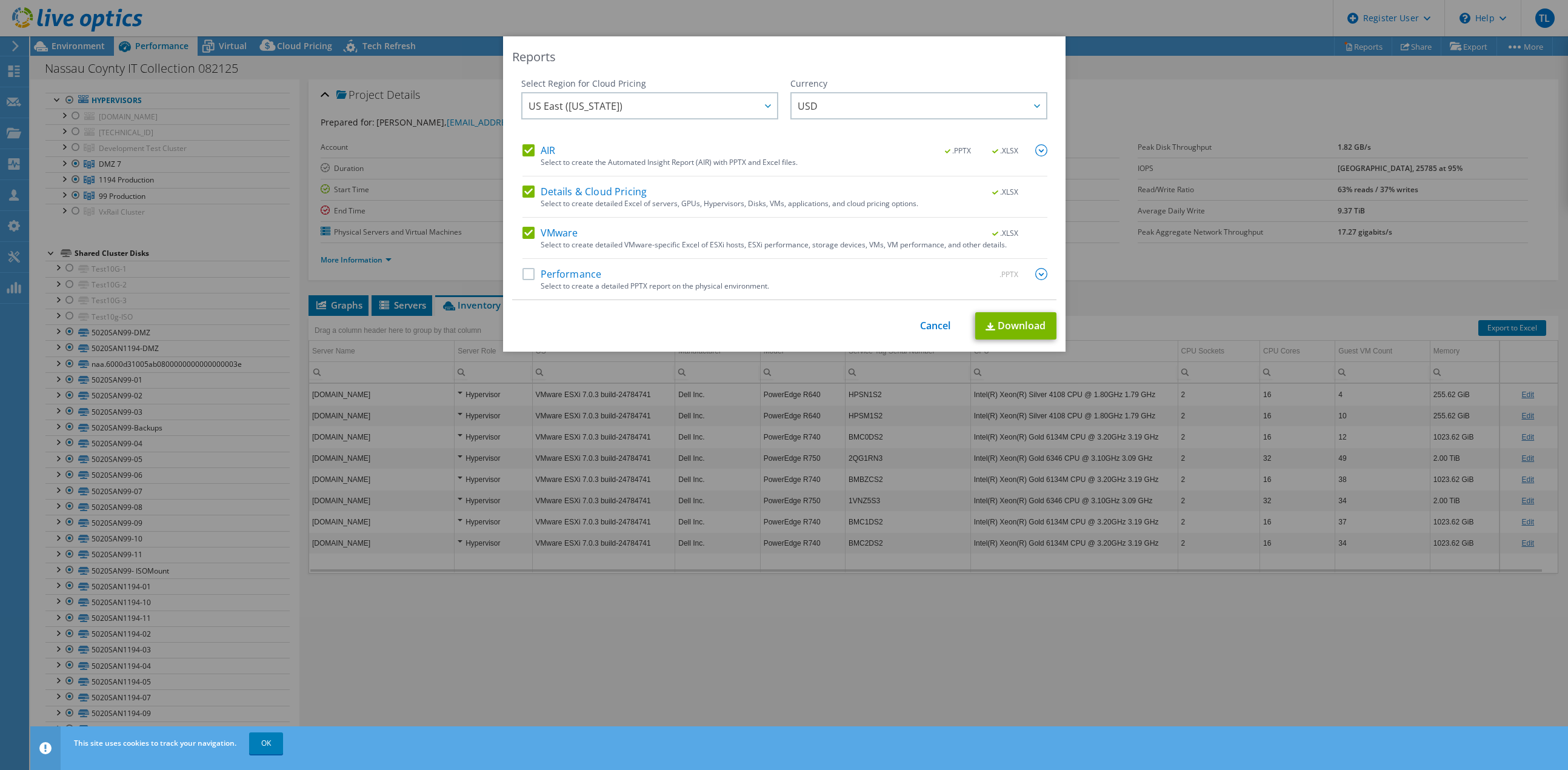
drag, startPoint x: 520, startPoint y: 273, endPoint x: 527, endPoint y: 265, distance: 10.6
click at [522, 273] on label "Performance" at bounding box center [562, 274] width 79 height 12
click at [0, 0] on input "Performance" at bounding box center [0, 0] width 0 height 0
click at [1035, 271] on img at bounding box center [1042, 274] width 12 height 12
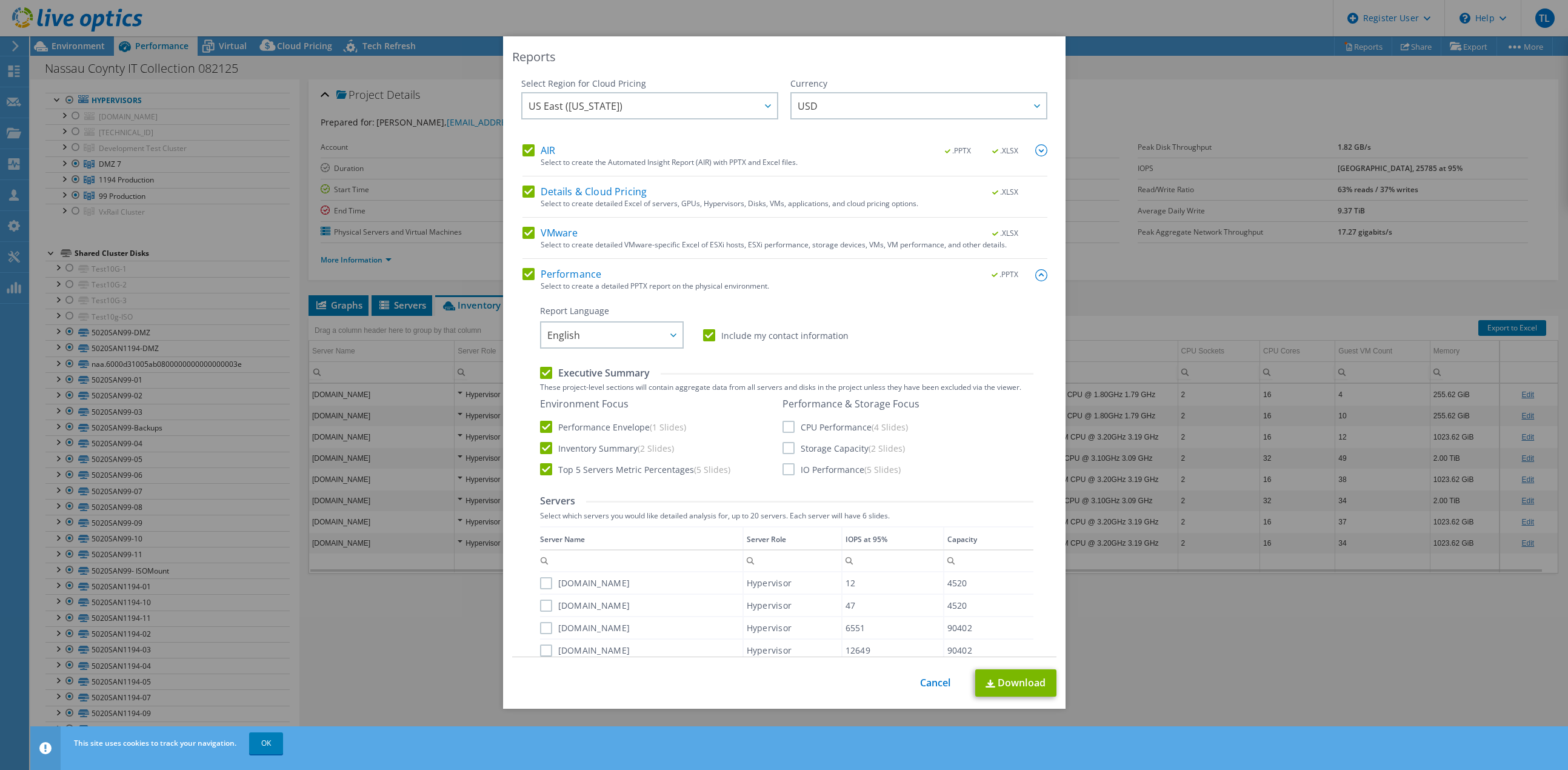
click at [782, 426] on label "CPU Performance (4 Slides)" at bounding box center [845, 427] width 126 height 12
click at [0, 0] on input "CPU Performance (4 Slides)" at bounding box center [0, 0] width 0 height 0
click at [782, 447] on label "Storage Capacity (2 Slides)" at bounding box center [843, 448] width 122 height 12
click at [0, 0] on input "Storage Capacity (2 Slides)" at bounding box center [0, 0] width 0 height 0
click at [786, 467] on label "IO Performance (5 Slides)" at bounding box center [841, 469] width 118 height 12
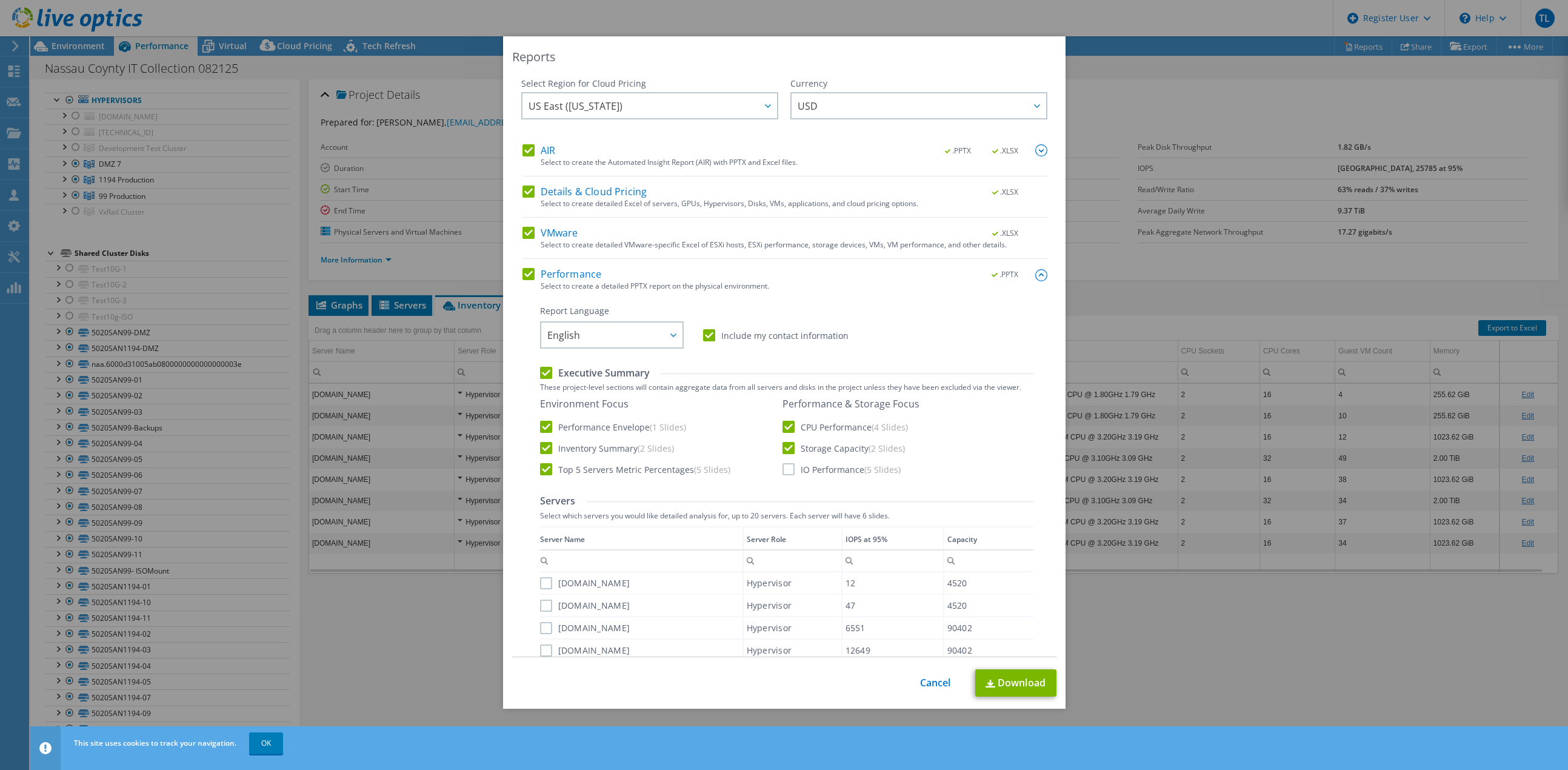
click at [0, 0] on input "IO Performance (5 Slides)" at bounding box center [0, 0] width 0 height 0
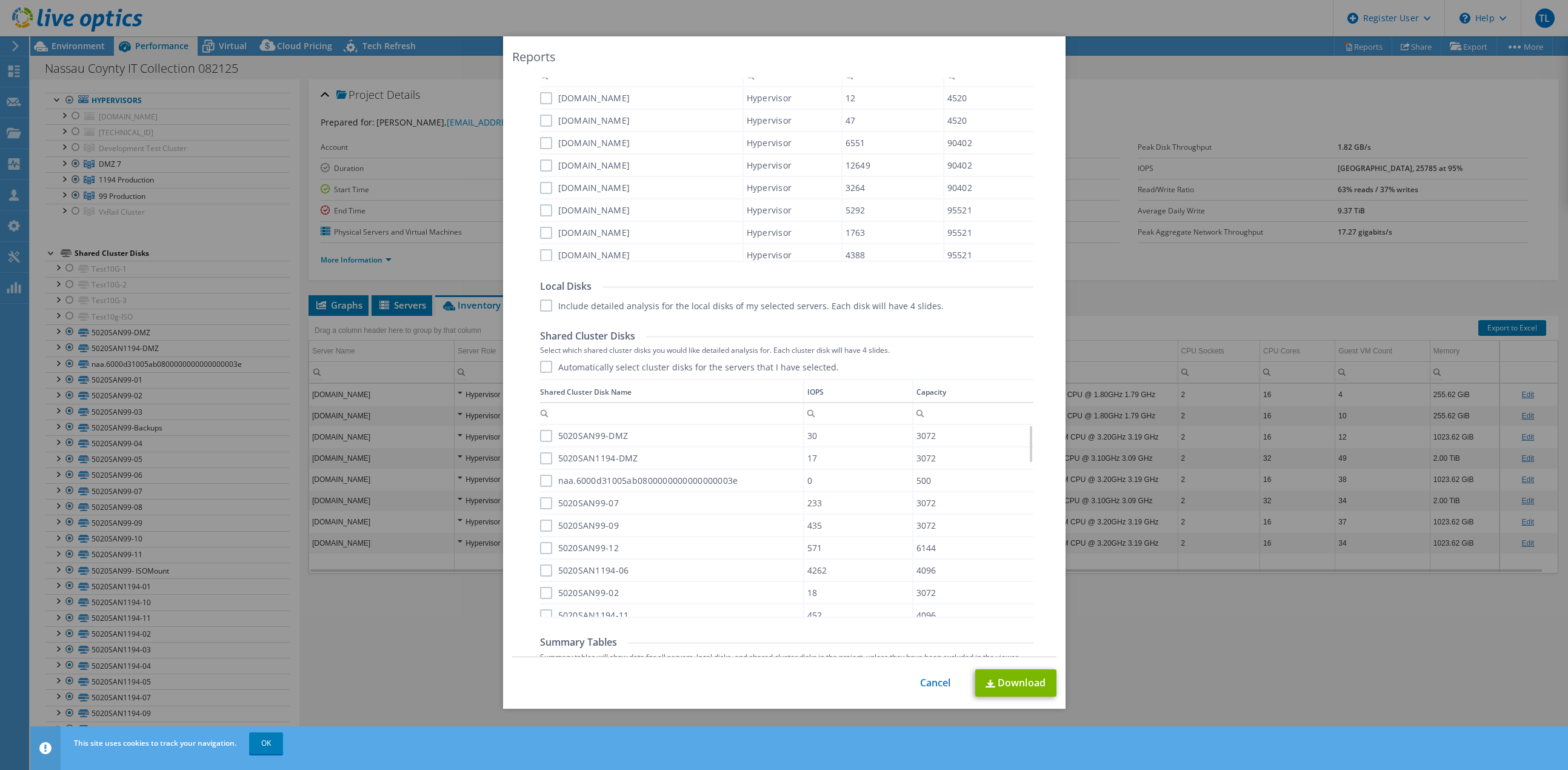
scroll to position [560, 0]
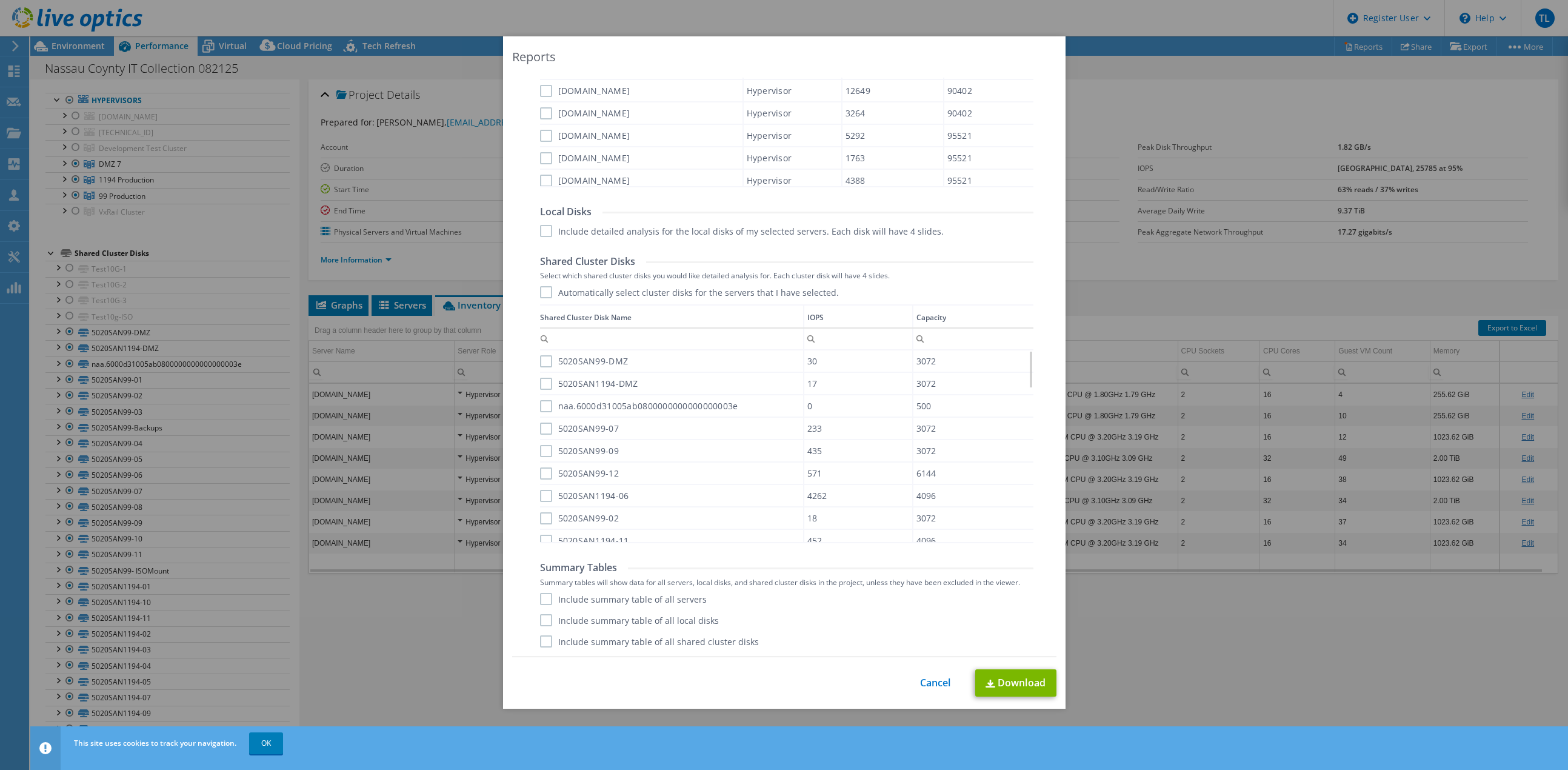
click at [540, 296] on label "Automatically select cluster disks for the servers that I have selected." at bounding box center [689, 293] width 299 height 12
click at [0, 0] on input "Automatically select cluster disks for the servers that I have selected." at bounding box center [0, 0] width 0 height 0
click at [540, 292] on label "Automatically select cluster disks for the servers that I have selected." at bounding box center [689, 293] width 299 height 12
click at [0, 0] on input "Automatically select cluster disks for the servers that I have selected." at bounding box center [0, 0] width 0 height 0
click at [540, 292] on label "Automatically select cluster disks for the servers that I have selected." at bounding box center [689, 293] width 299 height 12
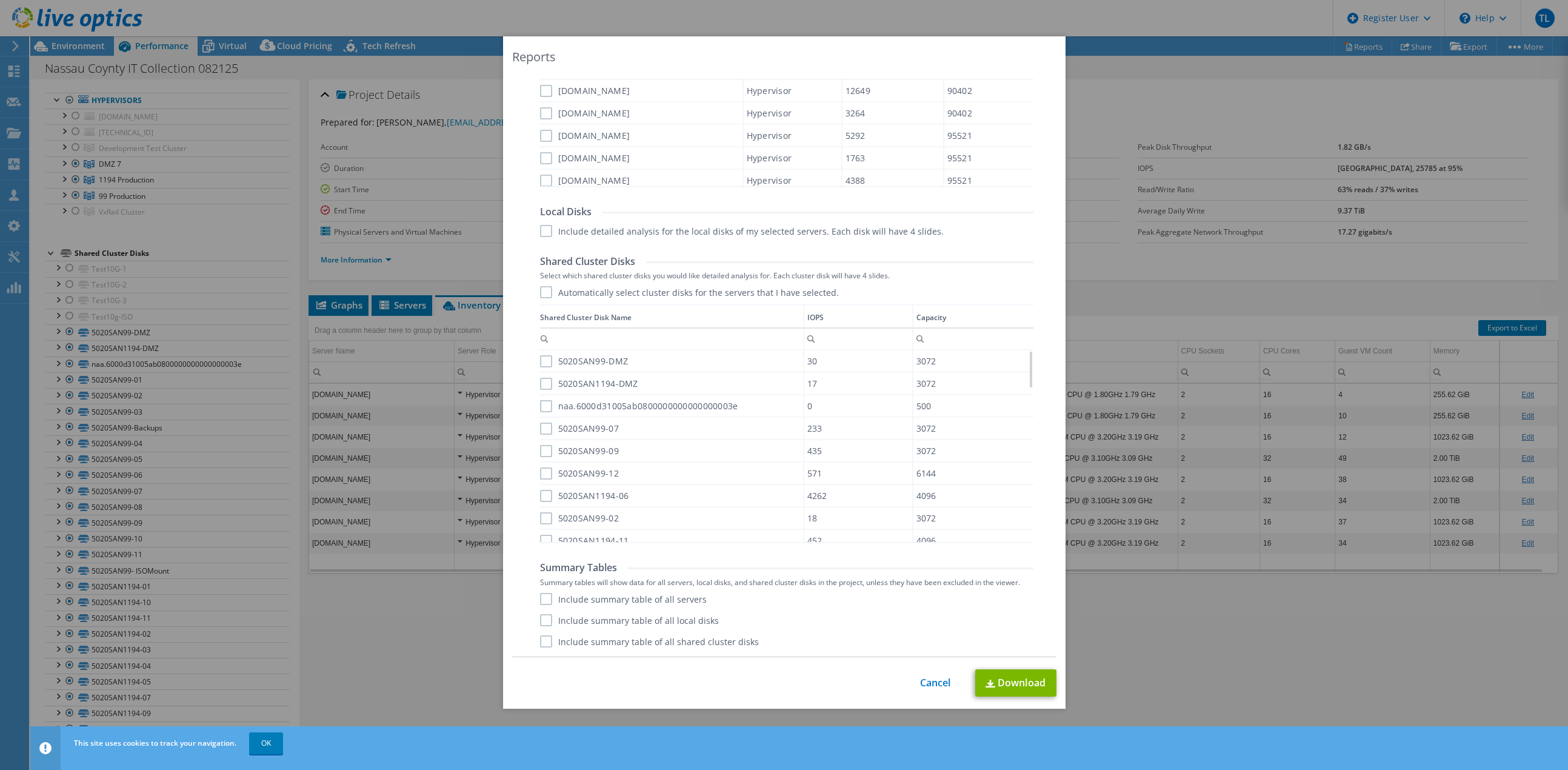
click at [0, 0] on input "Automatically select cluster disks for the servers that I have selected." at bounding box center [0, 0] width 0 height 0
click at [540, 360] on label "5020SAN99-DMZ" at bounding box center [584, 361] width 89 height 12
click at [0, 0] on input "5020SAN99-DMZ" at bounding box center [0, 0] width 0 height 0
click at [544, 384] on label "5020SAN1194-DMZ" at bounding box center [589, 384] width 98 height 12
click at [0, 0] on input "5020SAN1194-DMZ" at bounding box center [0, 0] width 0 height 0
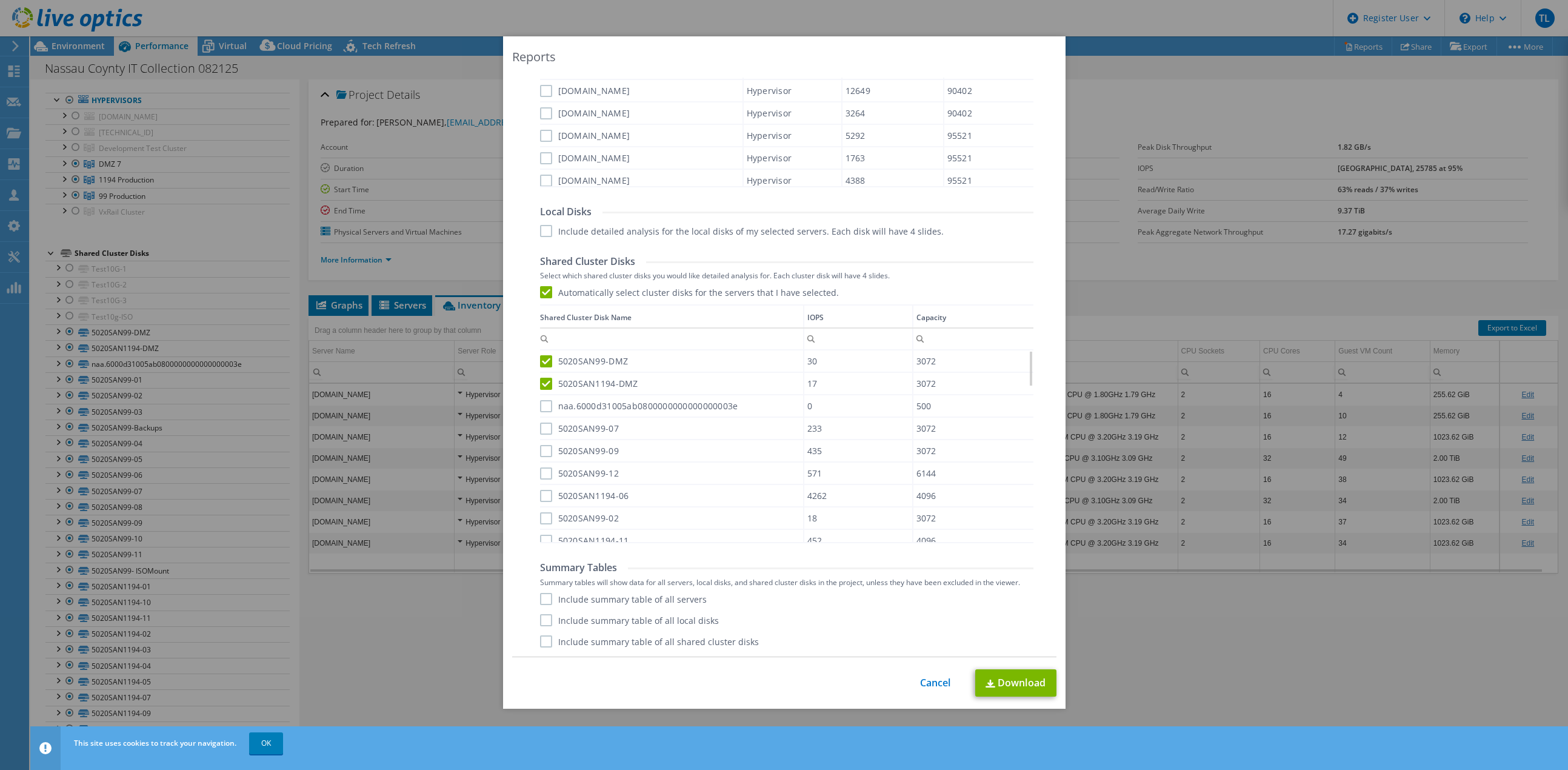
click at [540, 412] on label "naa.6000d31005ab0800000000000000003e" at bounding box center [639, 406] width 199 height 12
click at [0, 0] on input "naa.6000d31005ab0800000000000000003e" at bounding box center [0, 0] width 0 height 0
click at [541, 432] on label "5020SAN99-07" at bounding box center [579, 429] width 79 height 12
click at [0, 0] on input "5020SAN99-07" at bounding box center [0, 0] width 0 height 0
click at [762, 338] on input "Column Shared Cluster Disk Name, Filter cell" at bounding box center [671, 339] width 263 height 16
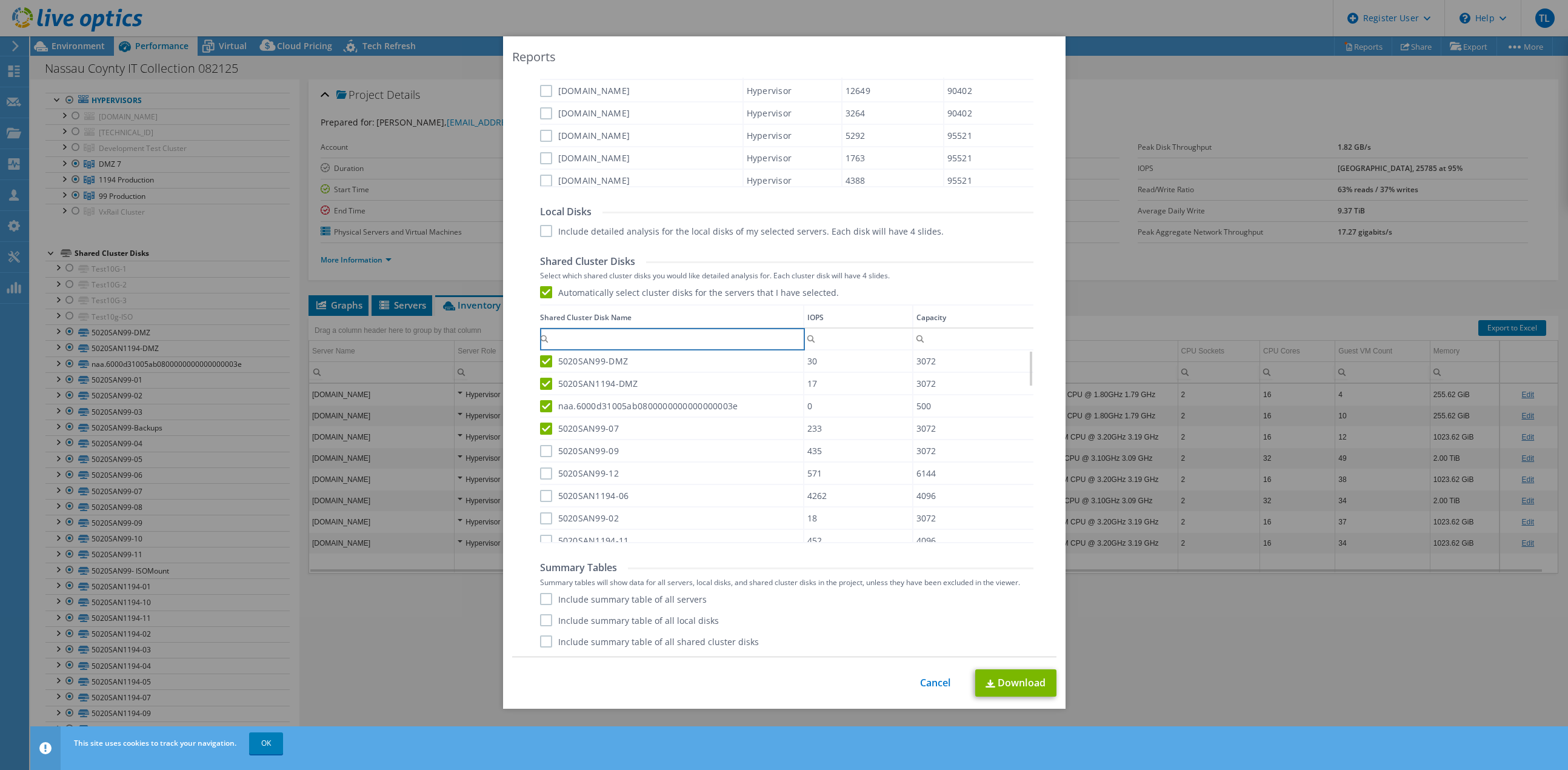
click at [544, 287] on label "Automatically select cluster disks for the servers that I have selected." at bounding box center [689, 293] width 299 height 12
click at [0, 0] on input "Automatically select cluster disks for the servers that I have selected." at bounding box center [0, 0] width 0 height 0
click at [540, 363] on label "5020SAN99-DMZ" at bounding box center [584, 361] width 89 height 12
click at [0, 0] on input "5020SAN99-DMZ" at bounding box center [0, 0] width 0 height 0
click at [542, 384] on label "5020SAN1194-DMZ" at bounding box center [589, 384] width 98 height 12
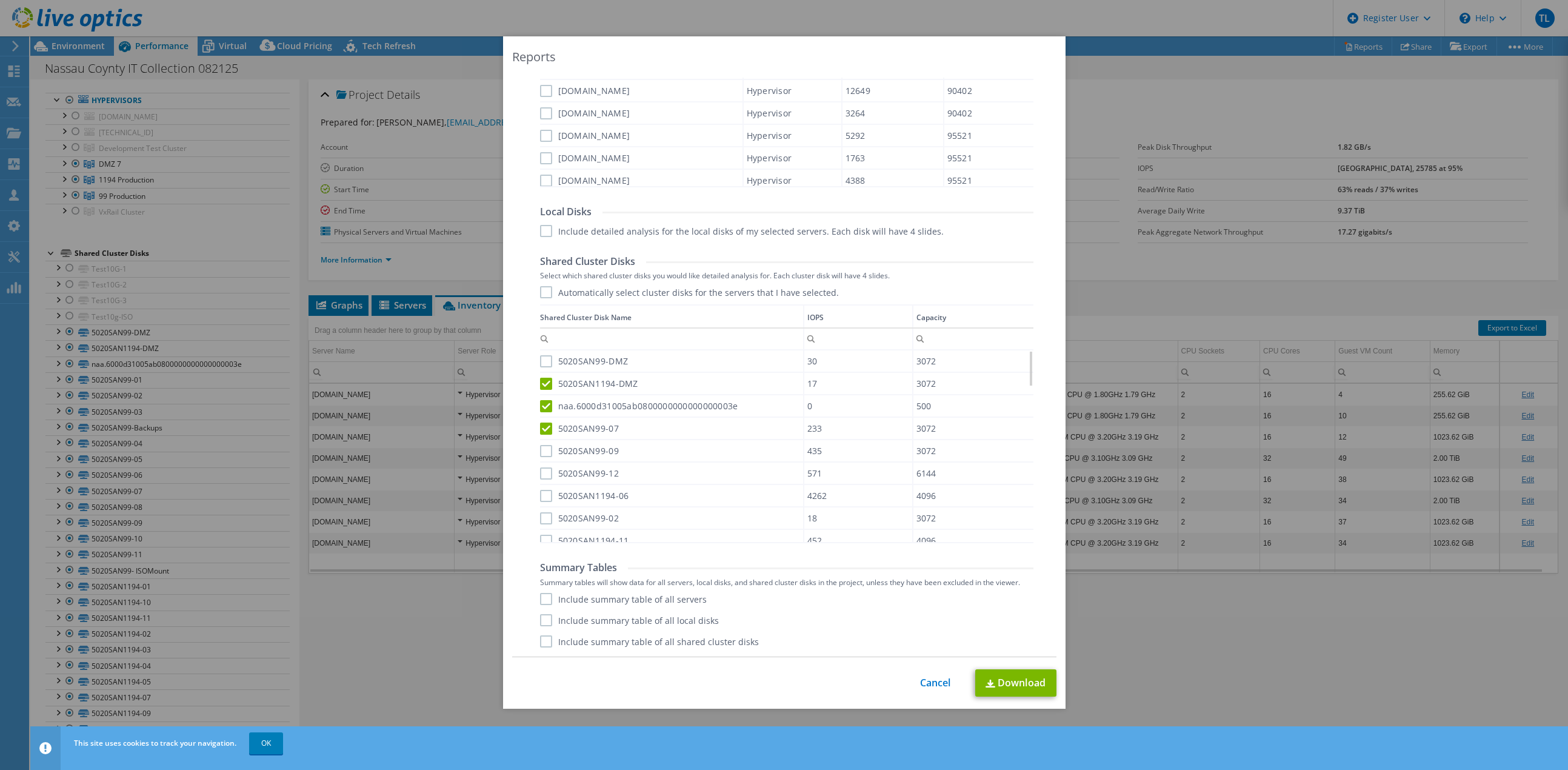
click at [0, 0] on input "5020SAN1194-DMZ" at bounding box center [0, 0] width 0 height 0
click at [541, 409] on label "naa.6000d31005ab0800000000000000003e" at bounding box center [639, 406] width 199 height 12
click at [0, 0] on input "naa.6000d31005ab0800000000000000003e" at bounding box center [0, 0] width 0 height 0
click at [541, 427] on label "5020SAN99-07" at bounding box center [579, 429] width 79 height 12
click at [0, 0] on input "5020SAN99-07" at bounding box center [0, 0] width 0 height 0
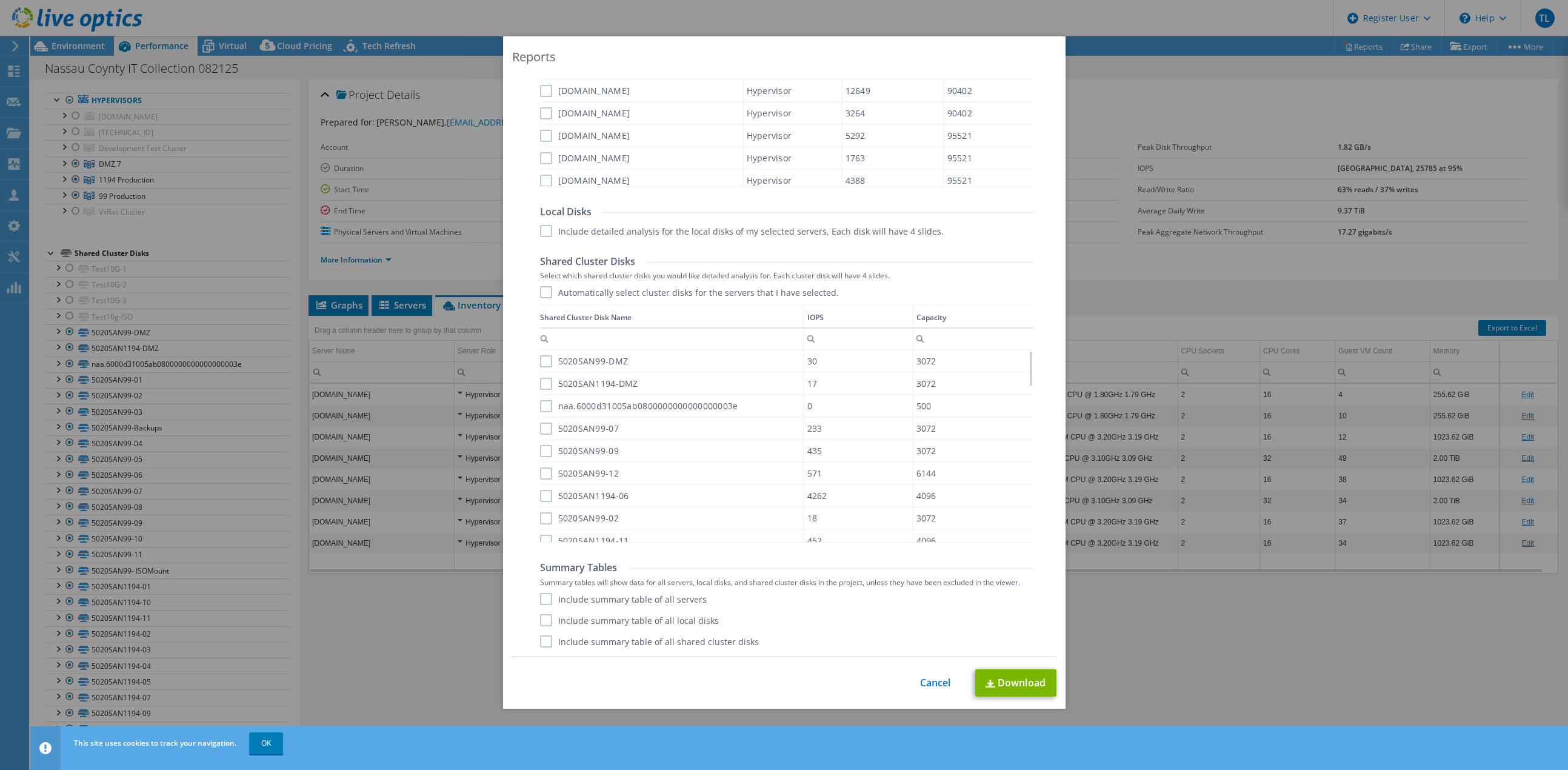
click at [540, 593] on label "Include summary table of all servers" at bounding box center [623, 599] width 167 height 12
click at [0, 0] on input "Include summary table of all servers" at bounding box center [0, 0] width 0 height 0
click at [543, 621] on label "Include summary table of all local disks" at bounding box center [628, 621] width 178 height 12
click at [0, 0] on input "Include summary table of all local disks" at bounding box center [0, 0] width 0 height 0
click at [540, 643] on label "Include summary table of all shared cluster disks" at bounding box center [649, 642] width 219 height 12
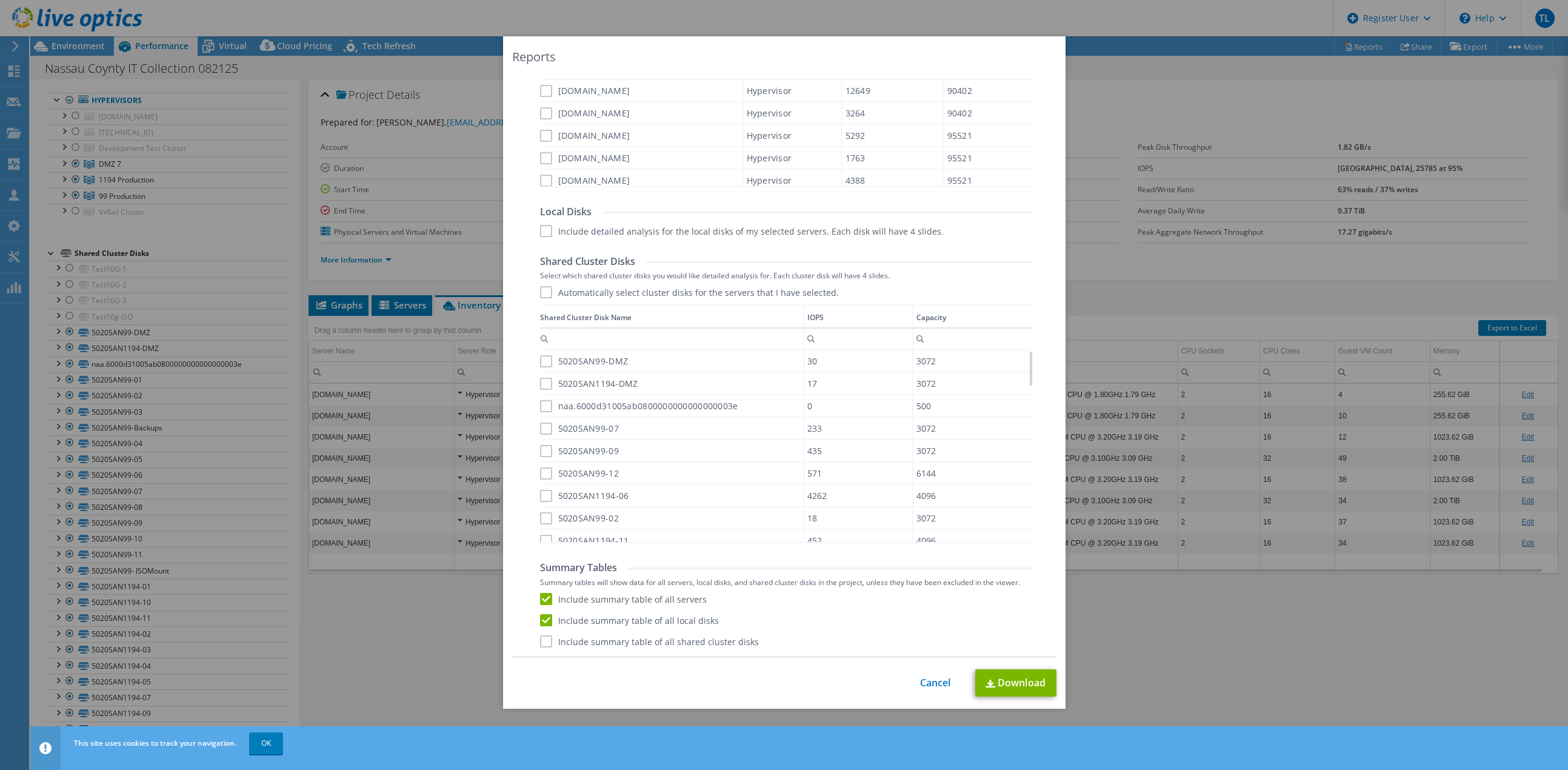
click at [0, 0] on input "Include summary table of all shared cluster disks" at bounding box center [0, 0] width 0 height 0
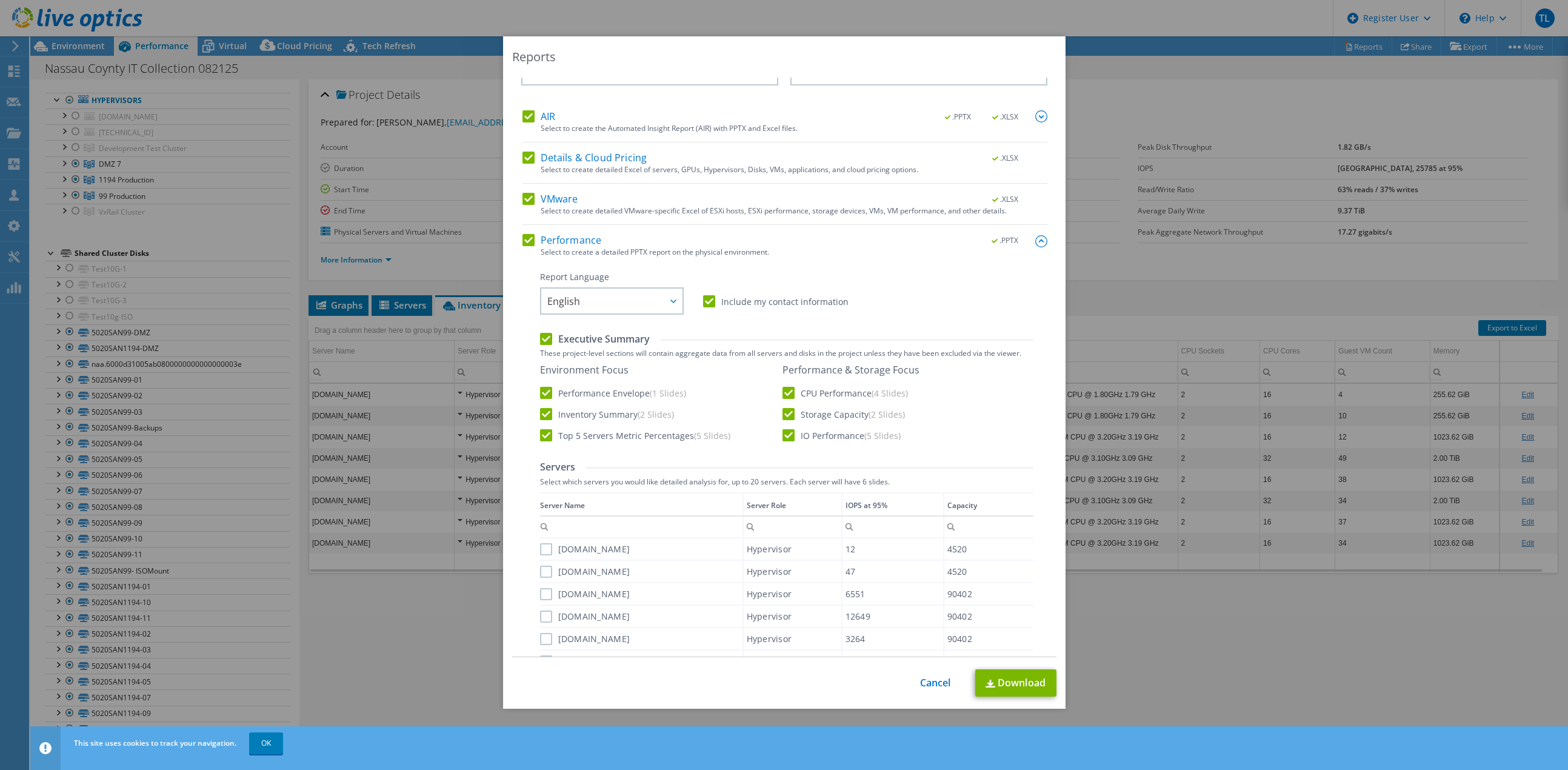
scroll to position [0, 0]
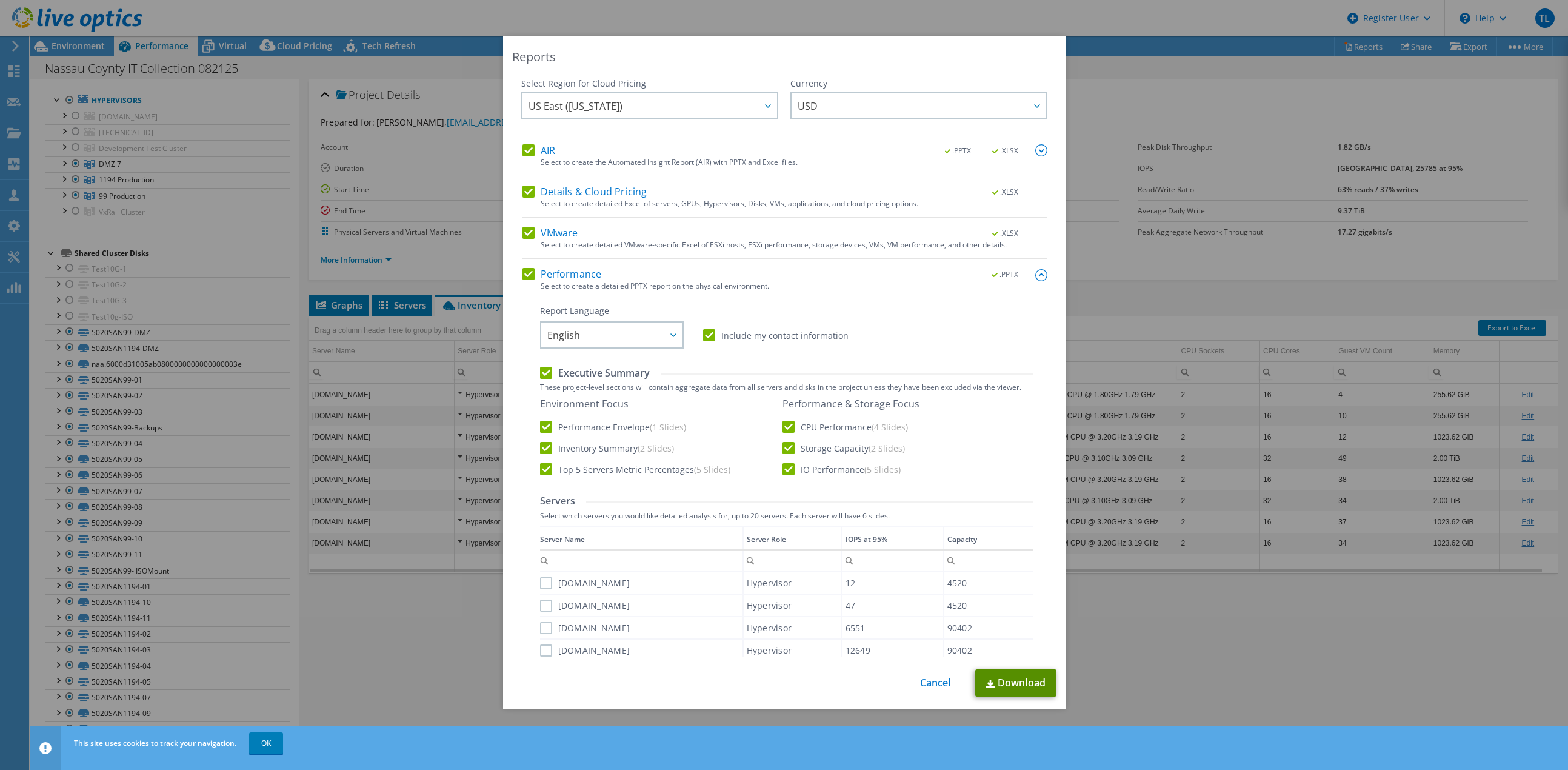
click at [1013, 678] on link "Download" at bounding box center [1016, 682] width 81 height 27
click at [934, 683] on link "Cancel" at bounding box center [935, 682] width 31 height 11
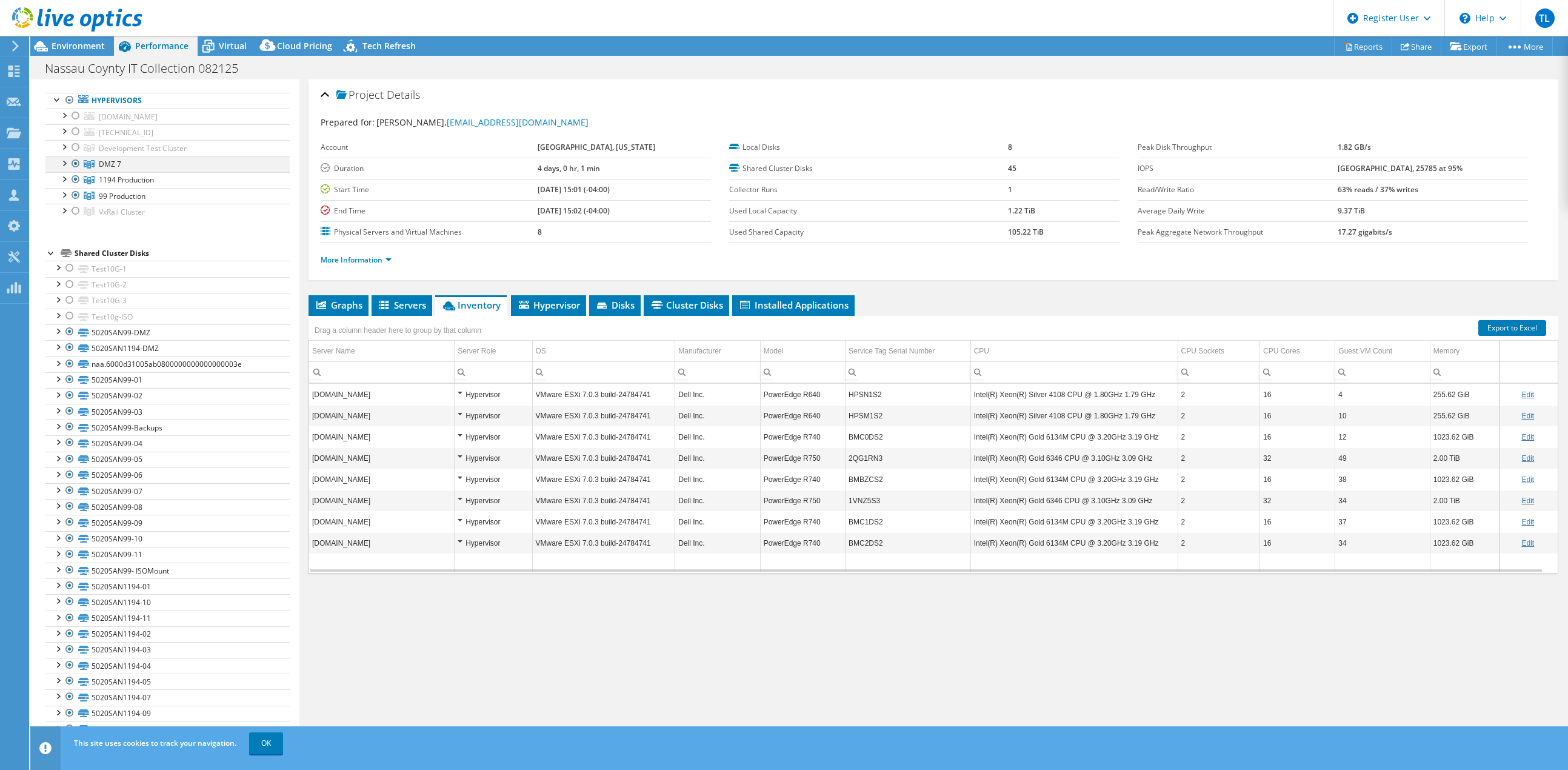
click at [65, 163] on div at bounding box center [64, 163] width 12 height 12
click at [76, 210] on div at bounding box center [76, 211] width 12 height 15
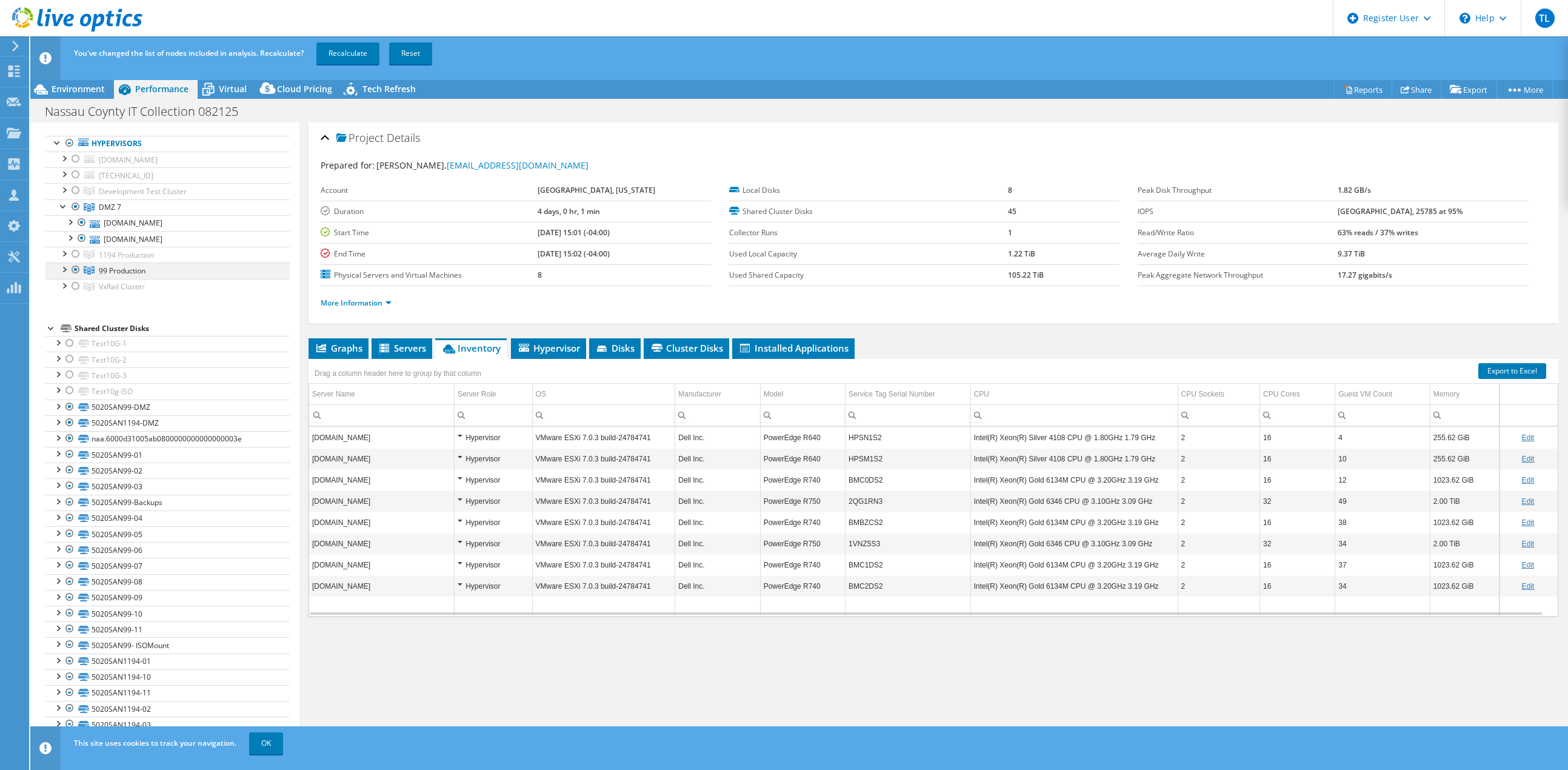
click at [76, 268] on div at bounding box center [76, 270] width 12 height 15
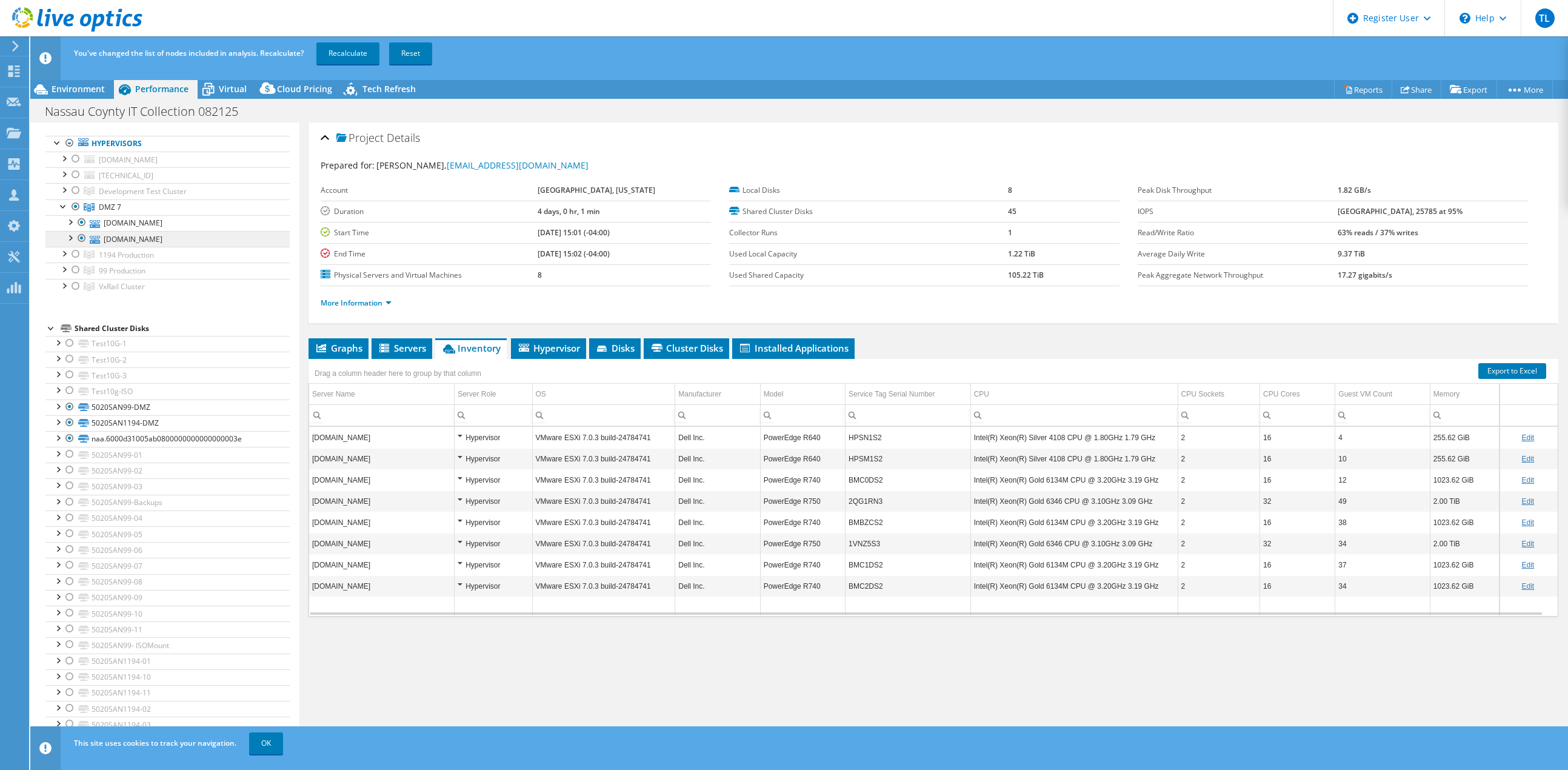
scroll to position [39, 0]
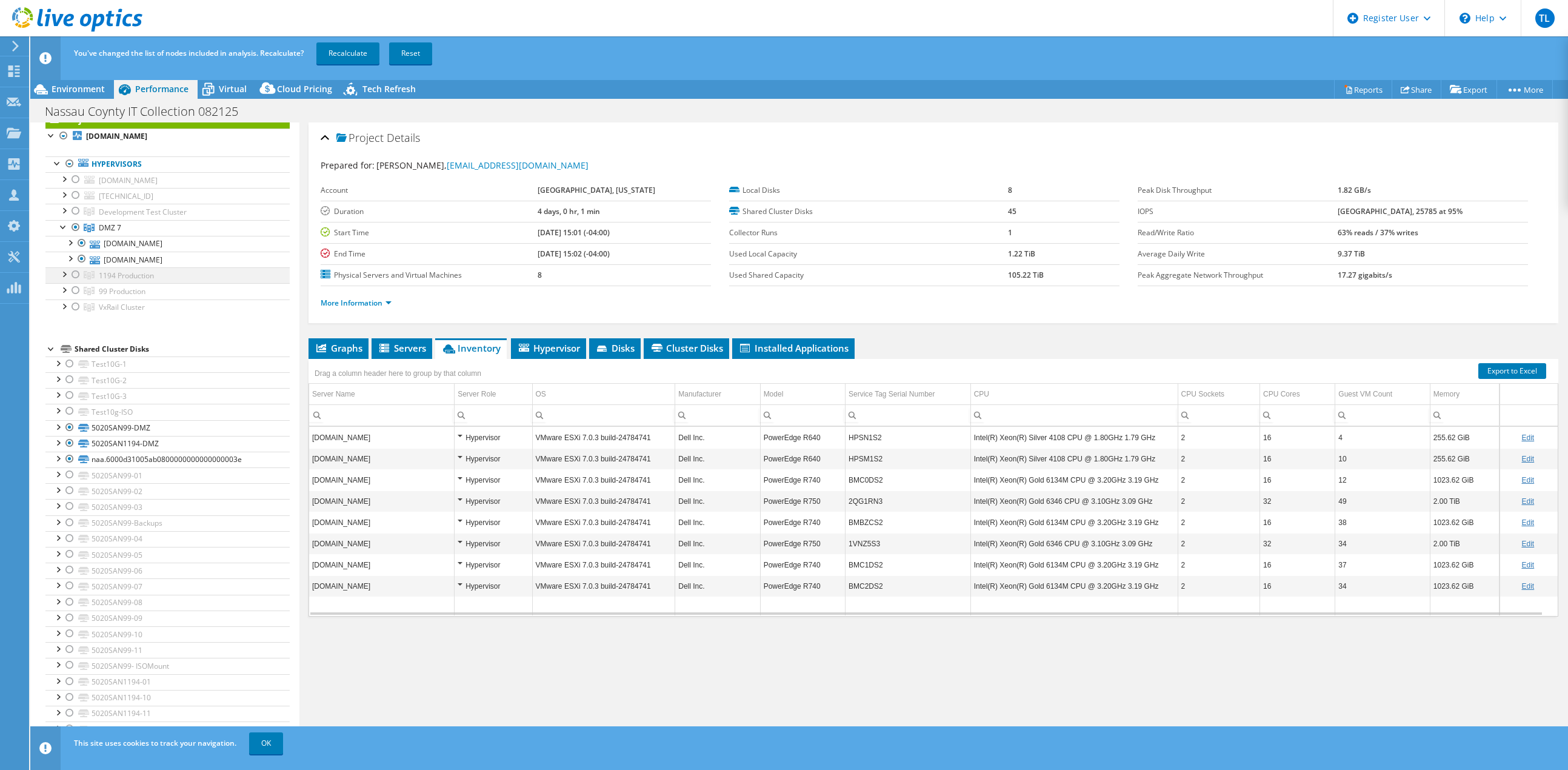
click at [74, 272] on div at bounding box center [76, 274] width 12 height 15
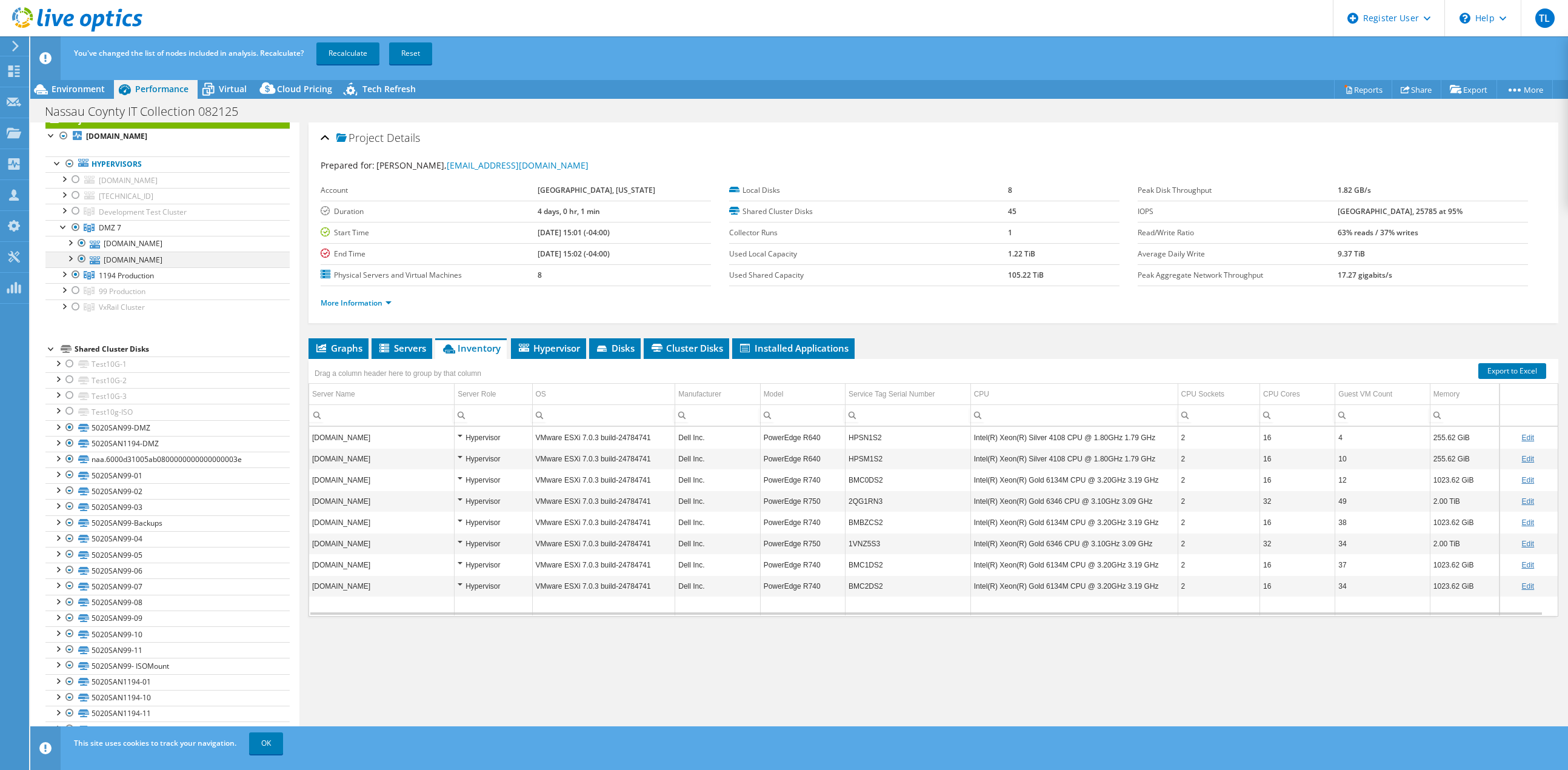
click at [80, 258] on div at bounding box center [82, 258] width 12 height 15
